Goal: Entertainment & Leisure: Browse casually

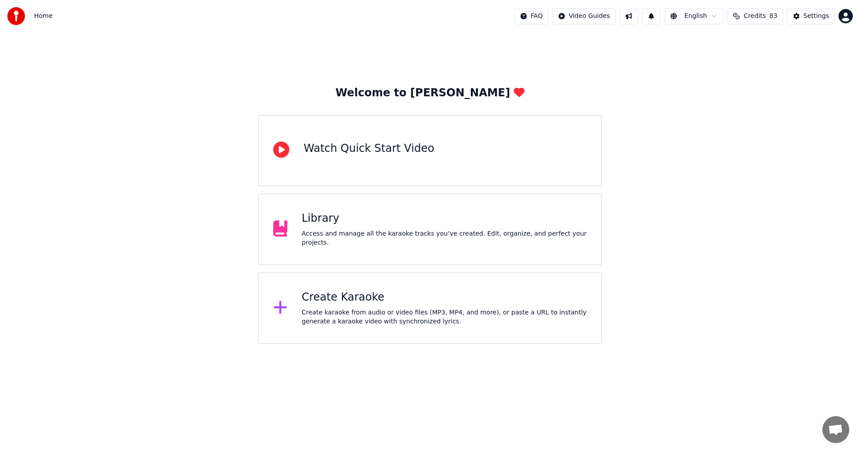
click at [390, 220] on div "Library" at bounding box center [444, 218] width 285 height 14
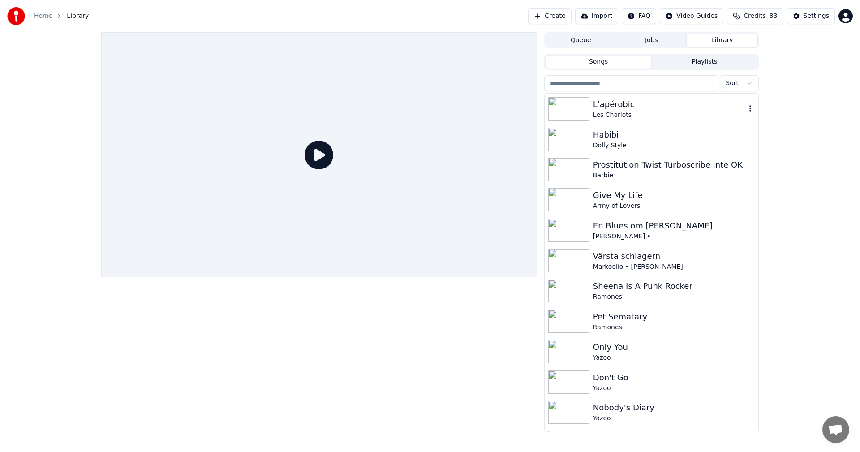
click at [632, 120] on div "L'apérobic [PERSON_NAME]" at bounding box center [652, 109] width 214 height 30
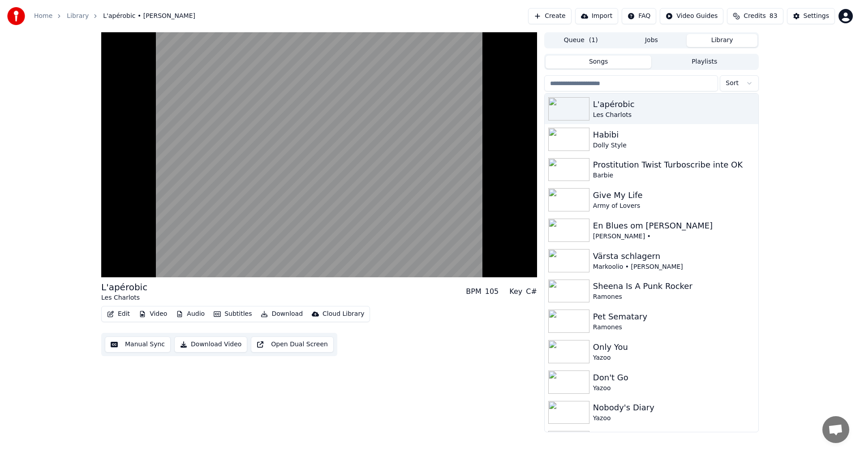
click at [754, 15] on span "Credits" at bounding box center [754, 16] width 22 height 9
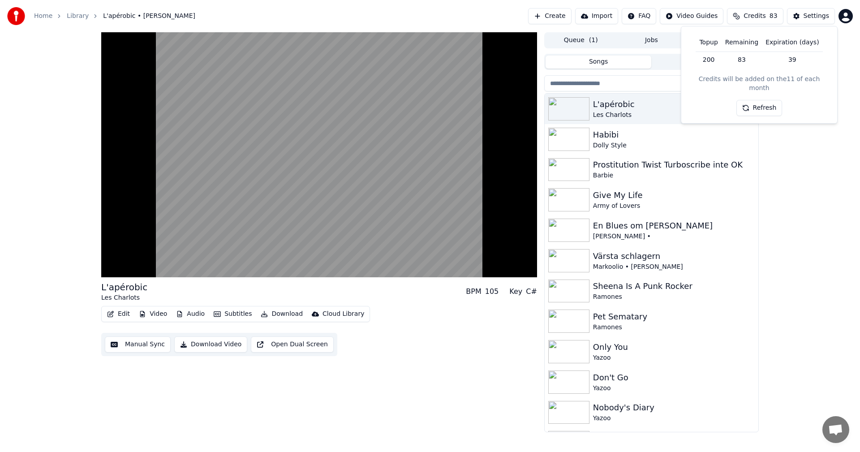
click at [762, 100] on button "Refresh" at bounding box center [759, 108] width 46 height 16
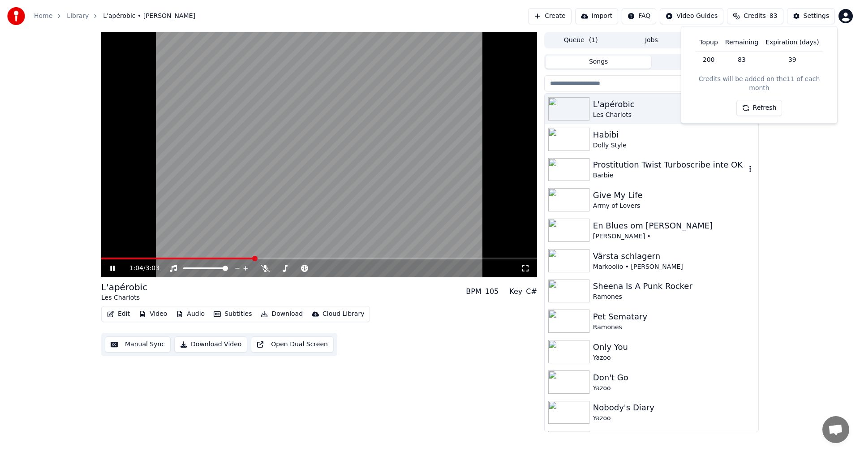
click at [657, 150] on div "[PERSON_NAME] Style" at bounding box center [652, 139] width 214 height 30
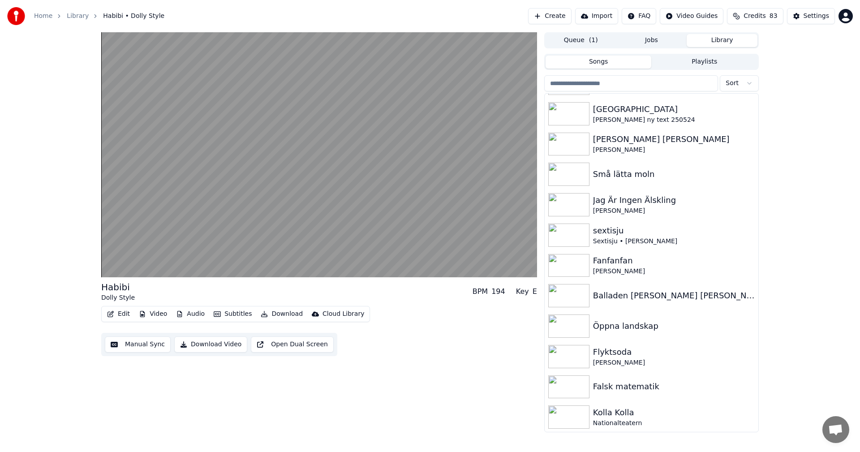
scroll to position [7000, 0]
click at [634, 361] on div "[PERSON_NAME]" at bounding box center [669, 362] width 153 height 9
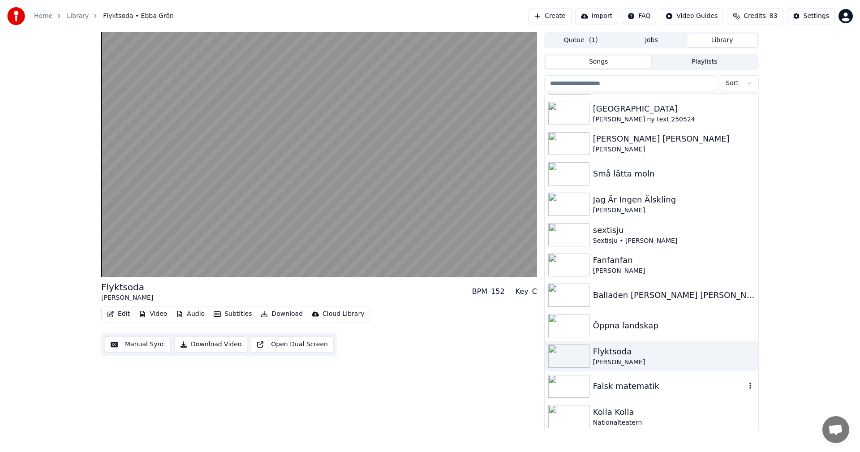
click at [625, 386] on div "Falsk matematik" at bounding box center [669, 386] width 153 height 13
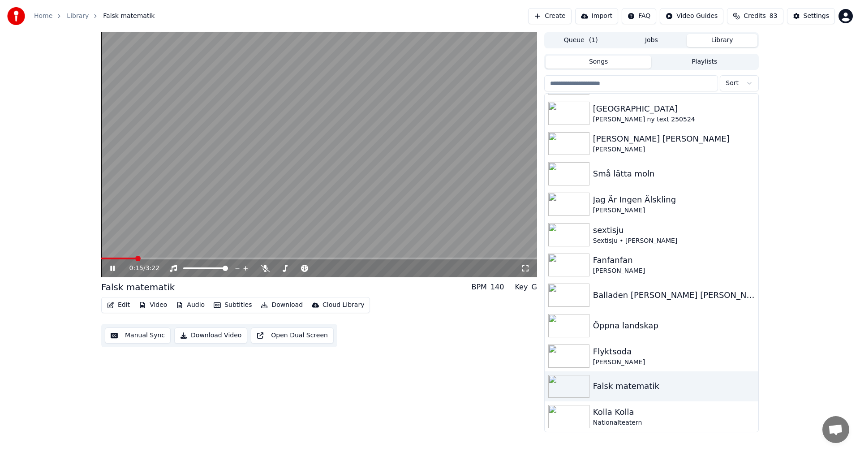
click at [112, 306] on icon "button" at bounding box center [110, 305] width 7 height 6
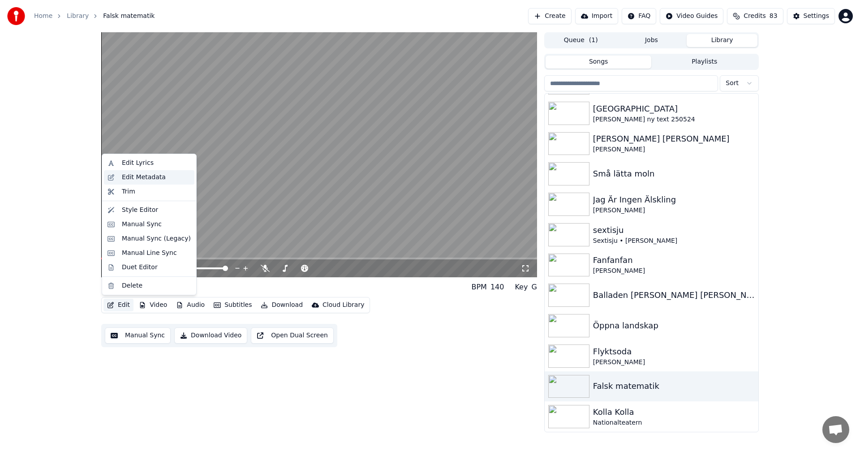
click at [147, 179] on div "Edit Metadata" at bounding box center [144, 177] width 44 height 9
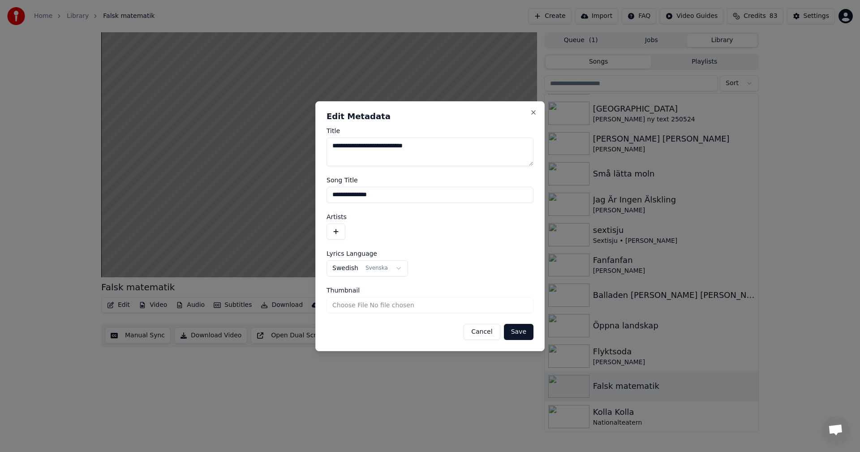
drag, startPoint x: 435, startPoint y: 149, endPoint x: 387, endPoint y: 146, distance: 47.6
click at [387, 146] on textarea "**********" at bounding box center [429, 151] width 207 height 29
type textarea "**********"
click at [336, 228] on button "button" at bounding box center [335, 231] width 19 height 16
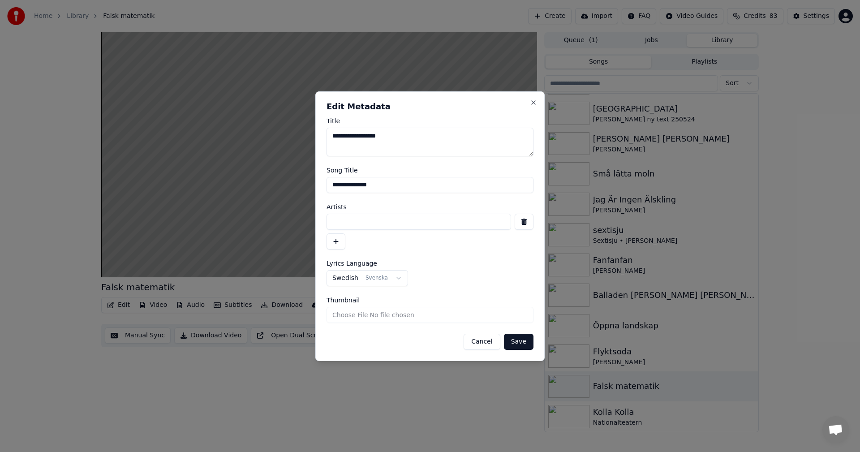
click at [391, 223] on input at bounding box center [418, 222] width 185 height 16
paste input "**********"
type input "**********"
click at [523, 341] on button "Save" at bounding box center [519, 342] width 30 height 16
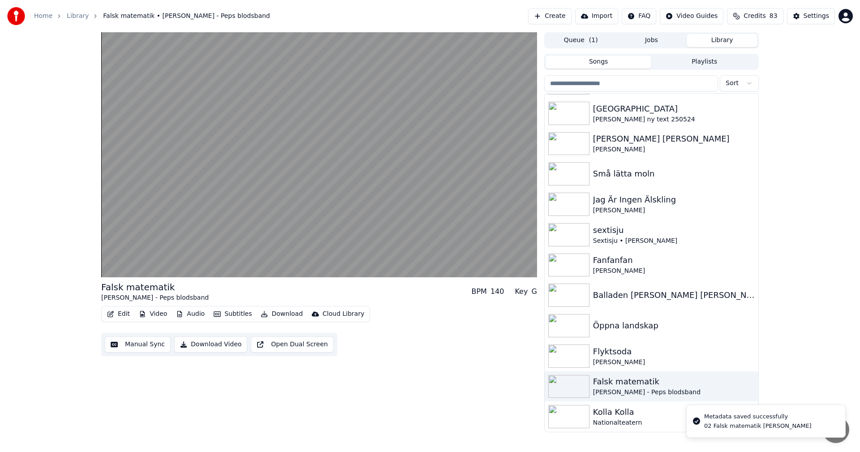
click at [156, 312] on button "Video" at bounding box center [152, 314] width 35 height 13
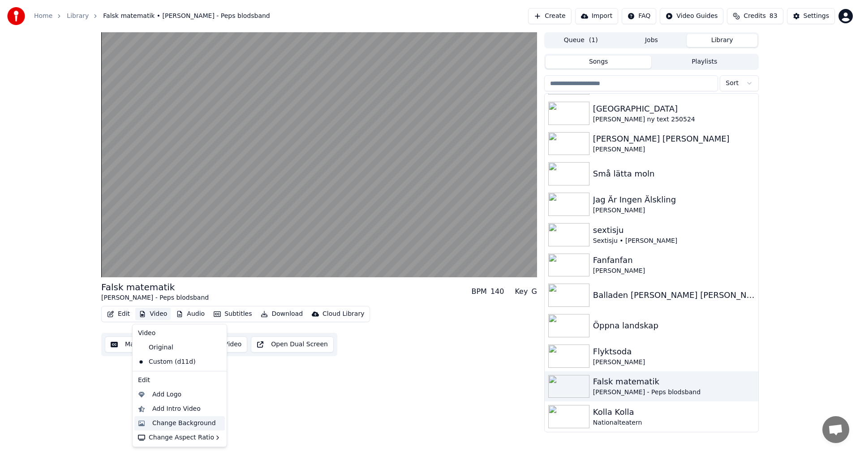
click at [176, 420] on div "Change Background" at bounding box center [184, 423] width 64 height 9
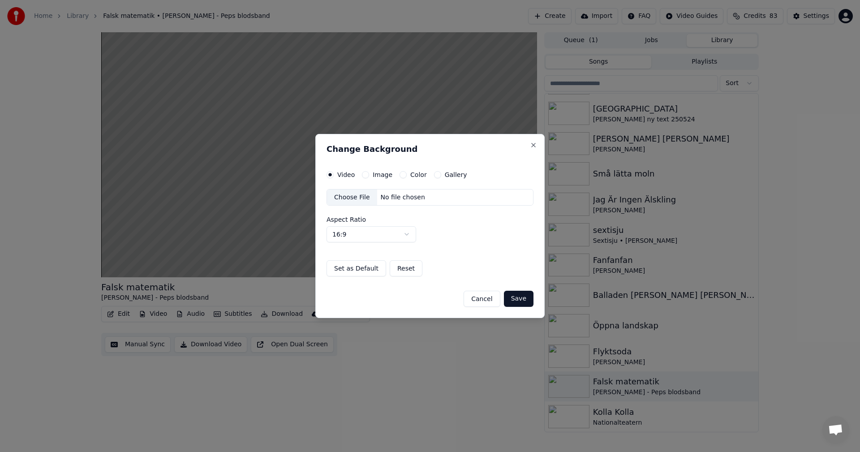
click at [434, 176] on button "Gallery" at bounding box center [437, 174] width 7 height 7
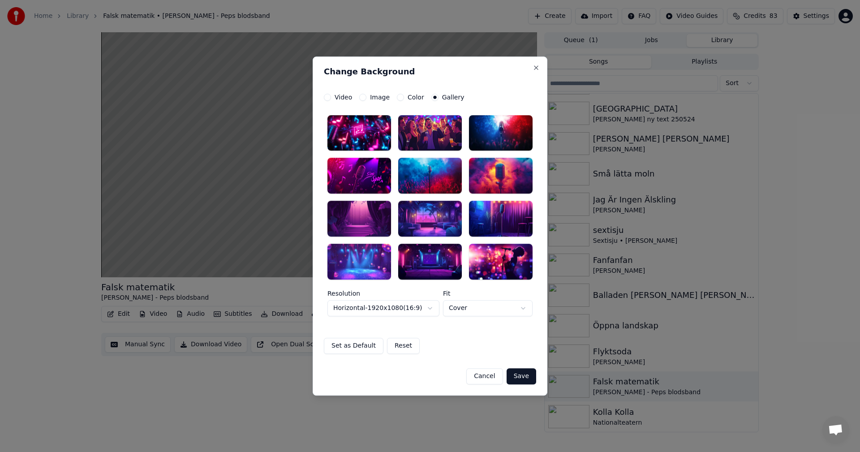
click at [432, 220] on div at bounding box center [430, 219] width 64 height 36
click at [527, 371] on button "Save" at bounding box center [522, 376] width 30 height 16
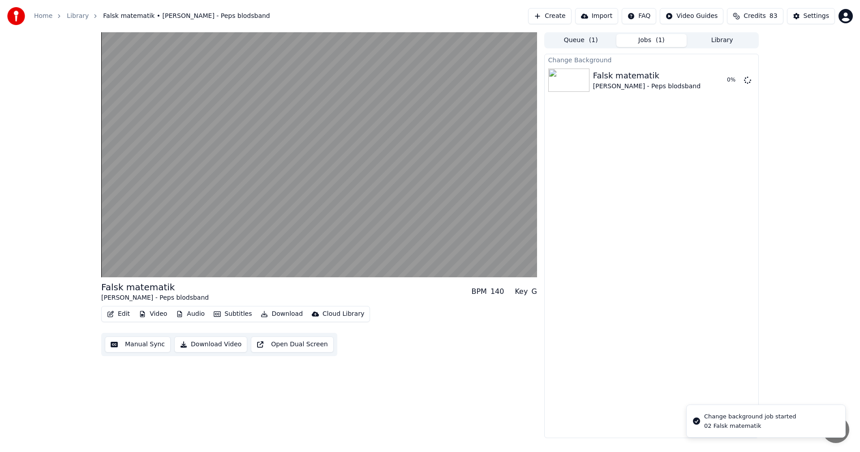
click at [736, 43] on button "Library" at bounding box center [722, 40] width 71 height 13
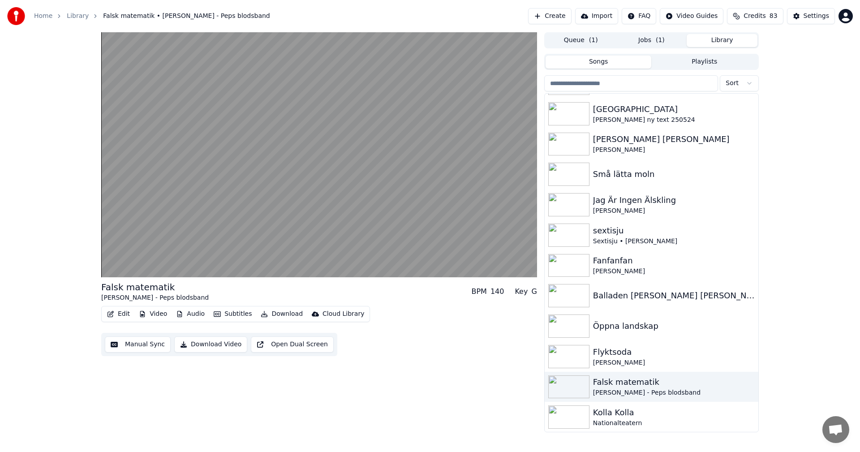
scroll to position [7000, 0]
click at [706, 300] on div "Balladen [PERSON_NAME] [PERSON_NAME] och den söta fröken [PERSON_NAME]" at bounding box center [674, 295] width 162 height 13
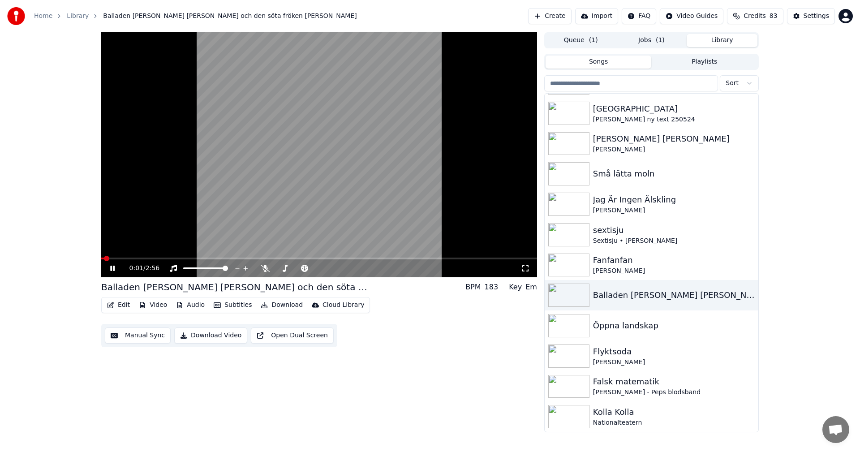
click at [125, 258] on span at bounding box center [319, 259] width 436 height 2
click at [101, 257] on span at bounding box center [103, 258] width 5 height 5
click at [634, 272] on div "[PERSON_NAME]" at bounding box center [669, 270] width 153 height 9
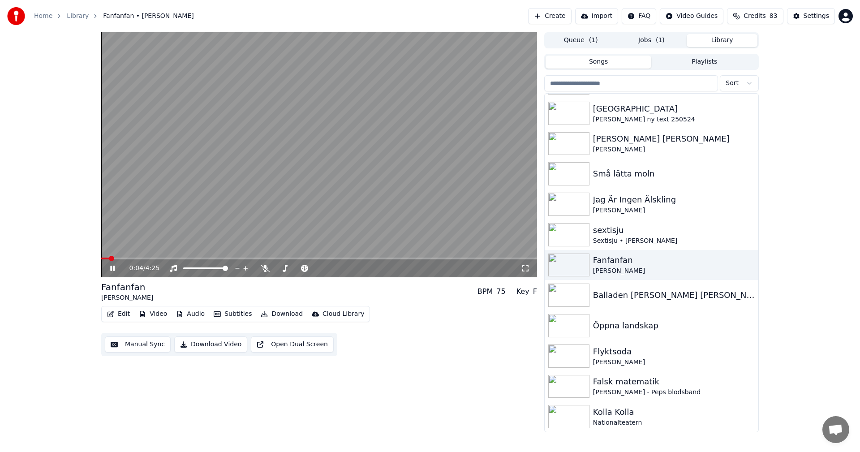
click at [148, 309] on button "Video" at bounding box center [152, 314] width 35 height 13
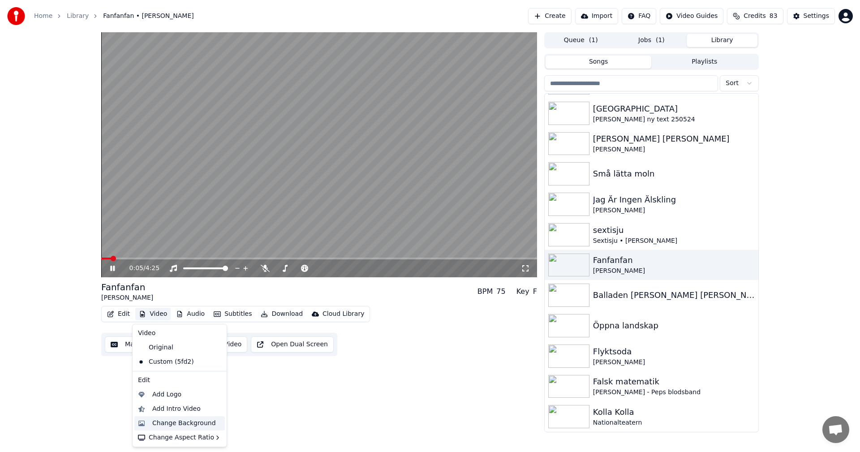
click at [182, 419] on div "Change Background" at bounding box center [184, 423] width 64 height 9
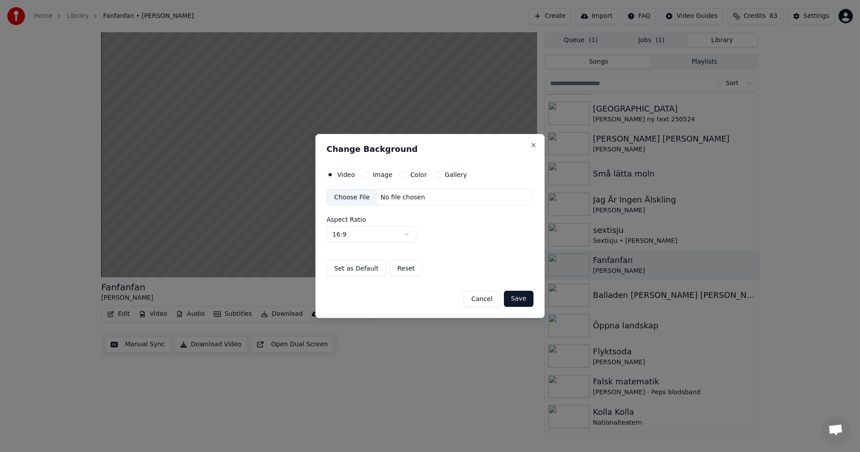
click at [434, 174] on button "Gallery" at bounding box center [437, 174] width 7 height 7
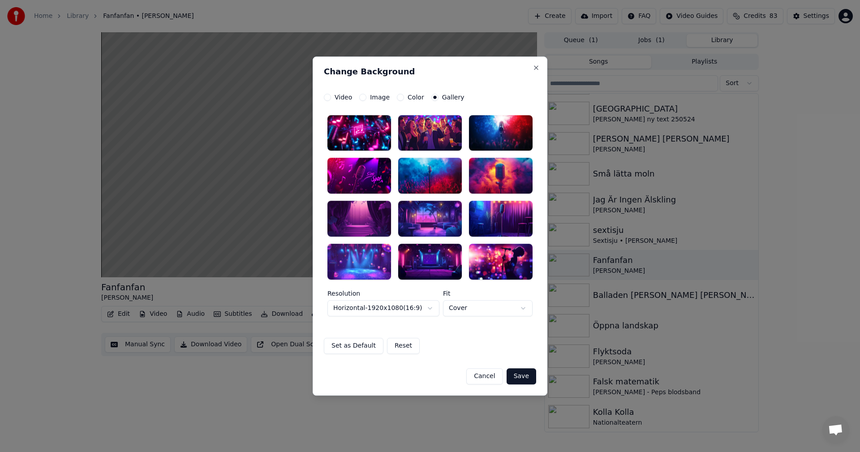
click at [514, 175] on div at bounding box center [501, 176] width 64 height 36
click at [526, 374] on button "Save" at bounding box center [522, 376] width 30 height 16
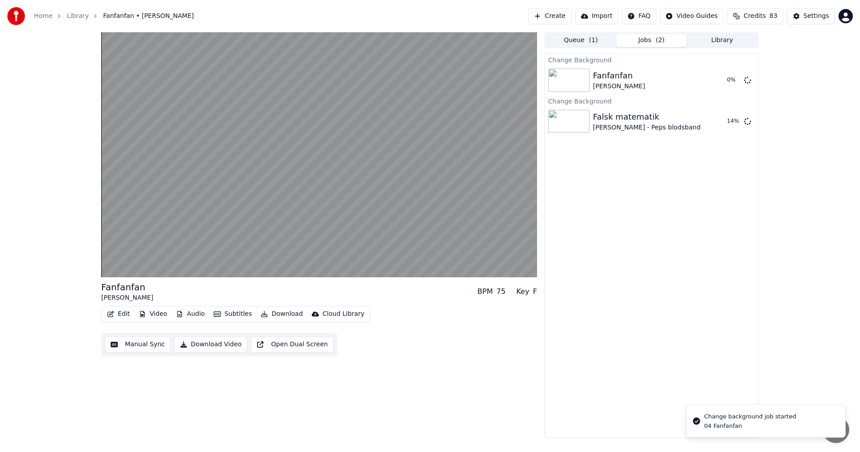
click at [737, 43] on button "Library" at bounding box center [722, 40] width 71 height 13
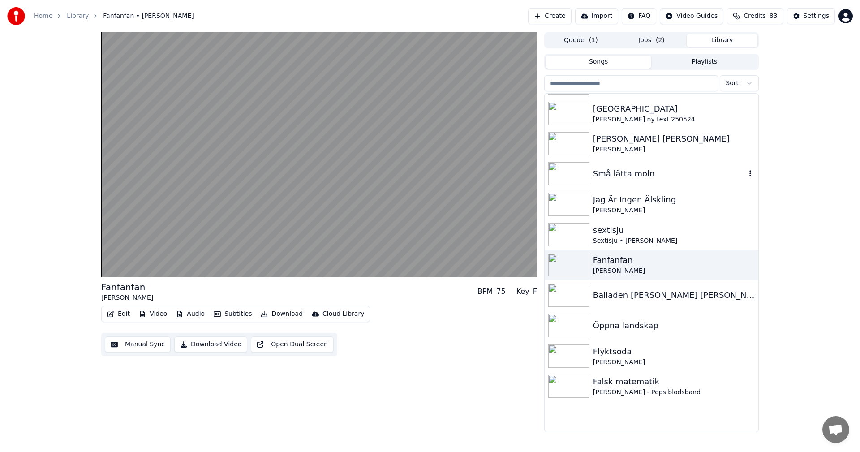
scroll to position [6910, 0]
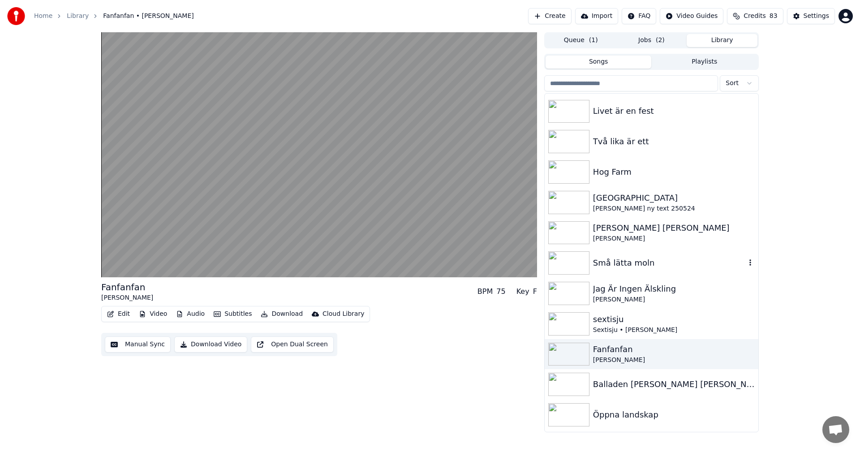
click at [668, 258] on div "Små lätta moln" at bounding box center [669, 263] width 153 height 13
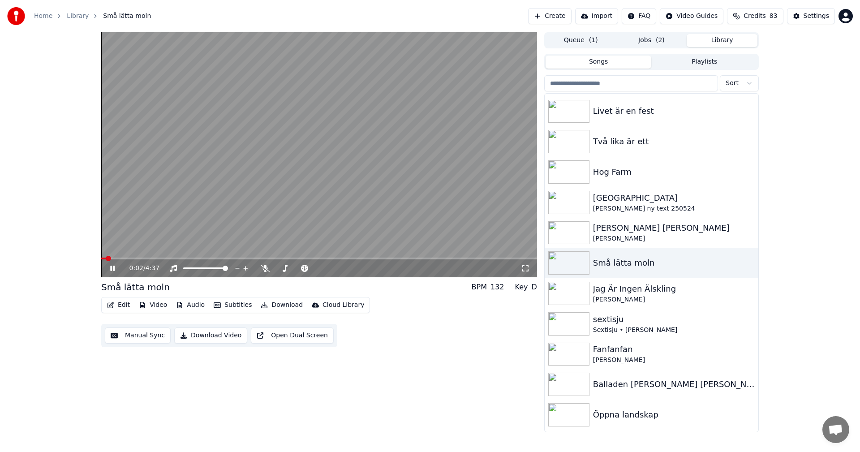
click at [137, 299] on button "Video" at bounding box center [152, 305] width 35 height 13
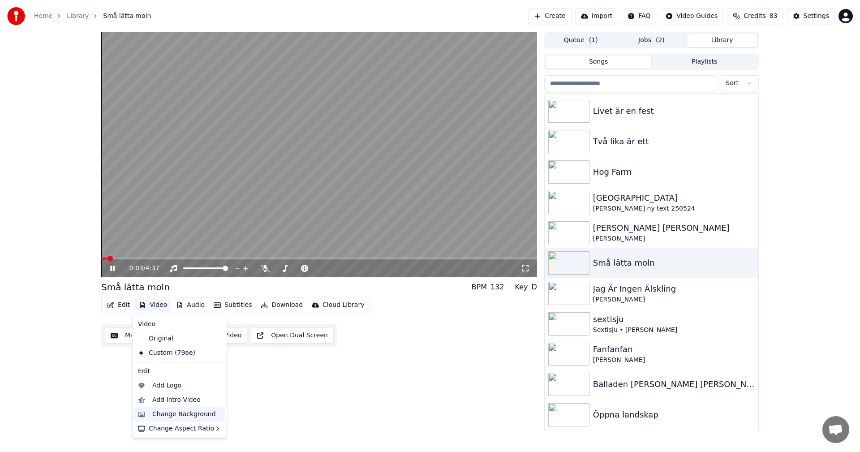
click at [180, 414] on div "Change Background" at bounding box center [184, 414] width 64 height 9
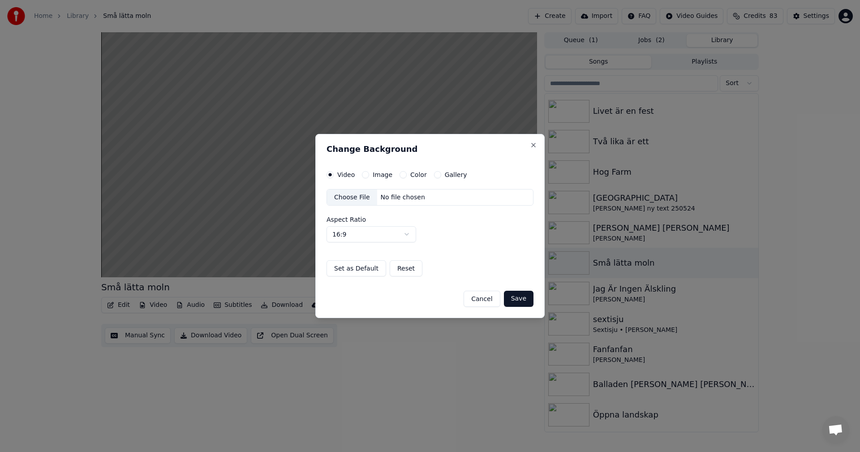
click at [399, 177] on button "Color" at bounding box center [402, 174] width 7 height 7
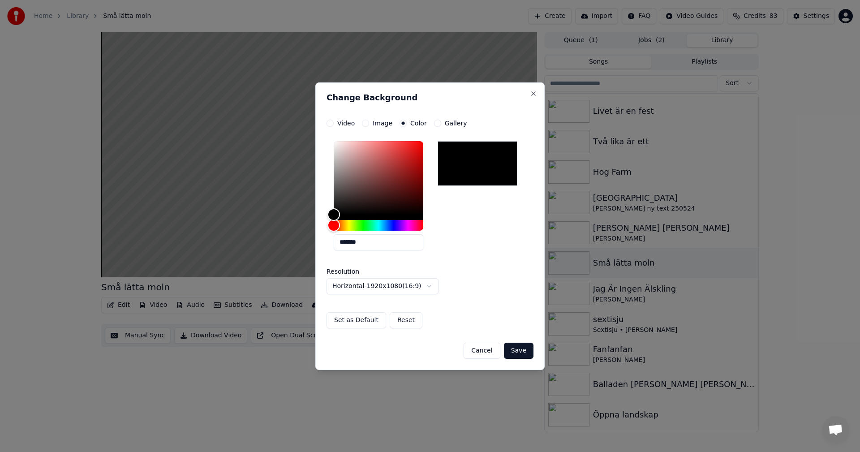
click at [434, 124] on button "Gallery" at bounding box center [437, 123] width 7 height 7
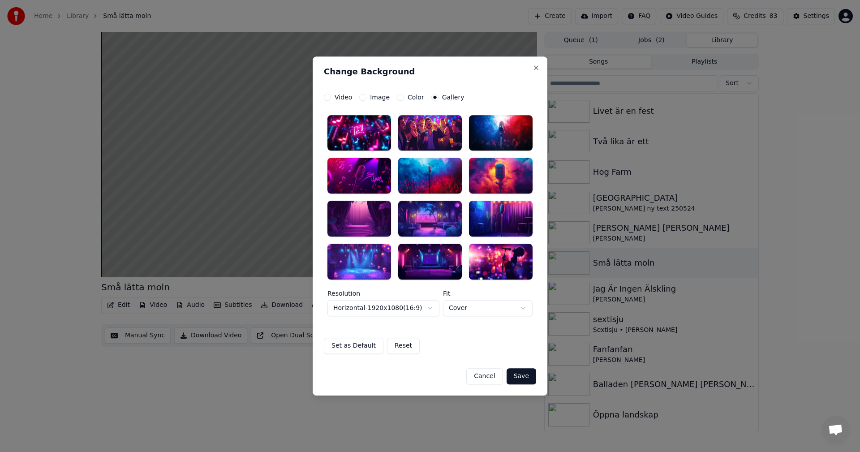
click at [500, 183] on div at bounding box center [501, 176] width 64 height 36
click at [528, 379] on button "Save" at bounding box center [522, 376] width 30 height 16
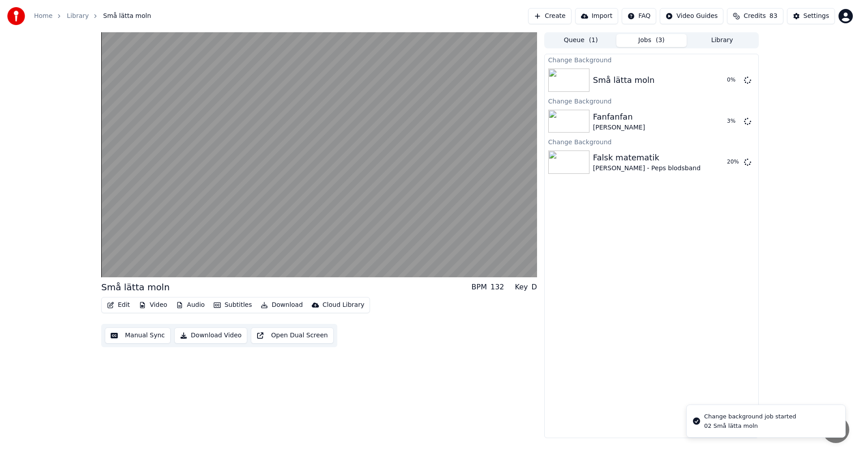
click at [721, 43] on button "Library" at bounding box center [722, 40] width 71 height 13
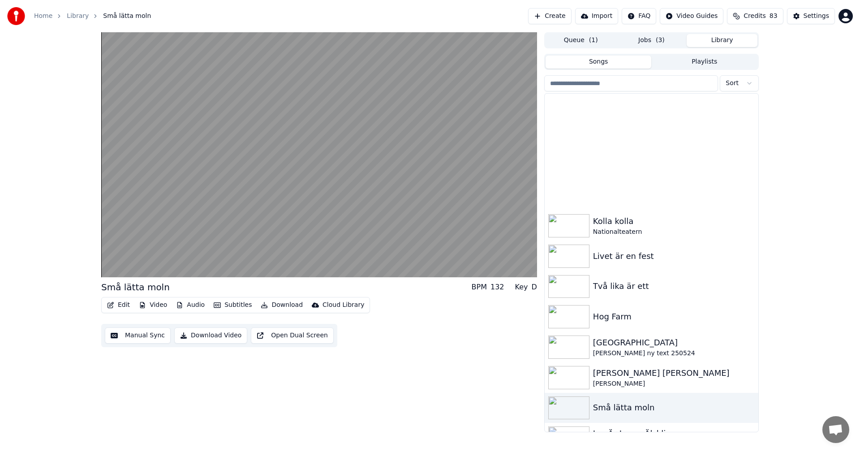
scroll to position [6908, 0]
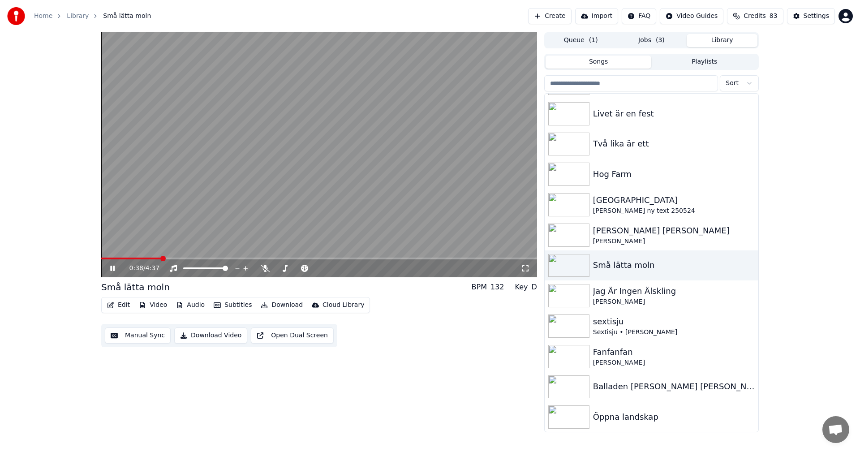
click at [174, 258] on span at bounding box center [319, 259] width 436 height 2
click at [185, 258] on span at bounding box center [319, 259] width 436 height 2
click at [193, 258] on span at bounding box center [319, 259] width 436 height 2
click at [363, 257] on video at bounding box center [319, 154] width 436 height 245
click at [368, 258] on span at bounding box center [319, 259] width 436 height 2
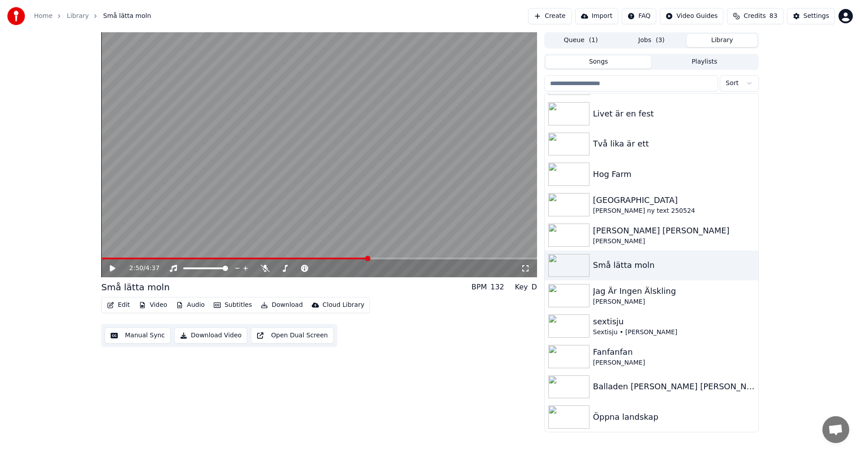
click at [109, 269] on icon at bounding box center [118, 268] width 21 height 7
click at [393, 259] on span at bounding box center [319, 259] width 436 height 2
click at [412, 258] on span at bounding box center [319, 259] width 436 height 2
click at [444, 259] on span at bounding box center [319, 259] width 436 height 2
click at [469, 259] on span at bounding box center [319, 259] width 436 height 2
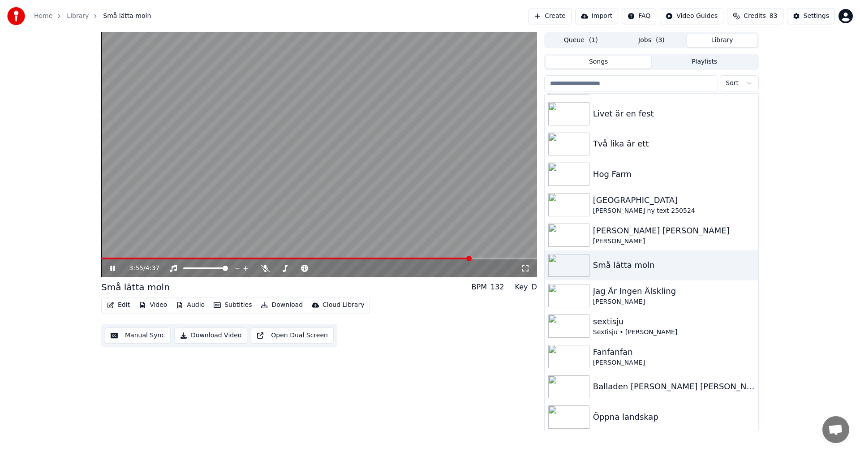
click at [494, 258] on span at bounding box center [319, 259] width 436 height 2
click at [510, 259] on span at bounding box center [319, 259] width 436 height 2
click at [521, 260] on div "4:20 / 4:37" at bounding box center [319, 268] width 436 height 18
click at [651, 36] on button "Jobs ( 3 )" at bounding box center [651, 40] width 71 height 13
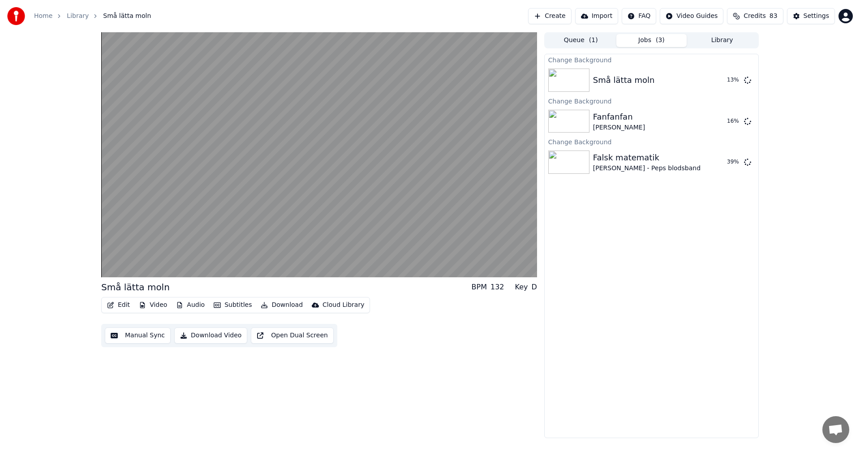
click at [739, 44] on button "Library" at bounding box center [722, 40] width 71 height 13
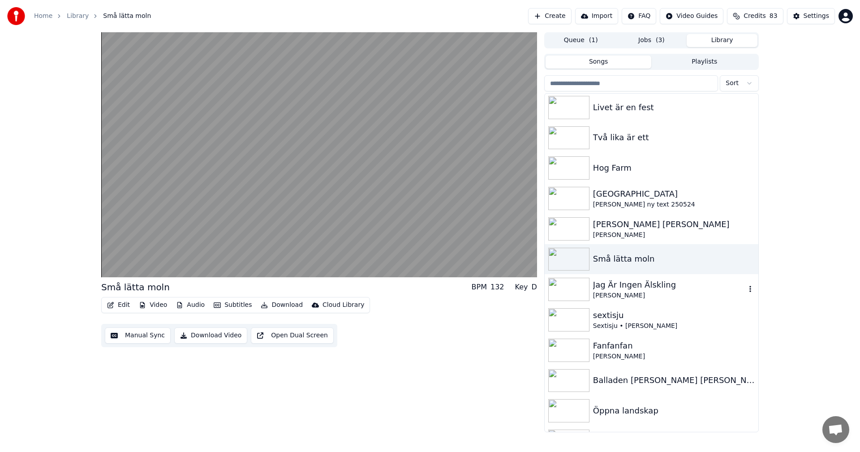
scroll to position [6910, 0]
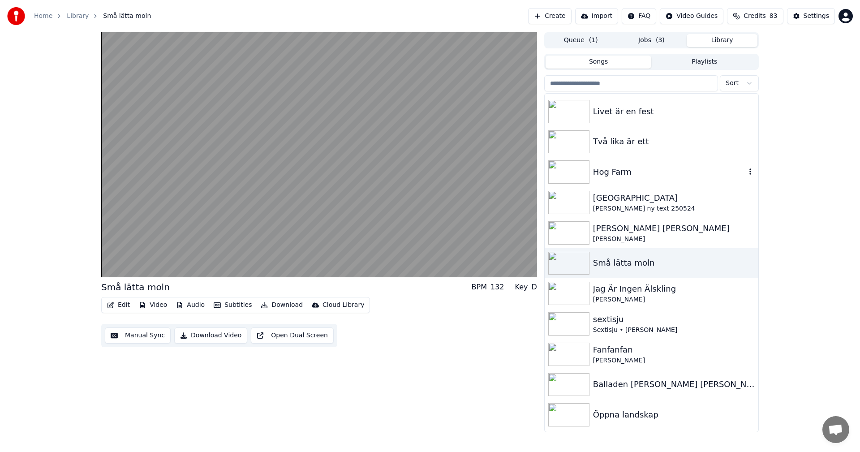
click at [666, 180] on div "Hog Farm" at bounding box center [652, 172] width 214 height 30
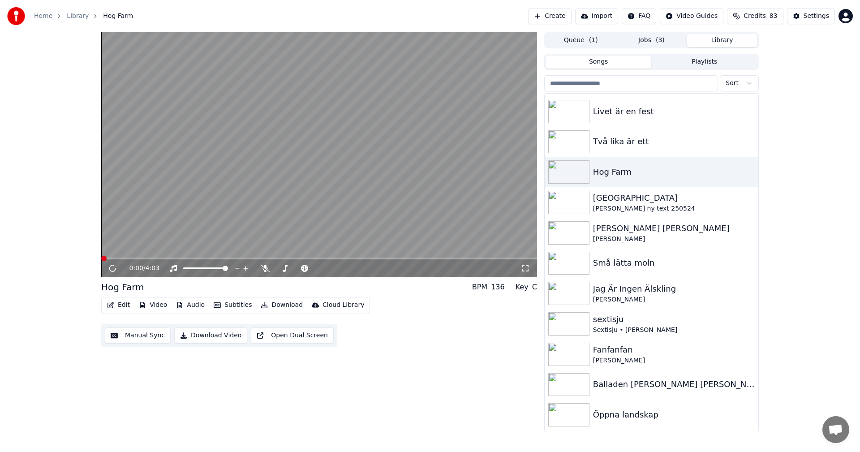
click at [155, 302] on button "Video" at bounding box center [152, 305] width 35 height 13
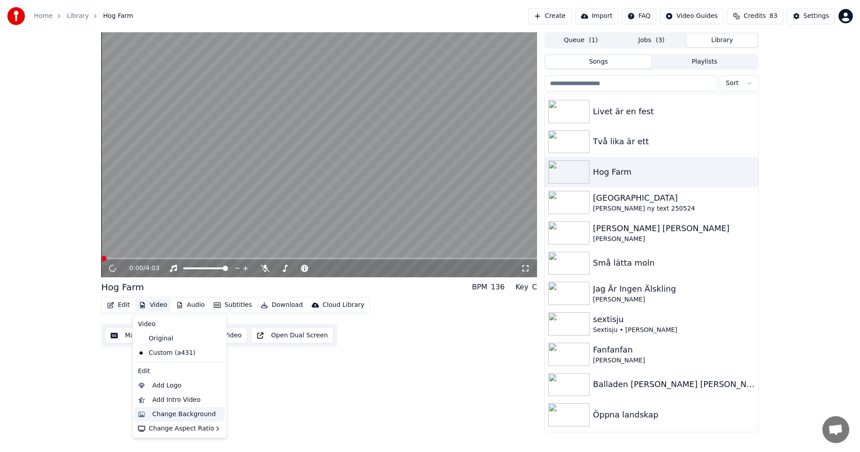
click at [182, 416] on div "Change Background" at bounding box center [184, 414] width 64 height 9
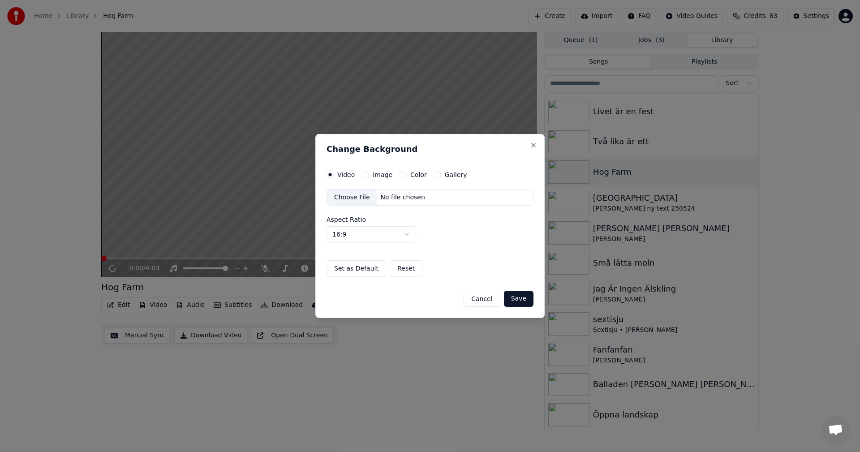
click at [434, 175] on button "Gallery" at bounding box center [437, 174] width 7 height 7
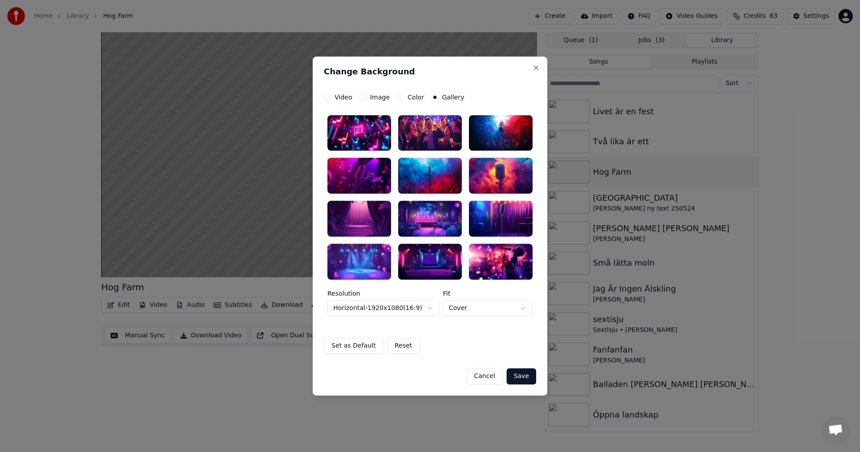
click at [370, 230] on div at bounding box center [359, 219] width 64 height 36
click at [524, 372] on button "Save" at bounding box center [522, 376] width 30 height 16
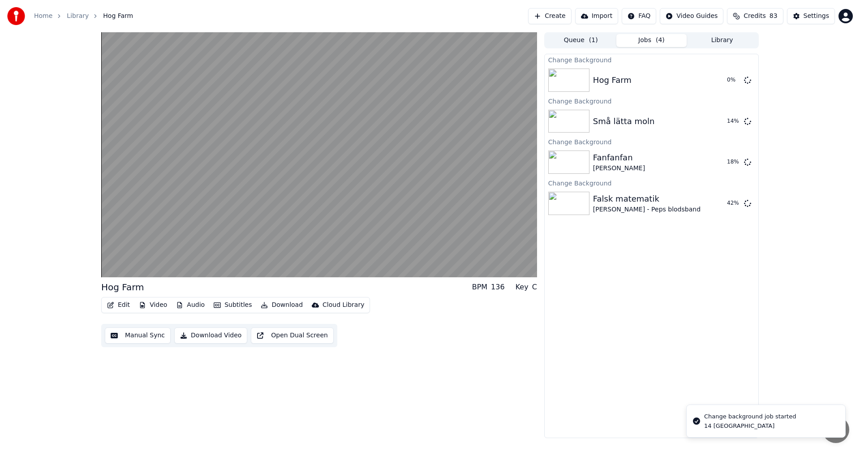
click at [119, 305] on button "Edit" at bounding box center [118, 305] width 30 height 13
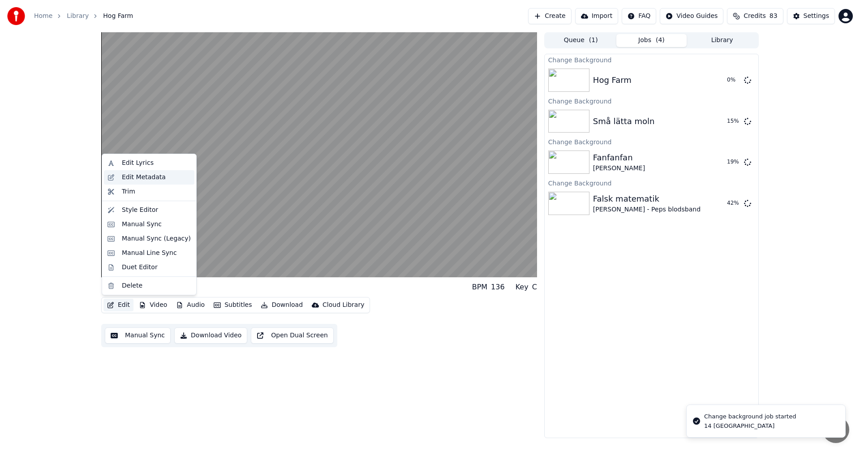
click at [150, 176] on div "Edit Metadata" at bounding box center [144, 177] width 44 height 9
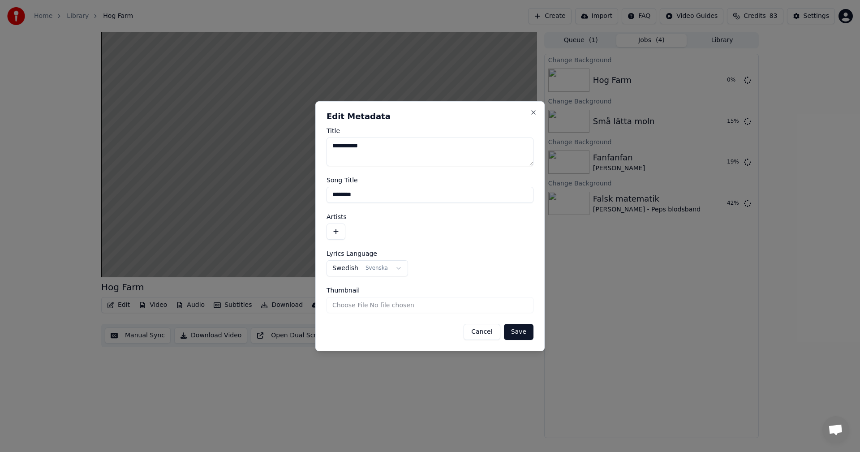
click at [342, 232] on button "button" at bounding box center [335, 231] width 19 height 16
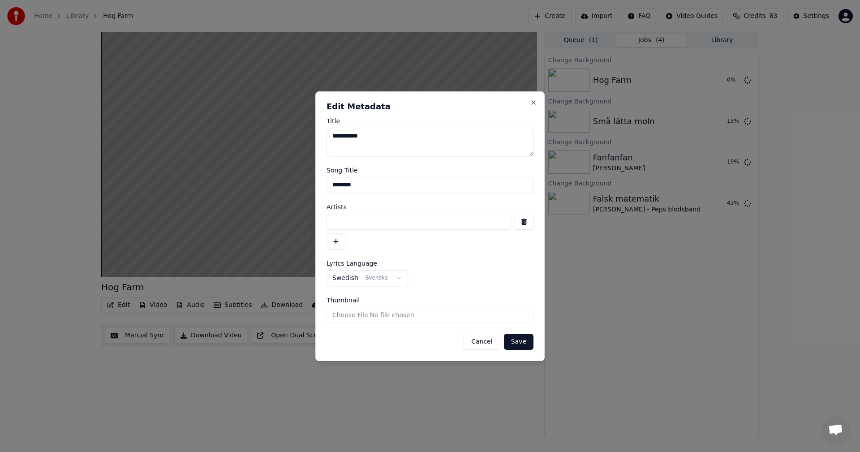
click at [342, 138] on textarea "**********" at bounding box center [429, 142] width 207 height 29
type textarea "********"
click at [429, 225] on input at bounding box center [418, 222] width 185 height 16
type input "**********"
click at [526, 340] on button "Save" at bounding box center [519, 342] width 30 height 16
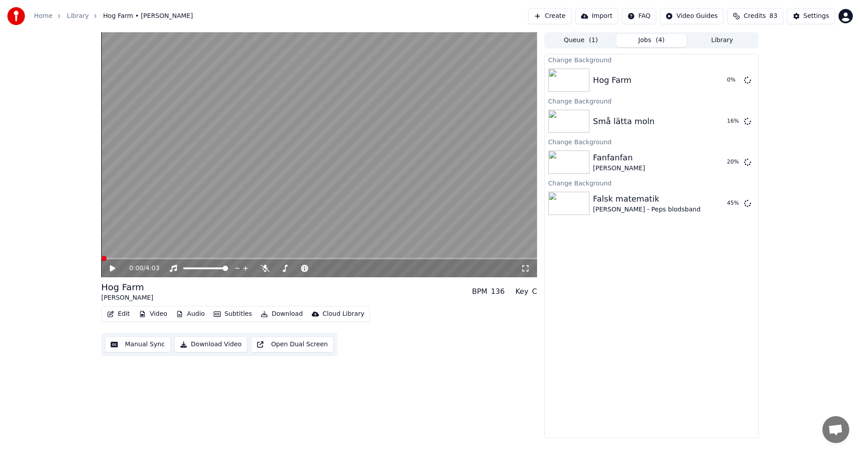
click at [120, 311] on button "Edit" at bounding box center [118, 314] width 30 height 13
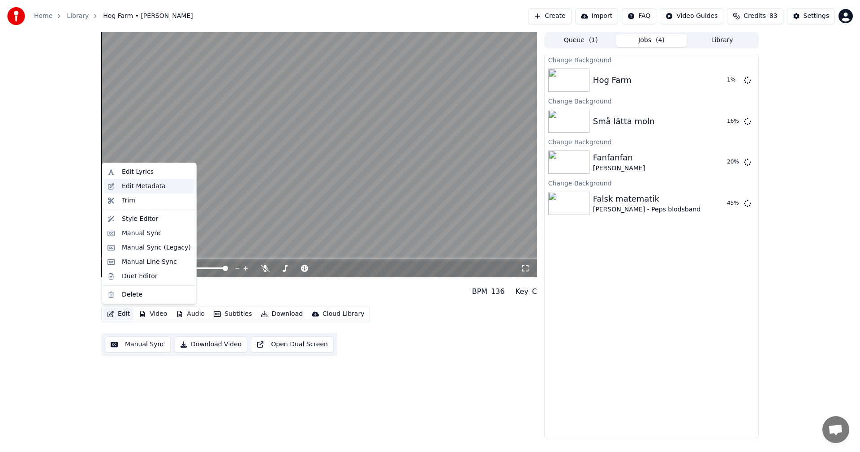
click at [152, 185] on div "Edit Metadata" at bounding box center [144, 186] width 44 height 9
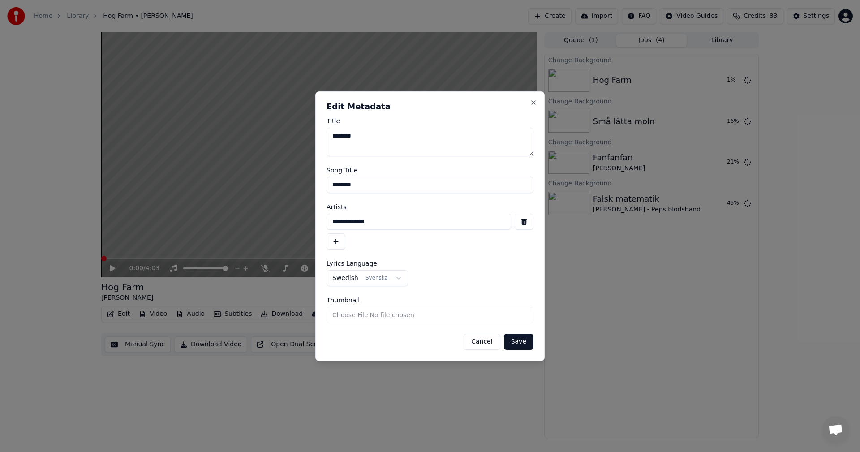
click at [527, 346] on button "Save" at bounding box center [519, 342] width 30 height 16
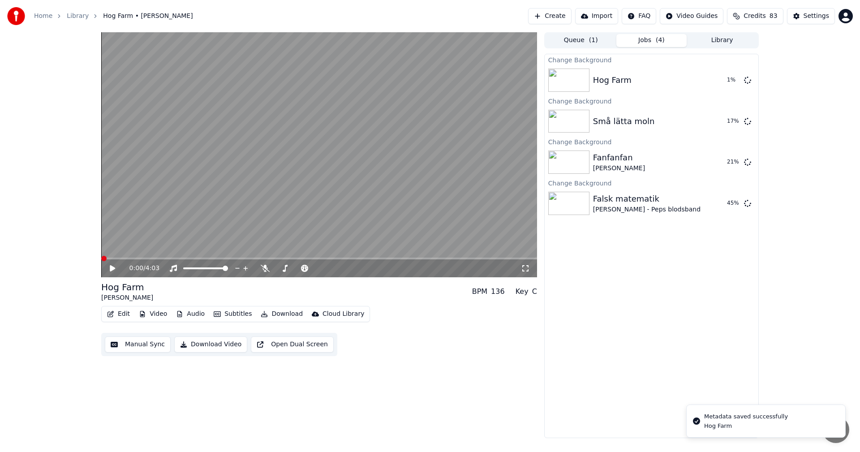
click at [734, 40] on button "Library" at bounding box center [722, 40] width 71 height 13
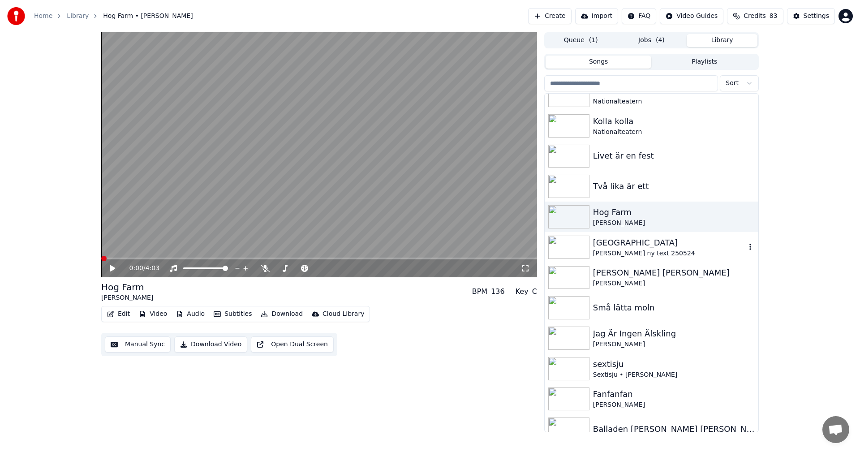
scroll to position [6776, 0]
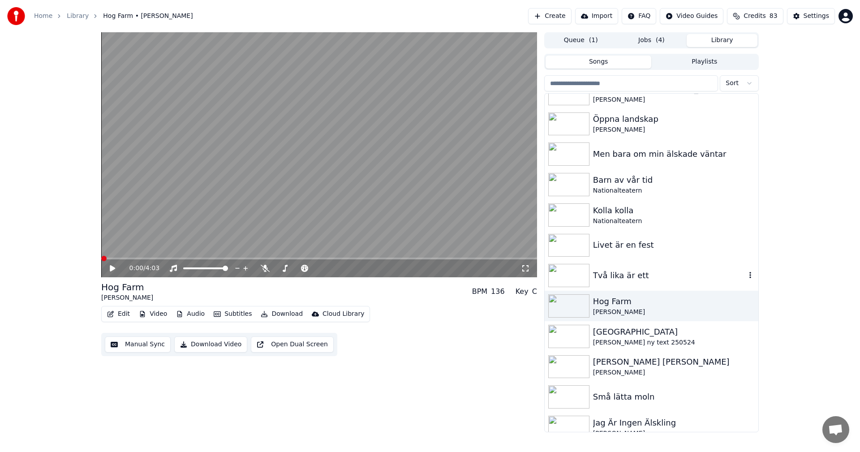
click at [662, 268] on div "Två lika är ett" at bounding box center [652, 275] width 214 height 30
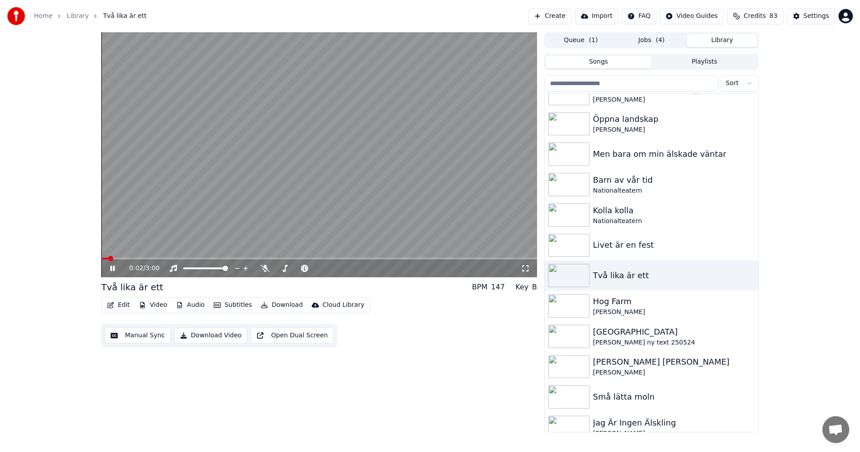
click at [165, 308] on button "Video" at bounding box center [152, 305] width 35 height 13
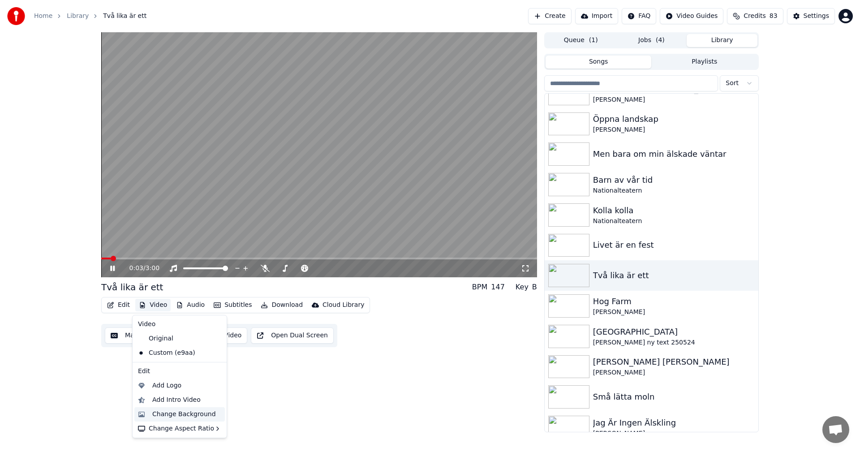
click at [176, 415] on div "Change Background" at bounding box center [184, 414] width 64 height 9
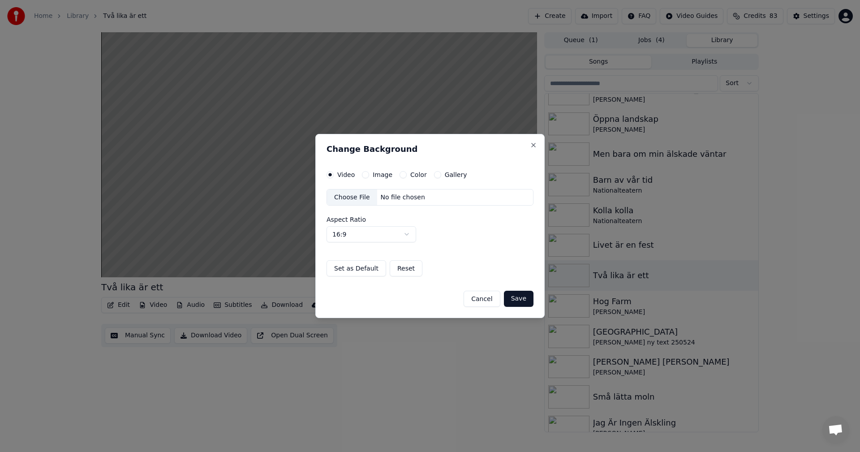
click at [436, 173] on button "Gallery" at bounding box center [437, 174] width 7 height 7
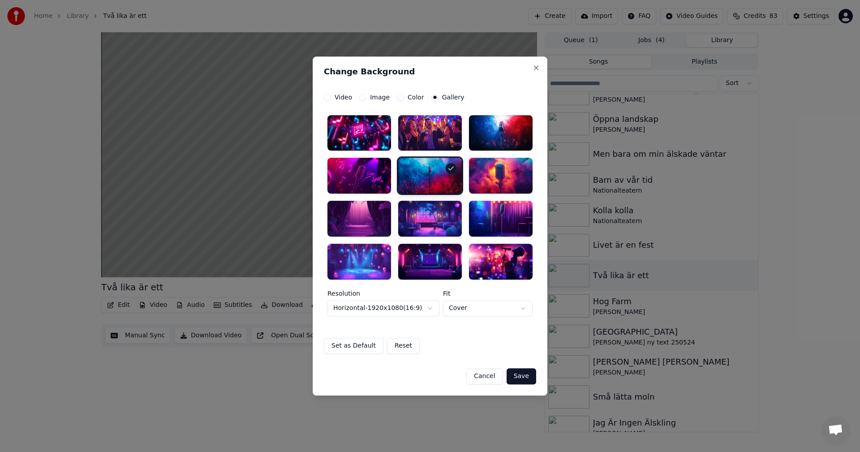
click at [365, 220] on div at bounding box center [359, 219] width 64 height 36
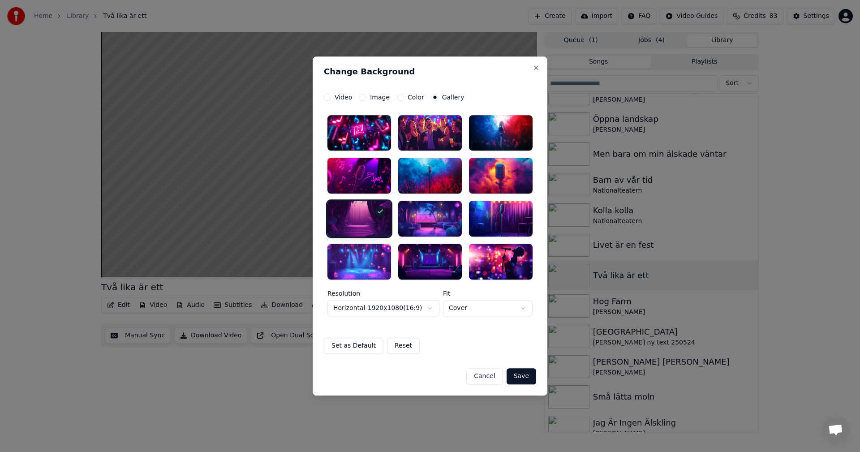
click at [524, 374] on button "Save" at bounding box center [522, 376] width 30 height 16
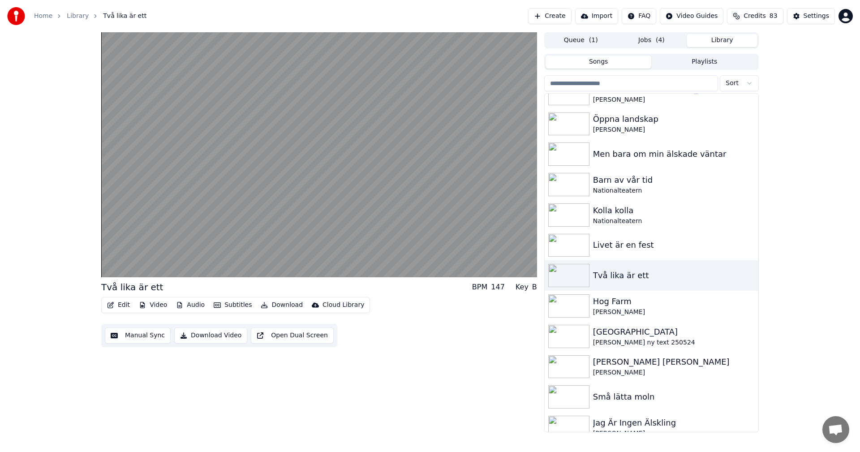
click at [121, 307] on button "Edit" at bounding box center [118, 305] width 30 height 13
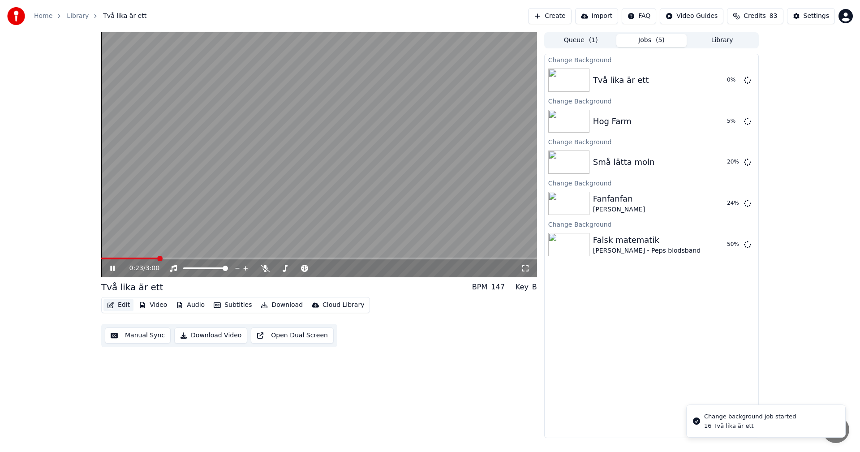
click at [120, 300] on button "Edit" at bounding box center [118, 305] width 30 height 13
click at [124, 308] on button "Edit" at bounding box center [118, 305] width 30 height 13
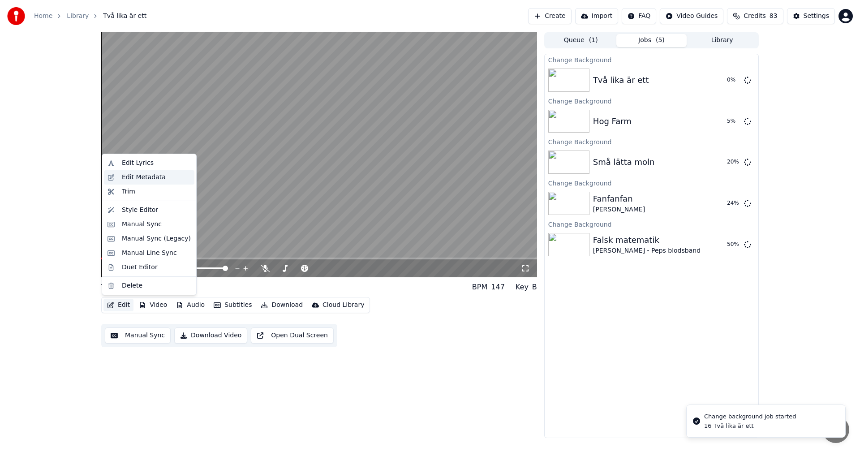
click at [146, 179] on div "Edit Metadata" at bounding box center [144, 177] width 44 height 9
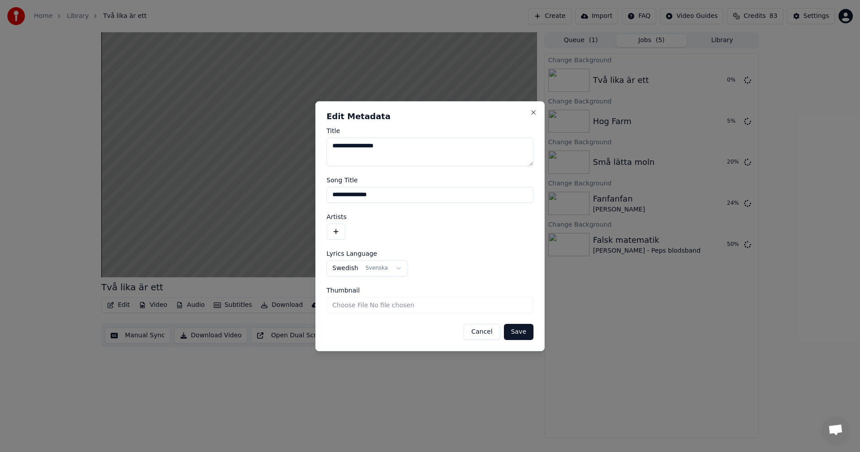
click at [336, 232] on button "button" at bounding box center [335, 231] width 19 height 16
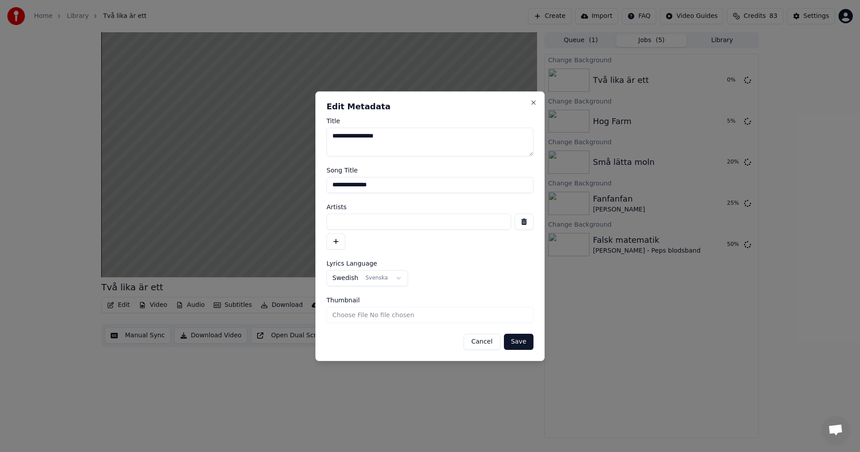
click at [400, 229] on input at bounding box center [418, 222] width 185 height 16
type input "**********"
click at [519, 344] on button "Save" at bounding box center [519, 342] width 30 height 16
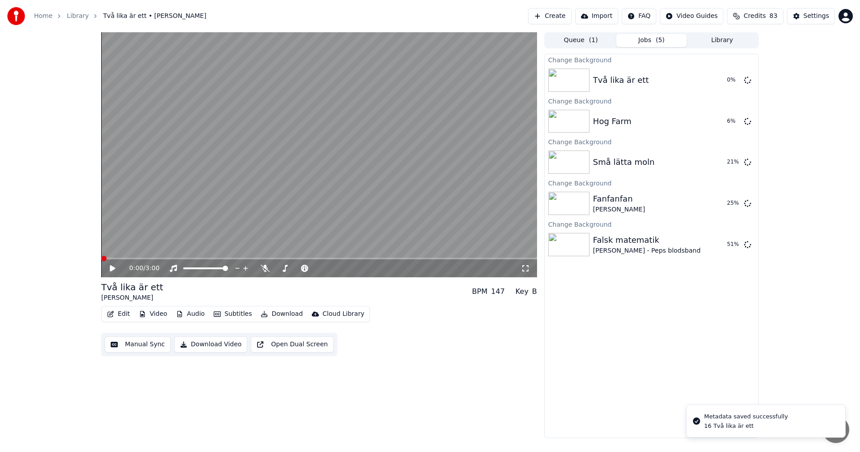
click at [743, 38] on button "Library" at bounding box center [722, 40] width 71 height 13
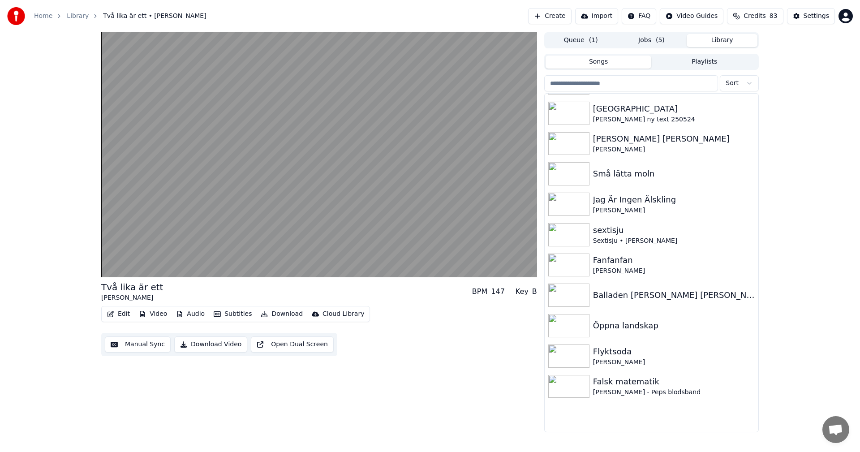
scroll to position [6910, 0]
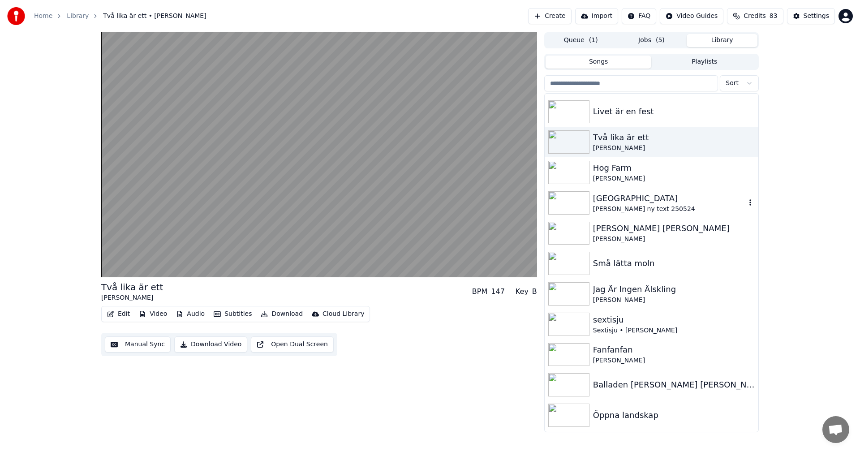
click at [652, 205] on div "[PERSON_NAME] ny text 250524" at bounding box center [669, 209] width 153 height 9
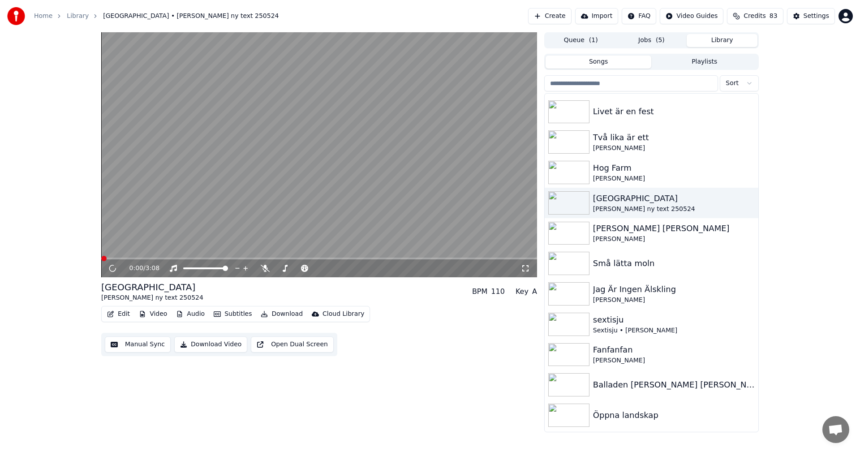
click at [161, 309] on button "Video" at bounding box center [152, 314] width 35 height 13
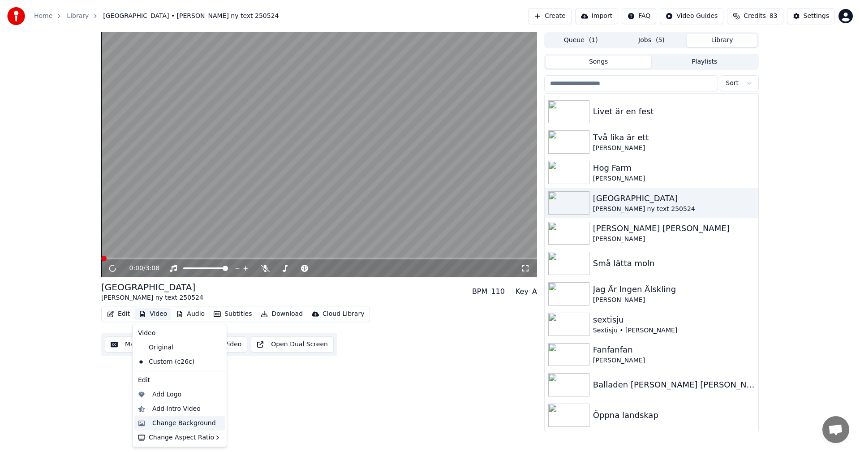
click at [180, 419] on div "Change Background" at bounding box center [184, 423] width 64 height 9
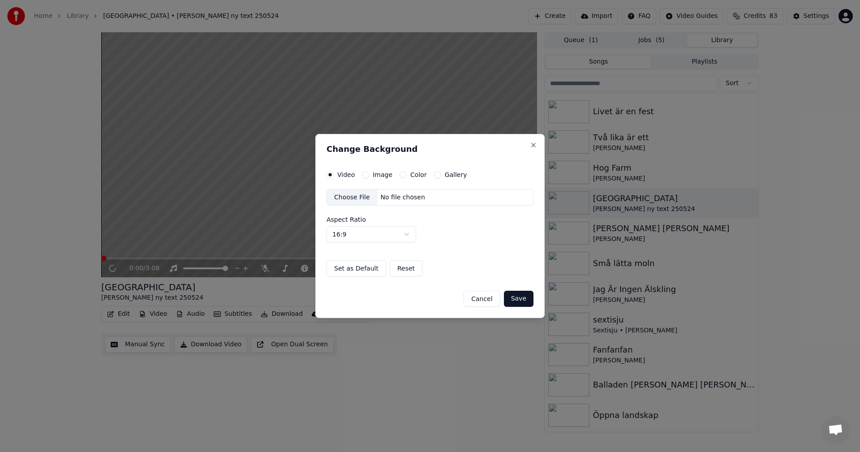
click at [435, 174] on button "Gallery" at bounding box center [437, 174] width 7 height 7
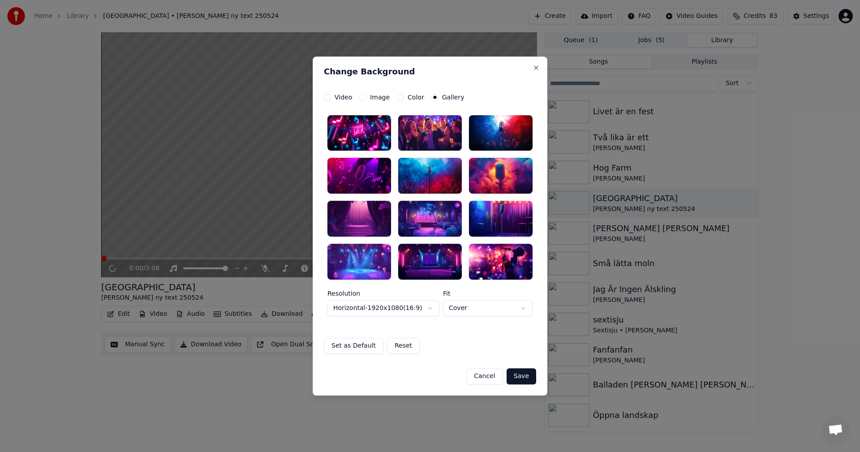
click at [365, 226] on div at bounding box center [359, 219] width 64 height 36
click at [526, 372] on button "Save" at bounding box center [522, 376] width 30 height 16
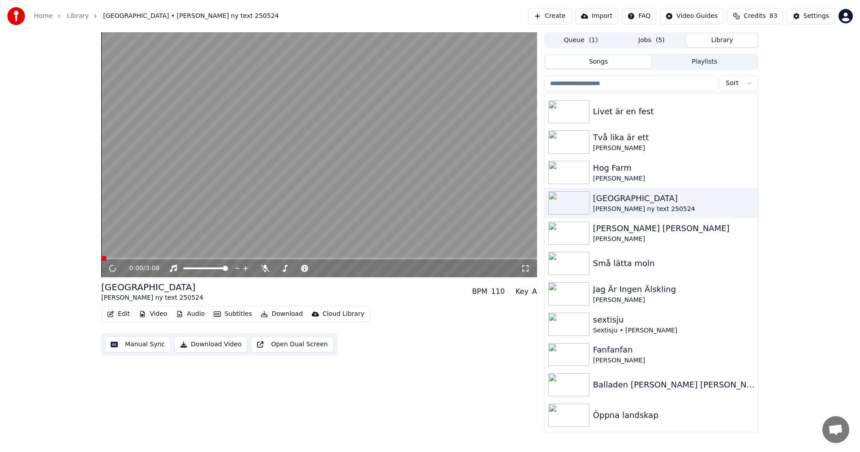
click at [120, 313] on button "Edit" at bounding box center [118, 314] width 30 height 13
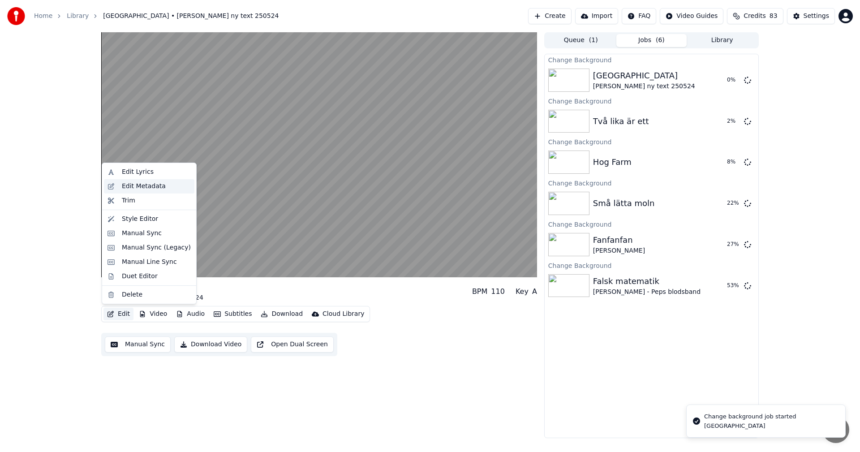
click at [150, 185] on div "Edit Metadata" at bounding box center [144, 186] width 44 height 9
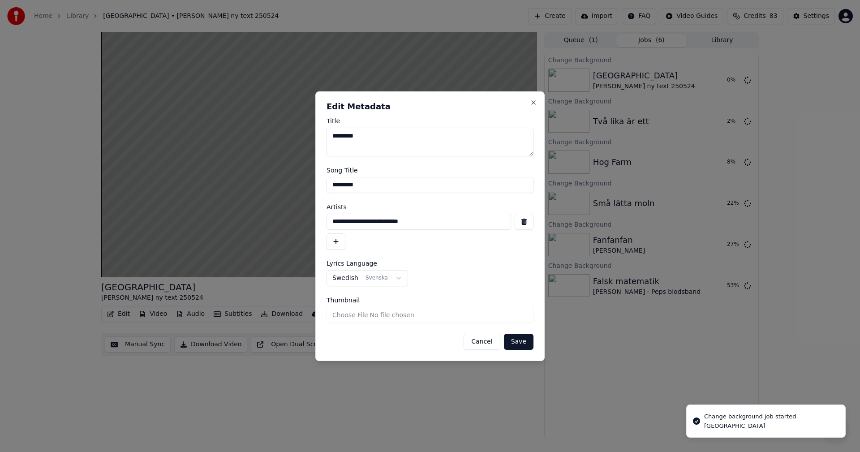
click at [381, 228] on input "**********" at bounding box center [418, 222] width 185 height 16
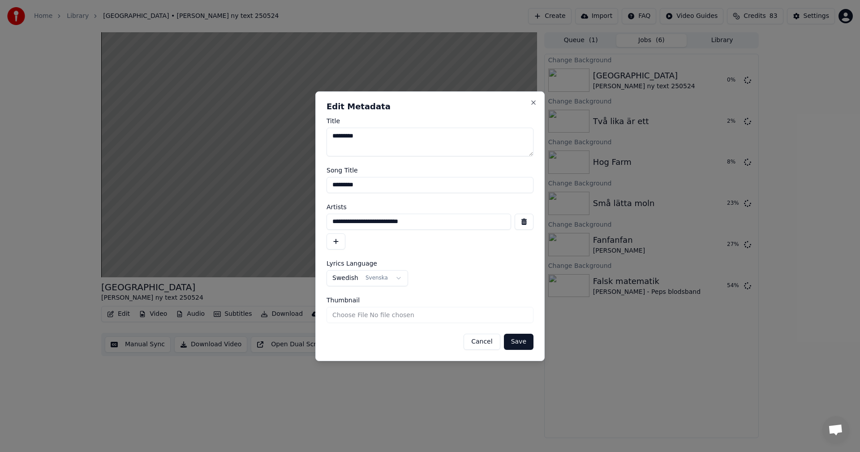
drag, startPoint x: 434, startPoint y: 223, endPoint x: 377, endPoint y: 227, distance: 57.0
click at [377, 227] on input "**********" at bounding box center [418, 222] width 185 height 16
type input "**********"
click at [372, 137] on textarea "*********" at bounding box center [429, 142] width 207 height 29
paste textarea "**********"
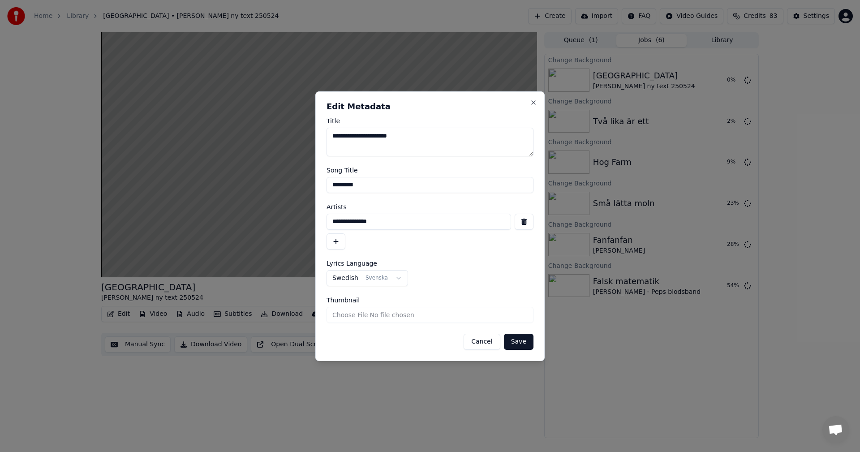
type textarea "**********"
click at [520, 344] on button "Save" at bounding box center [519, 342] width 30 height 16
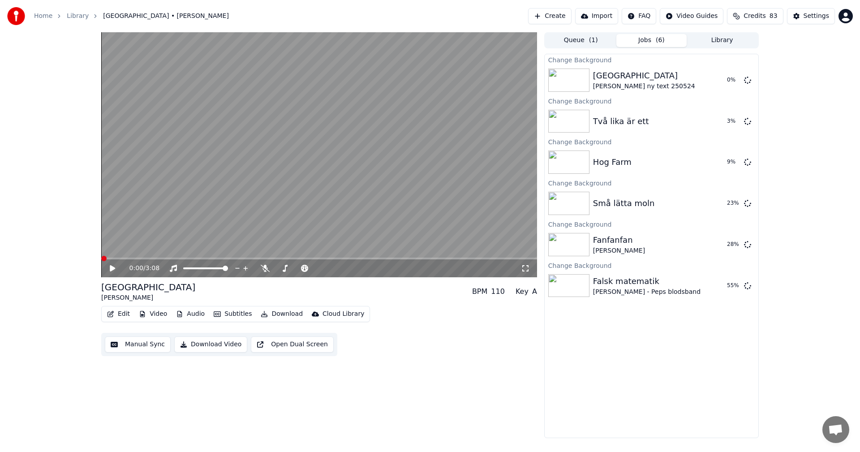
click at [738, 34] on button "Library" at bounding box center [722, 40] width 71 height 13
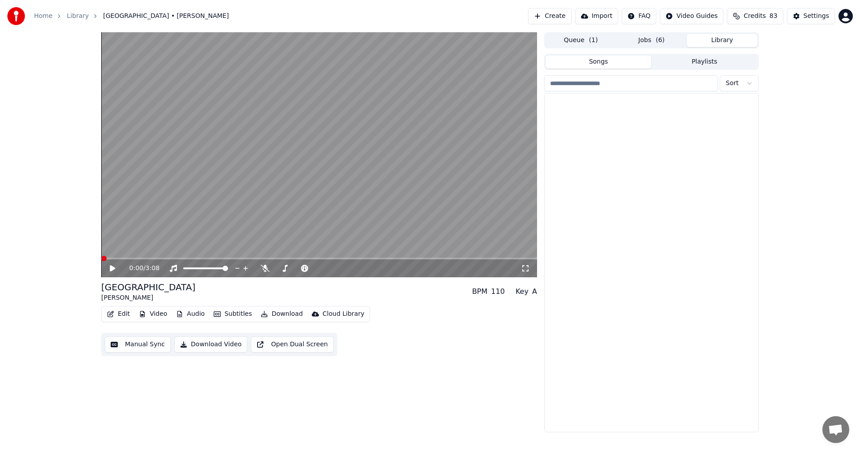
scroll to position [5481, 0]
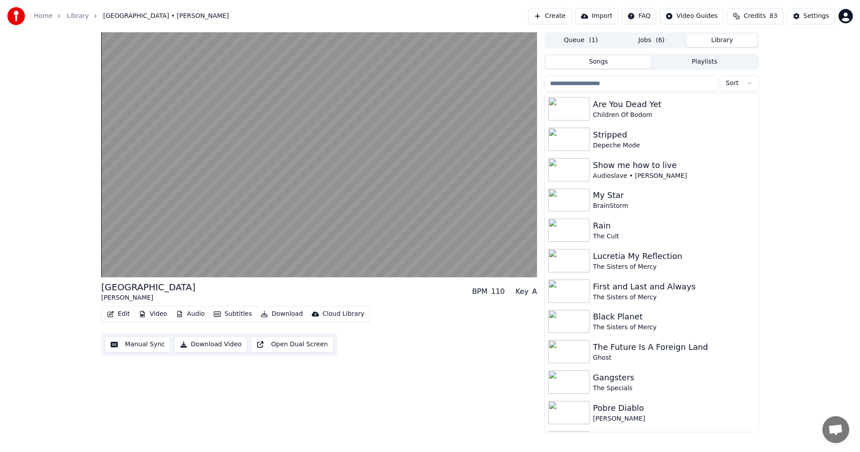
click at [644, 297] on div "The Sisters of Mercy" at bounding box center [674, 297] width 162 height 9
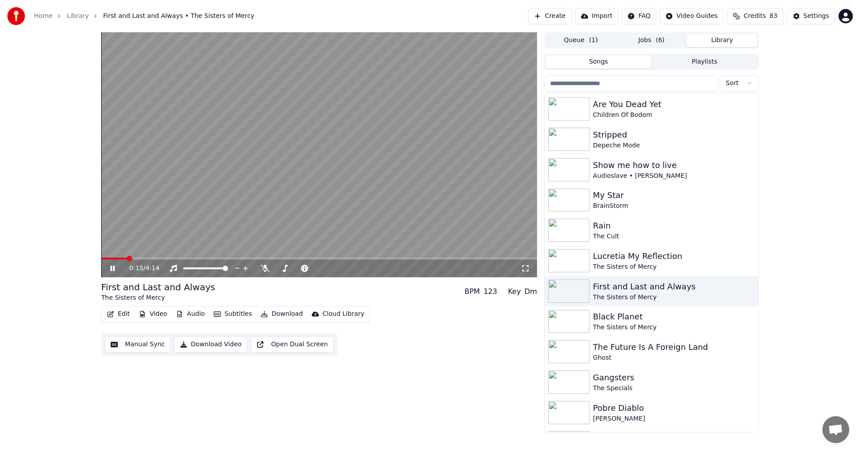
click at [155, 311] on button "Video" at bounding box center [152, 314] width 35 height 13
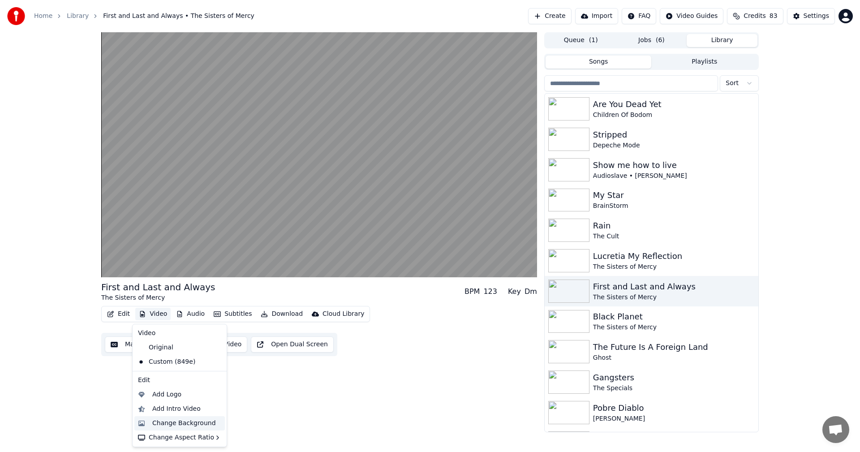
click at [161, 422] on div "Change Background" at bounding box center [184, 423] width 64 height 9
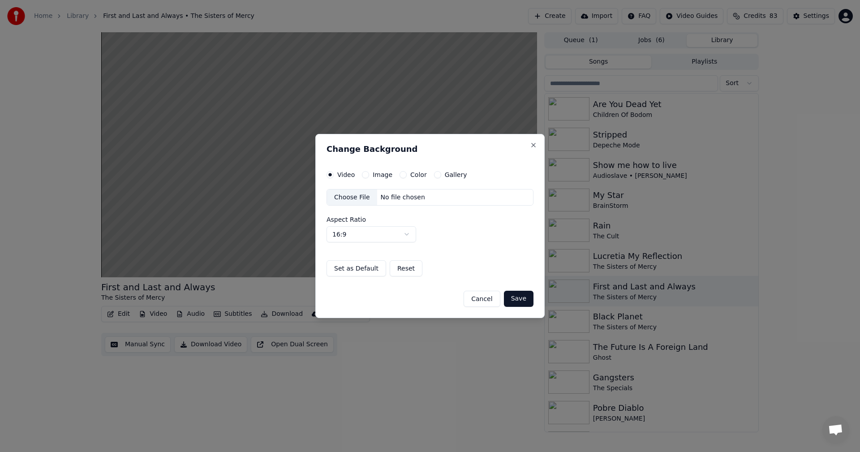
click at [436, 175] on button "Gallery" at bounding box center [437, 174] width 7 height 7
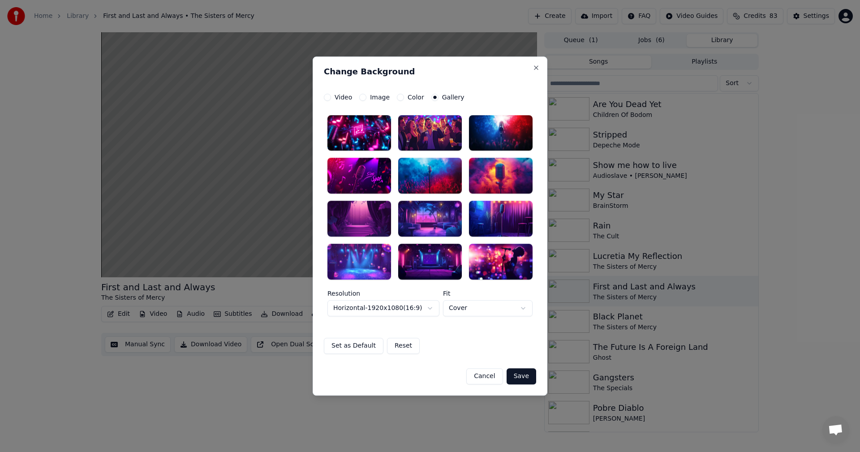
click at [479, 222] on div at bounding box center [501, 219] width 64 height 36
click at [512, 178] on div at bounding box center [501, 176] width 64 height 36
drag, startPoint x: 530, startPoint y: 371, endPoint x: 523, endPoint y: 379, distance: 10.8
click at [530, 370] on button "Save" at bounding box center [522, 376] width 30 height 16
click at [523, 379] on div "Cancel Save" at bounding box center [430, 372] width 212 height 23
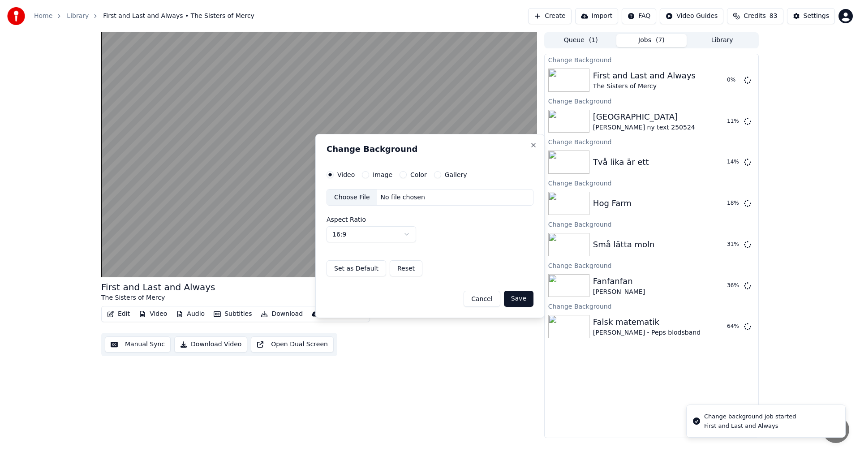
click at [89, 233] on html "Home Library First and Last and Always • The Sisters of Mercy Create Import FAQ…" at bounding box center [430, 226] width 860 height 452
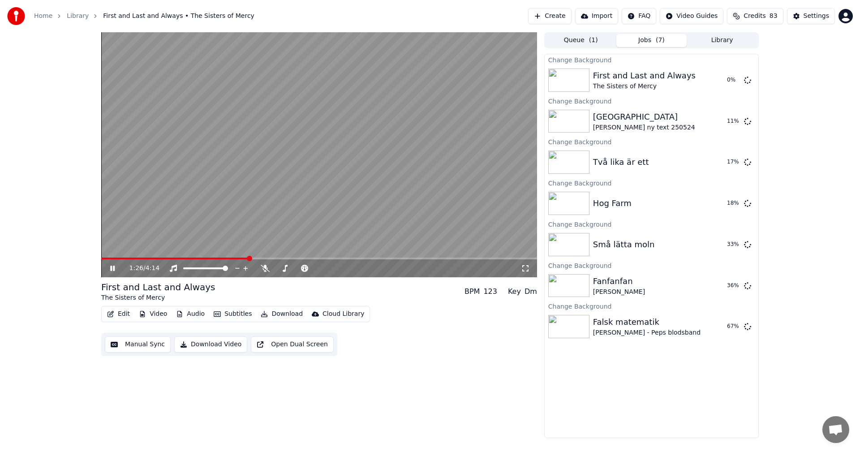
click at [112, 270] on icon at bounding box center [112, 268] width 4 height 5
click at [726, 155] on button "Play" at bounding box center [726, 162] width 28 height 16
click at [727, 157] on button "Play" at bounding box center [726, 162] width 28 height 16
click at [725, 163] on button "Play" at bounding box center [726, 162] width 28 height 16
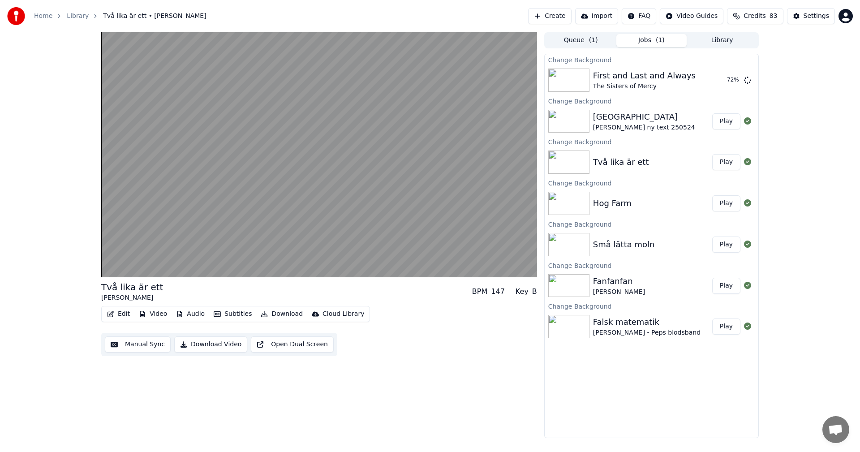
click at [812, 226] on div "Två lika är ett [PERSON_NAME] BPM 147 Key B Edit Video Audio Subtitles Download…" at bounding box center [430, 235] width 860 height 406
click at [726, 283] on button "Play" at bounding box center [726, 286] width 28 height 16
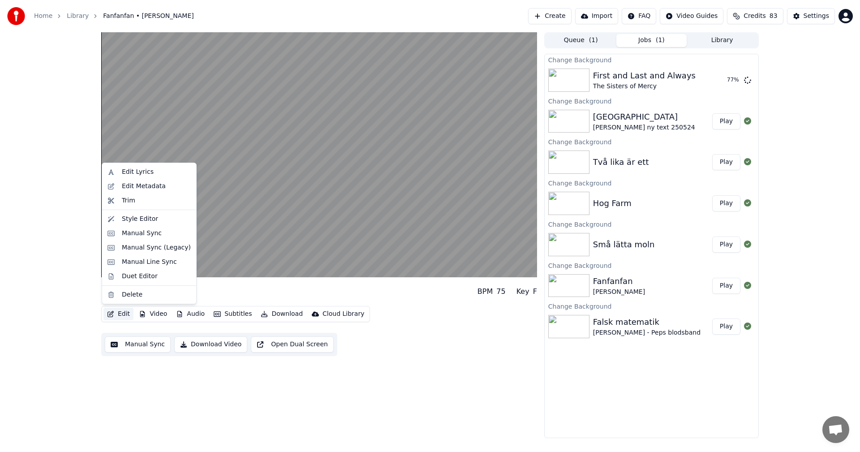
click at [120, 311] on button "Edit" at bounding box center [118, 314] width 30 height 13
click at [163, 186] on div "Edit Metadata" at bounding box center [156, 186] width 69 height 9
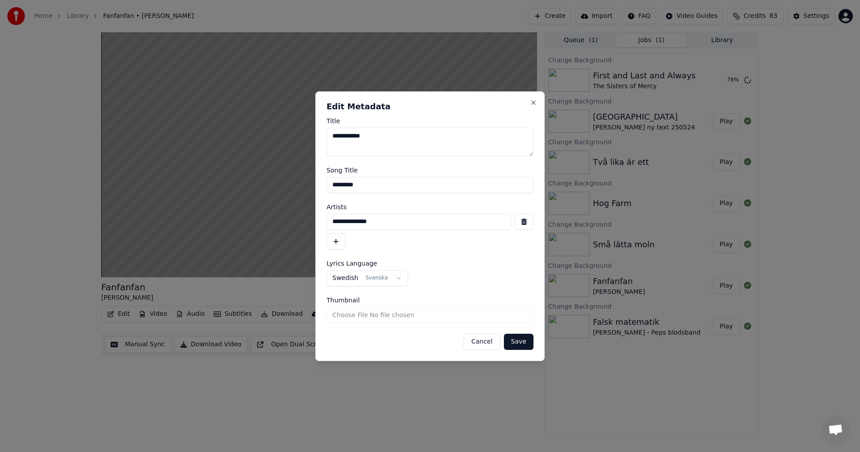
click at [518, 346] on button "Save" at bounding box center [519, 342] width 30 height 16
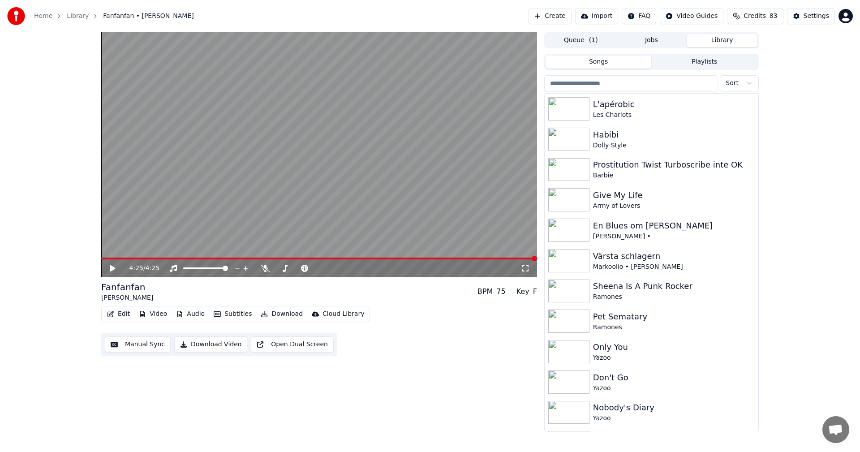
click at [730, 40] on button "Library" at bounding box center [722, 40] width 71 height 13
drag, startPoint x: 760, startPoint y: 105, endPoint x: 743, endPoint y: 123, distance: 23.8
click at [743, 123] on div "4:25 / 4:25 Fanfanfan [PERSON_NAME] BPM 75 Key F Edit Video Audio Subtitles Dow…" at bounding box center [430, 232] width 672 height 400
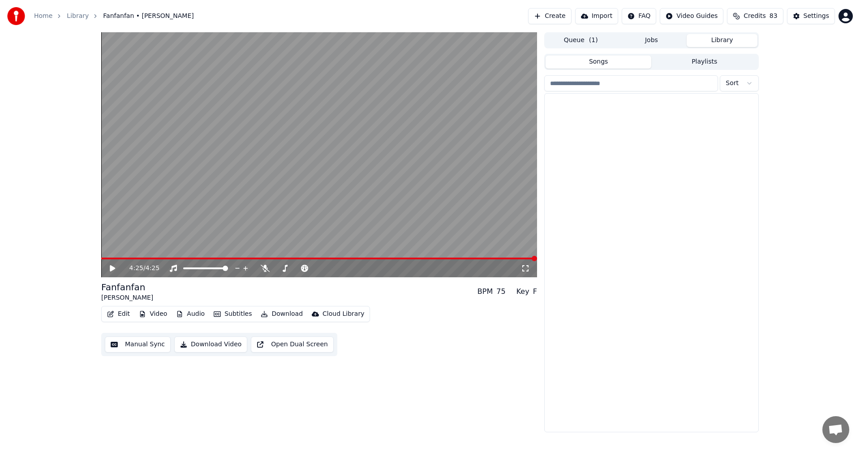
scroll to position [7000, 0]
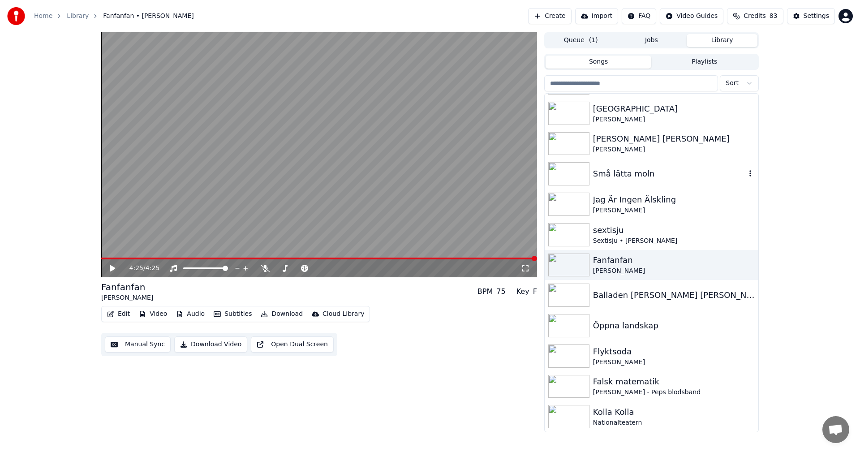
click at [692, 168] on div "Små lätta moln" at bounding box center [669, 173] width 153 height 13
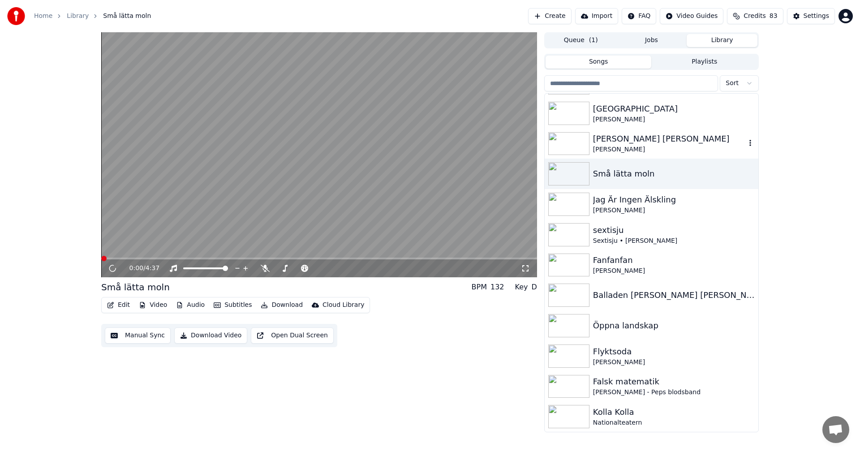
click at [674, 148] on div "[PERSON_NAME]" at bounding box center [669, 149] width 153 height 9
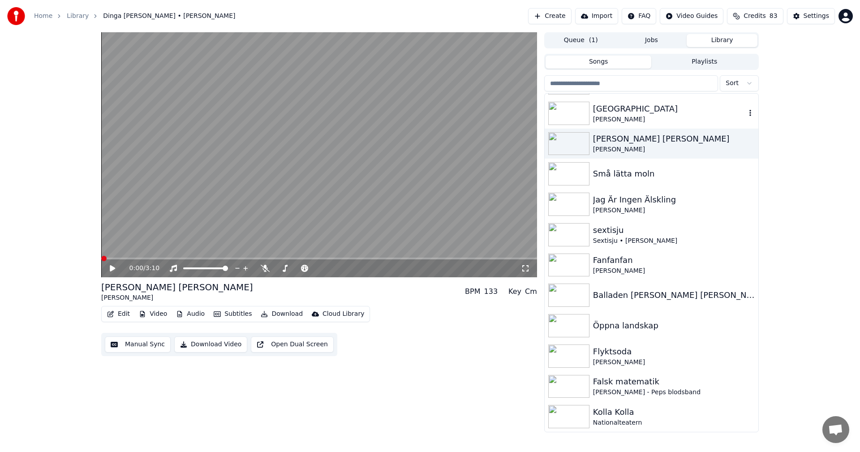
click at [677, 116] on div "[PERSON_NAME]" at bounding box center [669, 119] width 153 height 9
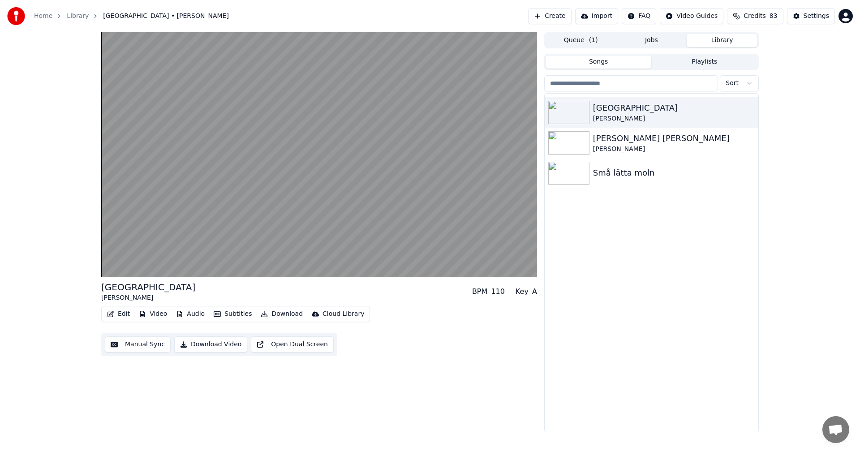
scroll to position [6704, 0]
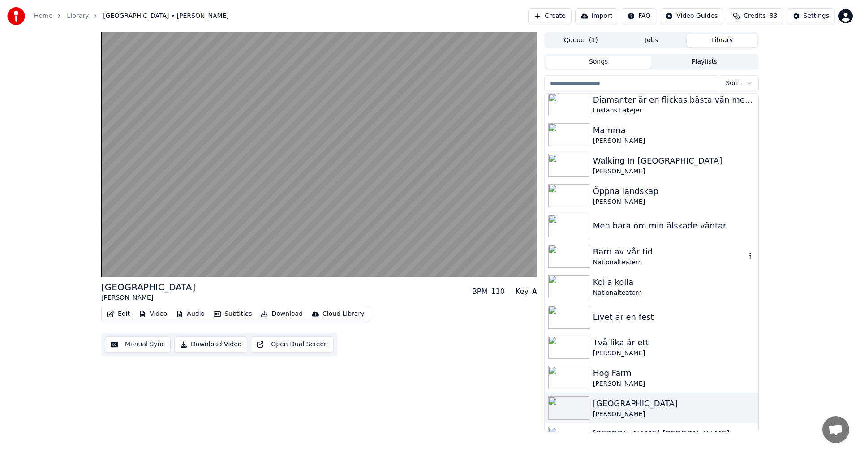
click at [674, 256] on div "Barn av vår tid" at bounding box center [669, 251] width 153 height 13
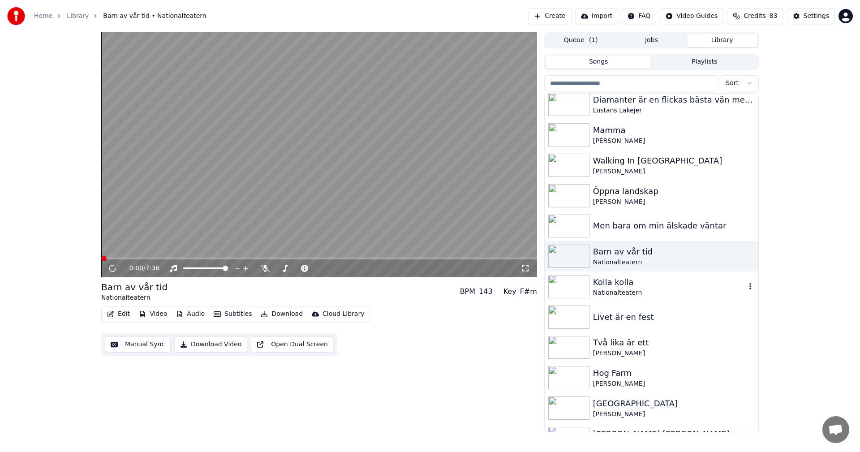
click at [651, 284] on div "Kolla kolla" at bounding box center [669, 282] width 153 height 13
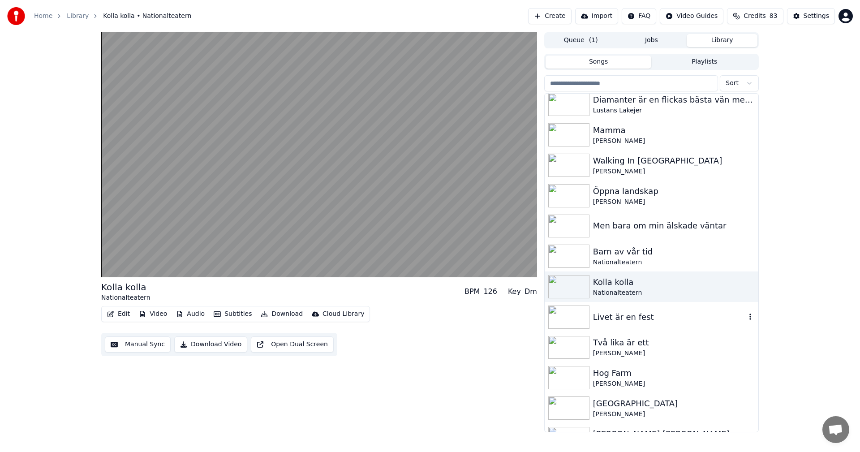
click at [645, 315] on div "Livet är en fest" at bounding box center [669, 317] width 153 height 13
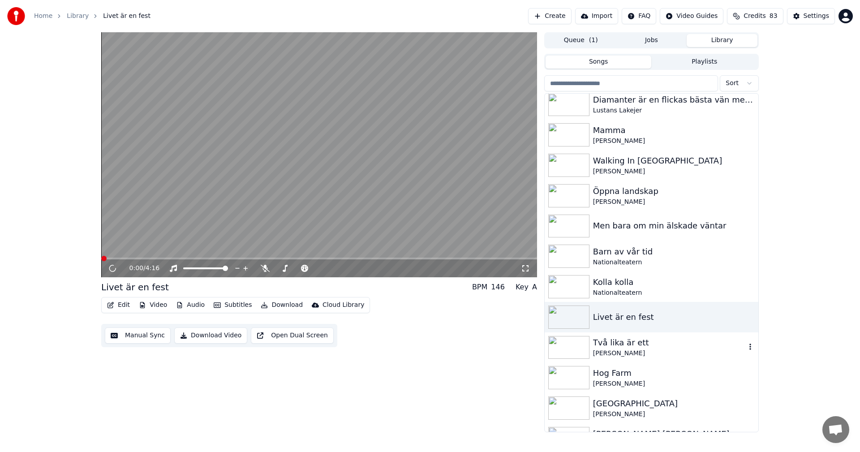
click at [641, 344] on div "Två lika är ett" at bounding box center [669, 342] width 153 height 13
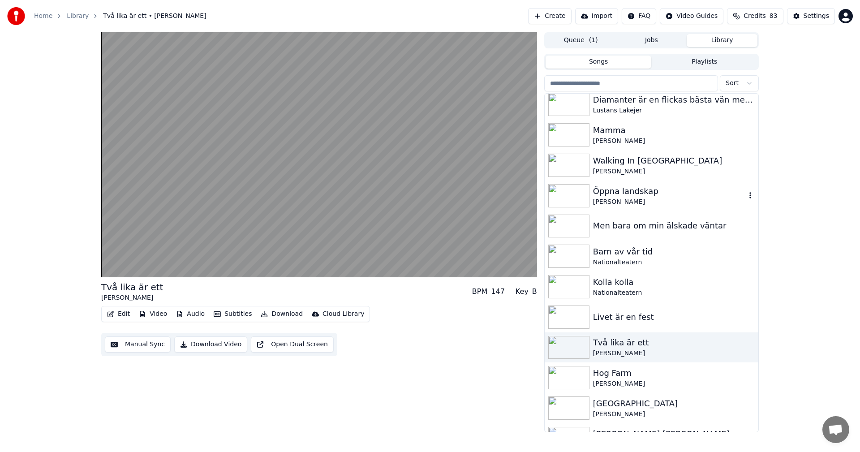
click at [667, 197] on div "Öppna landskap" at bounding box center [669, 191] width 153 height 13
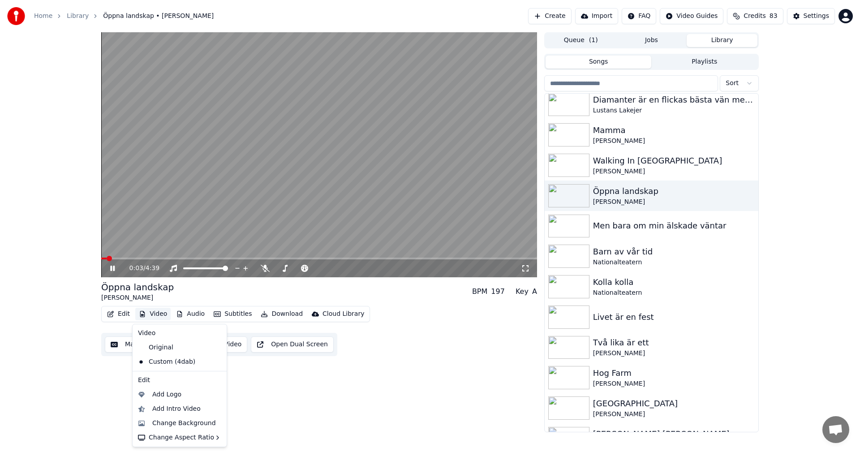
click at [158, 316] on button "Video" at bounding box center [152, 314] width 35 height 13
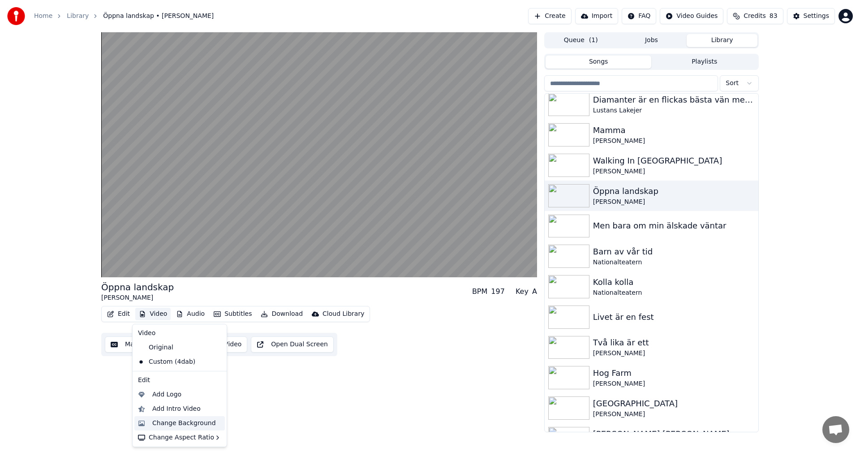
click at [185, 421] on div "Change Background" at bounding box center [184, 423] width 64 height 9
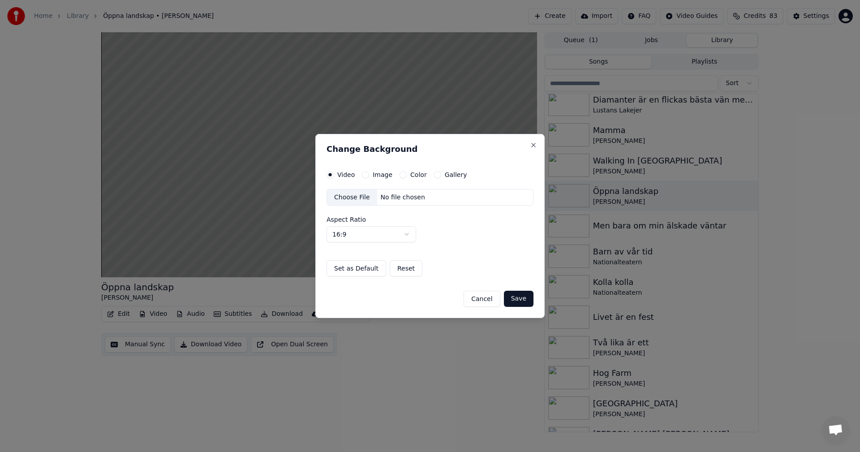
click at [434, 178] on button "Gallery" at bounding box center [437, 174] width 7 height 7
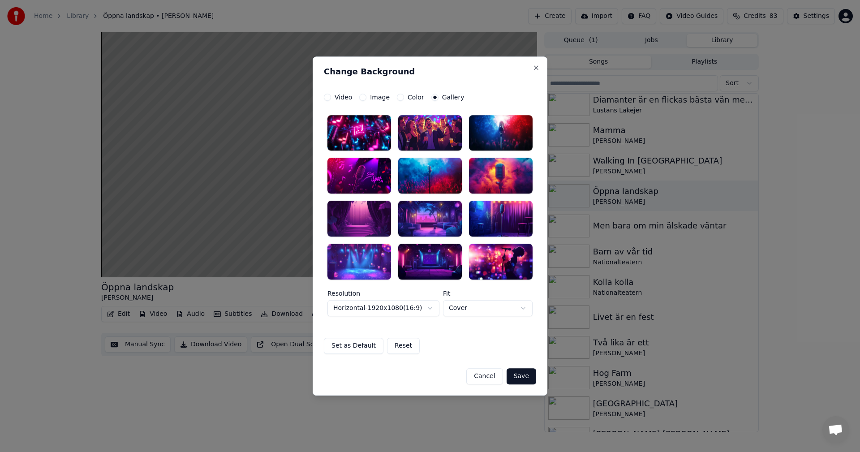
click at [361, 256] on div at bounding box center [359, 262] width 64 height 36
click at [521, 378] on button "Save" at bounding box center [522, 376] width 30 height 16
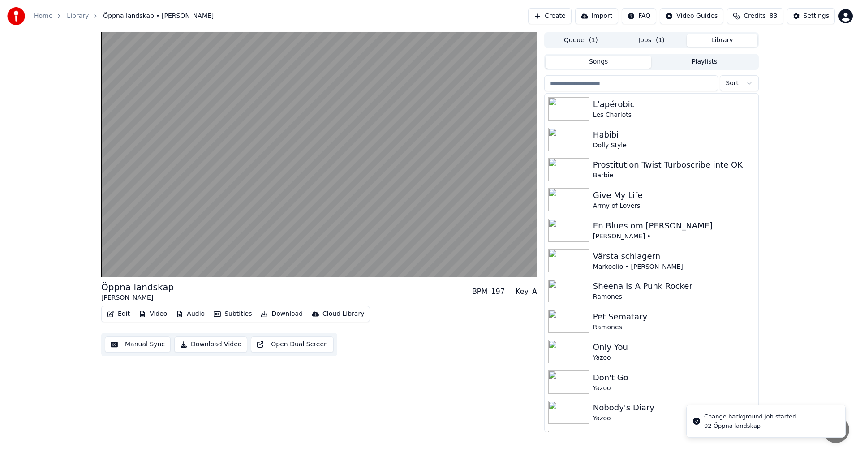
click at [738, 37] on button "Library" at bounding box center [722, 40] width 71 height 13
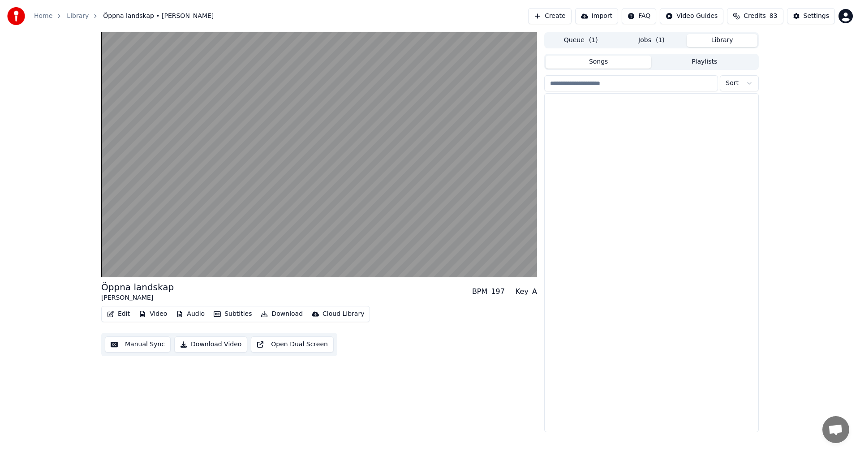
scroll to position [6674, 0]
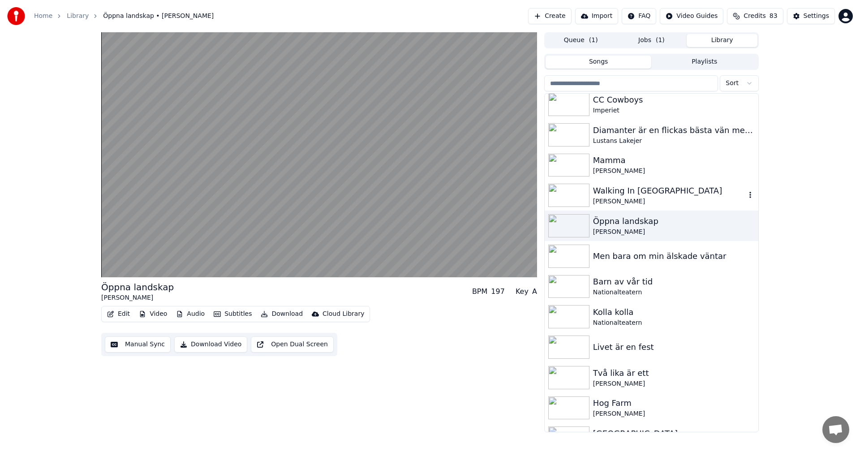
click at [683, 187] on div "Walking In [GEOGRAPHIC_DATA]" at bounding box center [669, 191] width 153 height 13
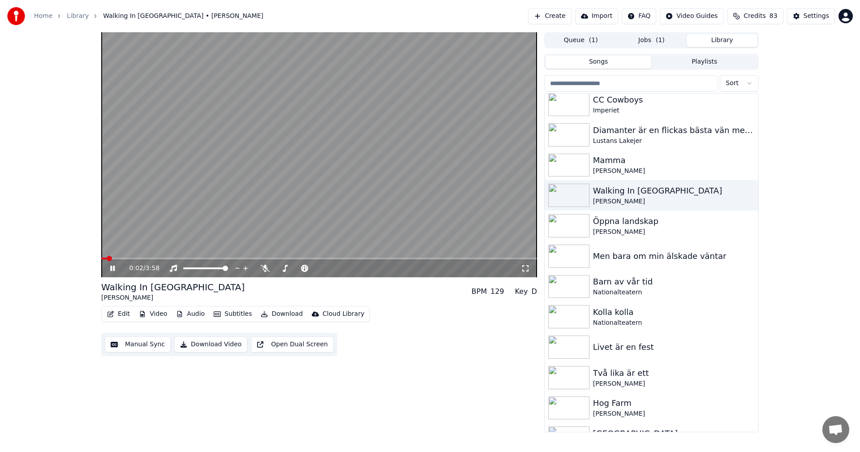
click at [159, 313] on button "Video" at bounding box center [152, 314] width 35 height 13
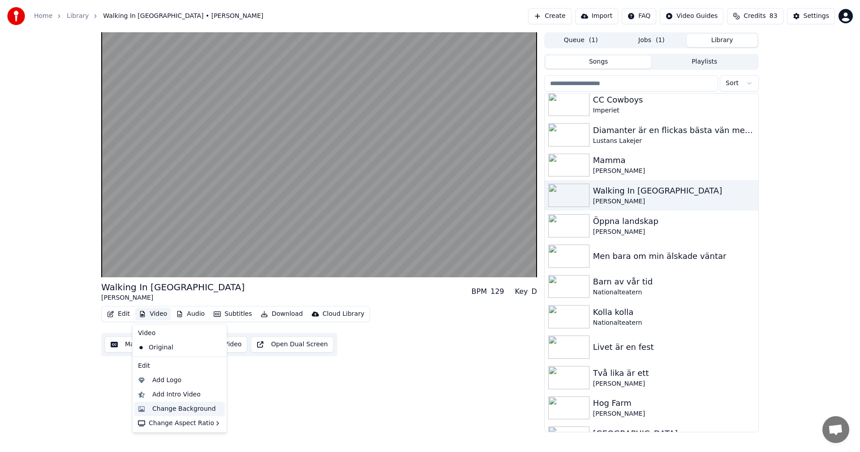
click at [181, 406] on div "Change Background" at bounding box center [184, 408] width 64 height 9
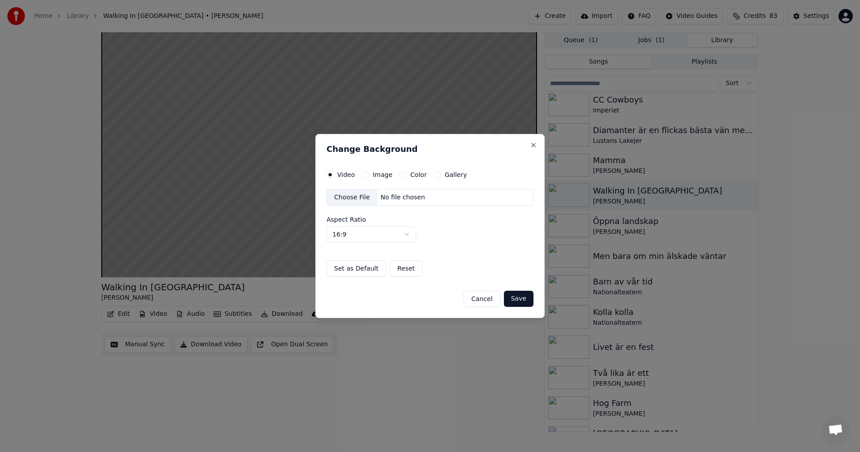
click at [434, 178] on div "Video Image Color Gallery Choose File No file chosen Aspect Ratio 16:9 **** ***…" at bounding box center [429, 224] width 207 height 106
click at [434, 174] on button "Gallery" at bounding box center [437, 174] width 7 height 7
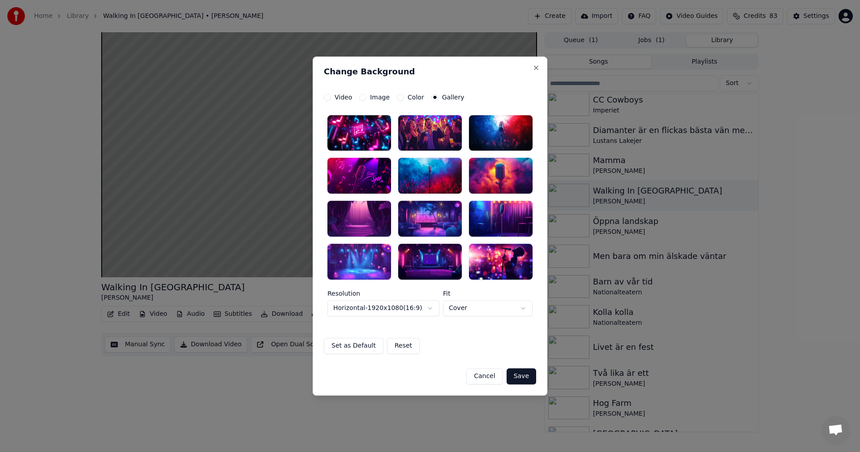
click at [496, 244] on div at bounding box center [501, 262] width 64 height 36
click at [518, 380] on button "Save" at bounding box center [522, 376] width 30 height 16
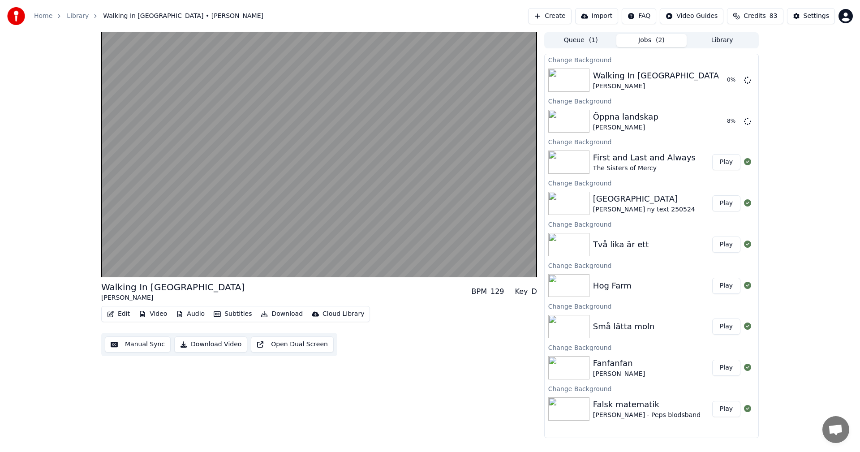
click at [748, 33] on div "Queue ( 1 ) Jobs ( 2 ) Library" at bounding box center [651, 40] width 215 height 16
click at [741, 37] on button "Library" at bounding box center [722, 40] width 71 height 13
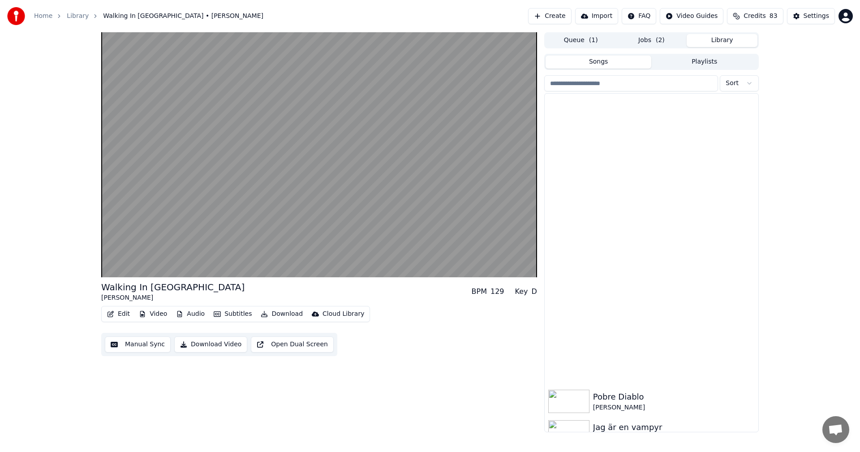
scroll to position [5809, 0]
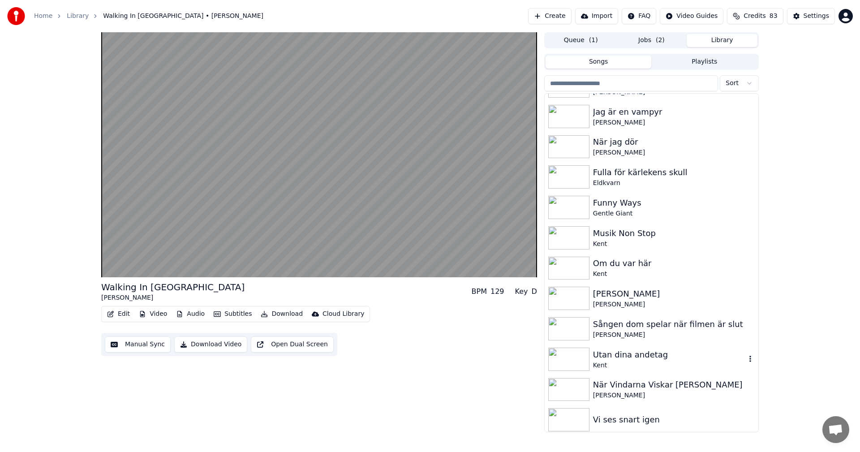
click at [636, 350] on div "Utan dina andetag" at bounding box center [669, 354] width 153 height 13
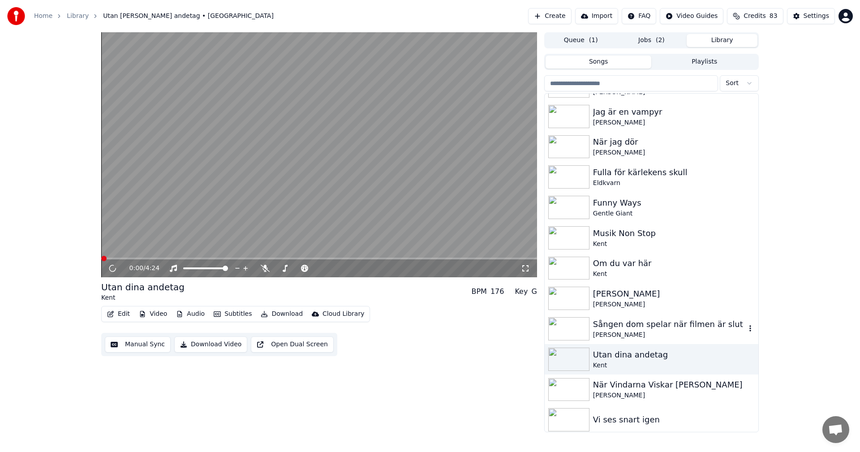
click at [653, 334] on div "[PERSON_NAME]" at bounding box center [669, 335] width 153 height 9
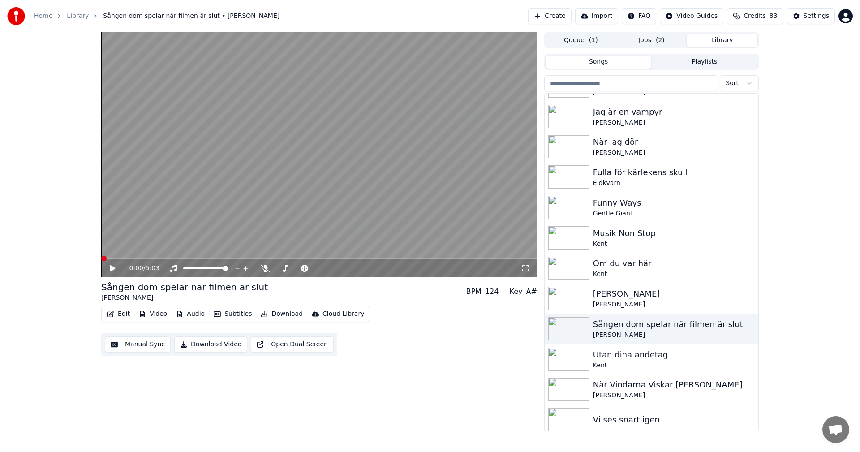
click at [162, 314] on button "Video" at bounding box center [152, 314] width 35 height 13
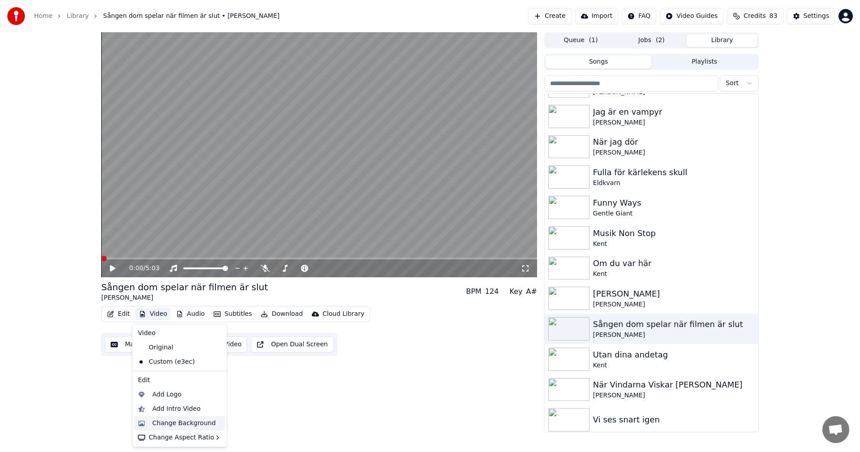
click at [191, 419] on div "Change Background" at bounding box center [184, 423] width 64 height 9
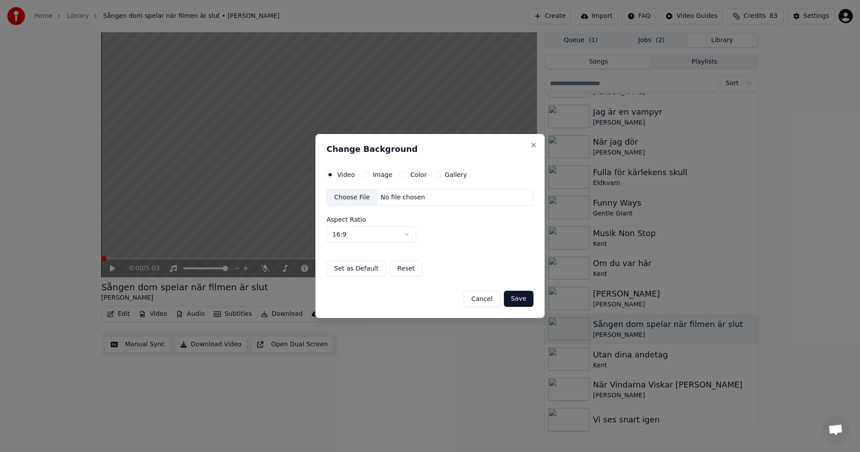
click at [434, 177] on button "Gallery" at bounding box center [437, 174] width 7 height 7
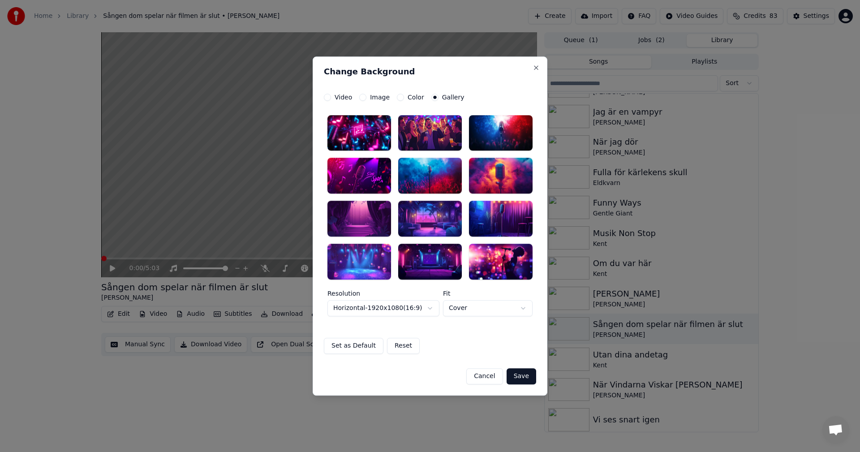
click at [491, 230] on div at bounding box center [501, 219] width 64 height 36
click at [527, 373] on button "Save" at bounding box center [522, 376] width 30 height 16
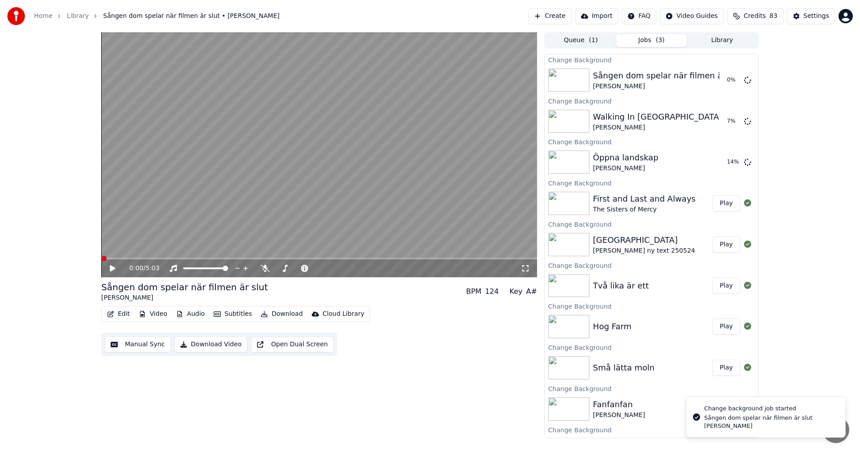
click at [726, 42] on button "Library" at bounding box center [722, 40] width 71 height 13
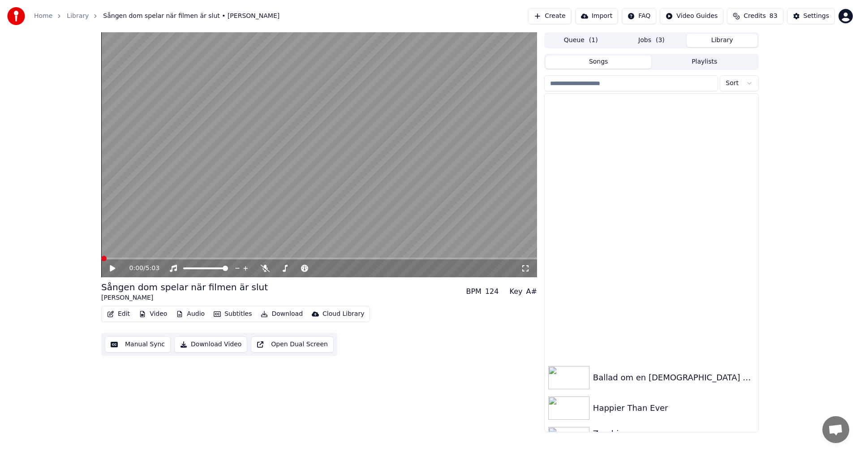
scroll to position [6605, 0]
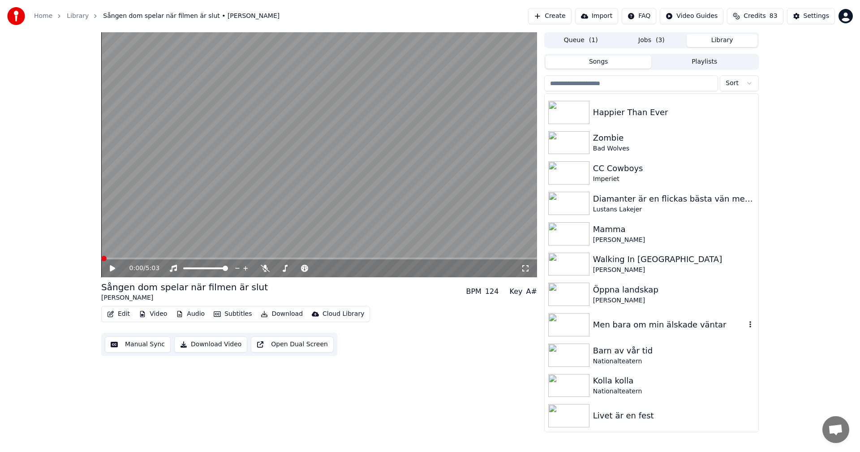
click at [704, 326] on div "Men bara om min älskade väntar" at bounding box center [669, 324] width 153 height 13
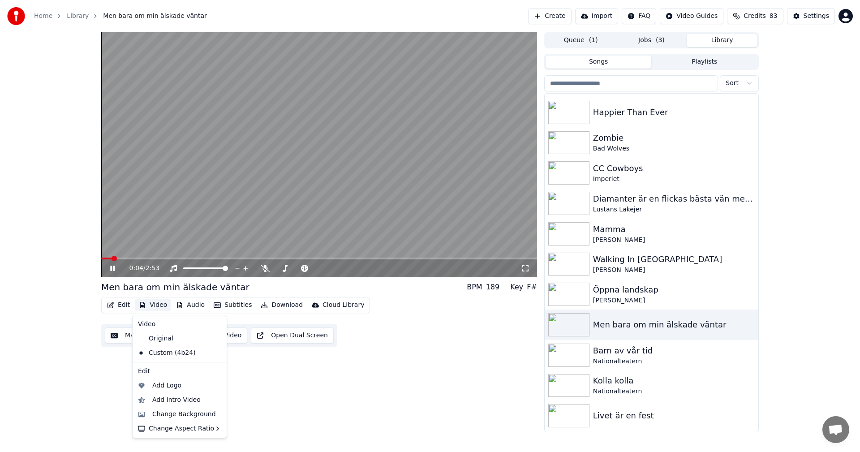
click at [162, 307] on button "Video" at bounding box center [152, 305] width 35 height 13
click at [185, 411] on div "Change Background" at bounding box center [184, 414] width 64 height 9
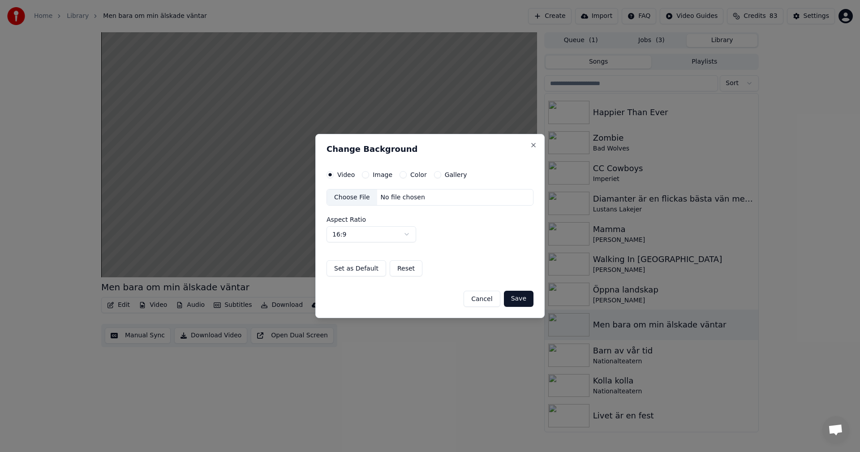
click at [434, 172] on button "Gallery" at bounding box center [437, 174] width 7 height 7
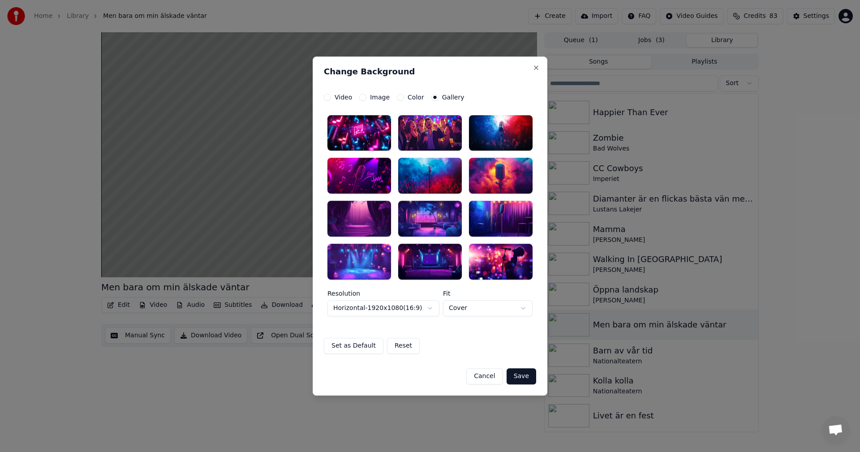
click at [382, 228] on div at bounding box center [359, 219] width 64 height 36
click at [525, 374] on button "Save" at bounding box center [522, 376] width 30 height 16
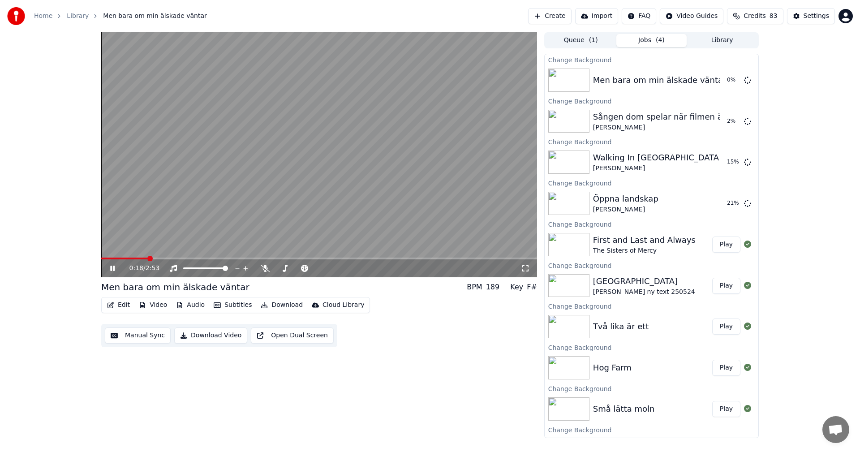
click at [113, 266] on icon at bounding box center [118, 268] width 21 height 7
click at [724, 37] on button "Library" at bounding box center [722, 40] width 71 height 13
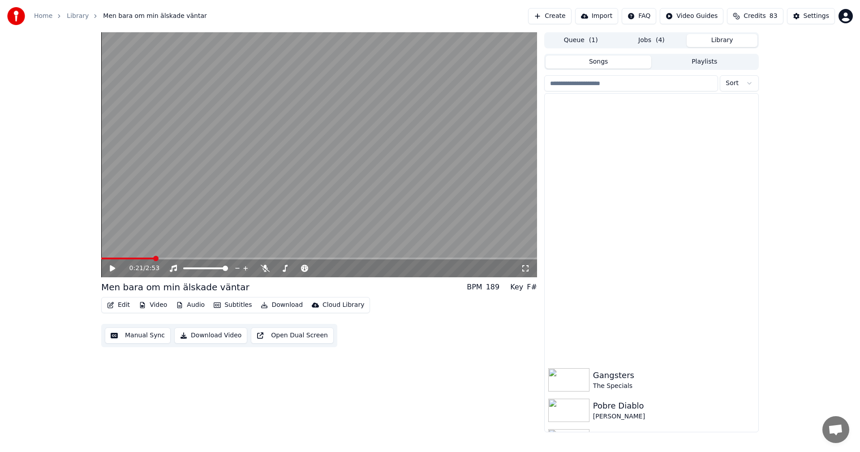
scroll to position [5780, 0]
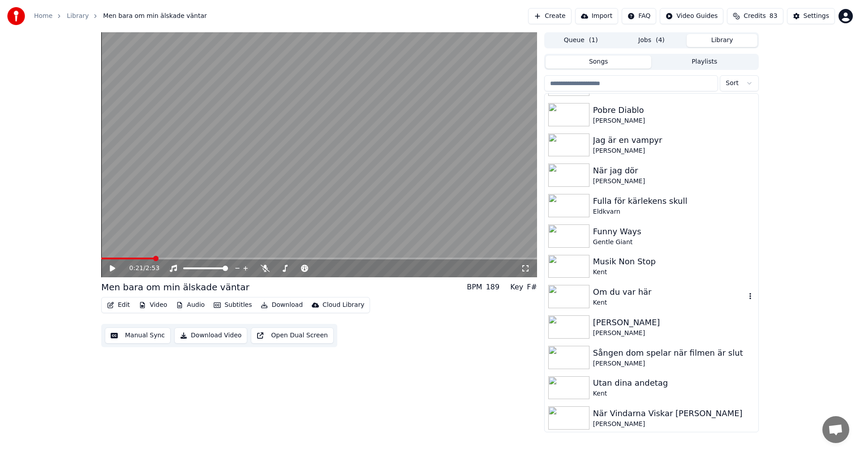
click at [646, 309] on div "Om du var här [PERSON_NAME]" at bounding box center [652, 296] width 214 height 30
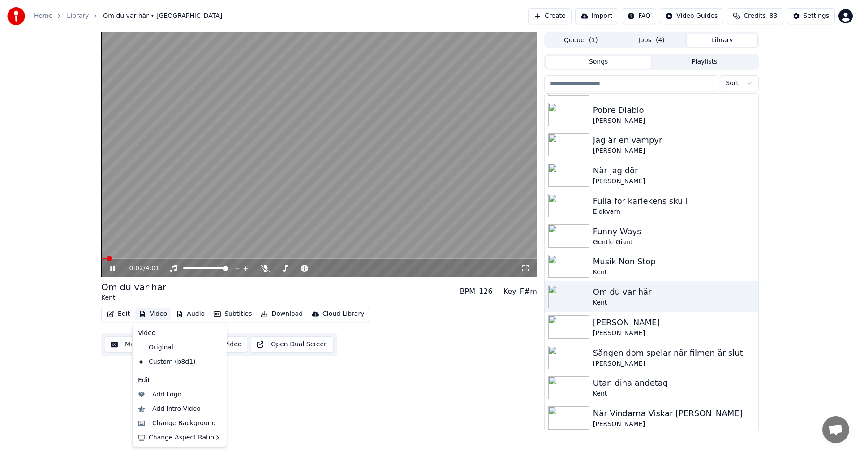
click at [150, 313] on button "Video" at bounding box center [152, 314] width 35 height 13
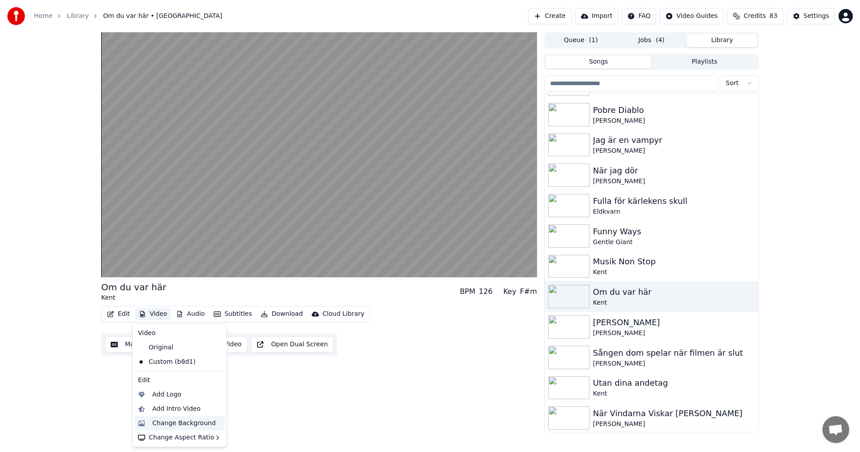
click at [181, 427] on div "Change Background" at bounding box center [184, 423] width 64 height 9
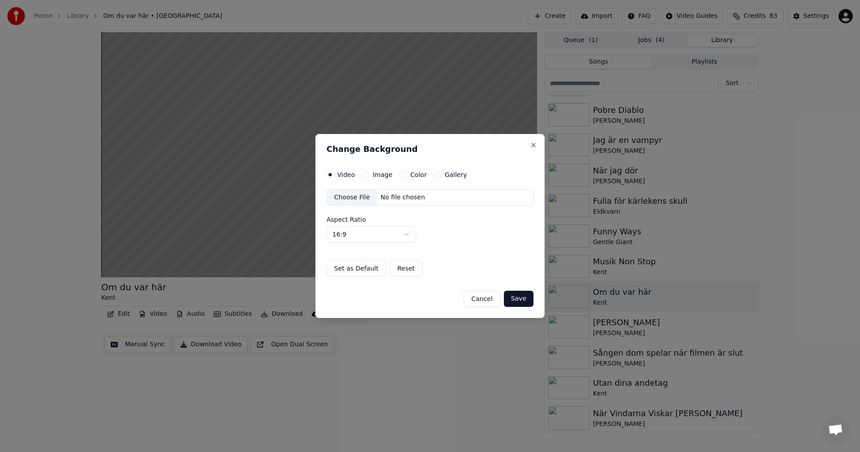
click at [435, 176] on button "Gallery" at bounding box center [437, 174] width 7 height 7
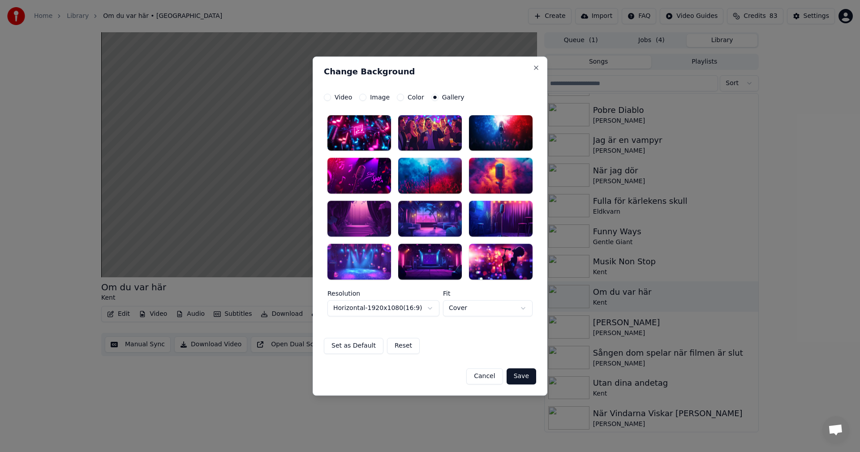
click at [367, 227] on div at bounding box center [359, 219] width 64 height 36
click at [523, 378] on button "Save" at bounding box center [522, 376] width 30 height 16
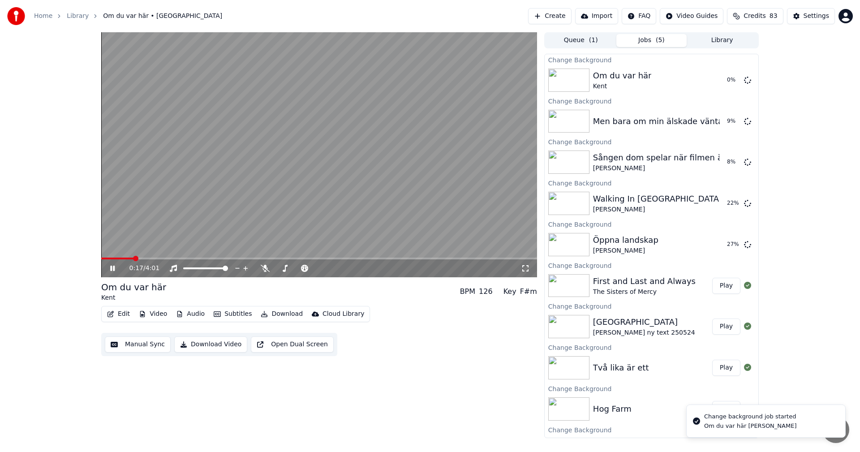
click at [116, 268] on icon at bounding box center [118, 268] width 21 height 7
click at [718, 41] on button "Library" at bounding box center [722, 40] width 71 height 13
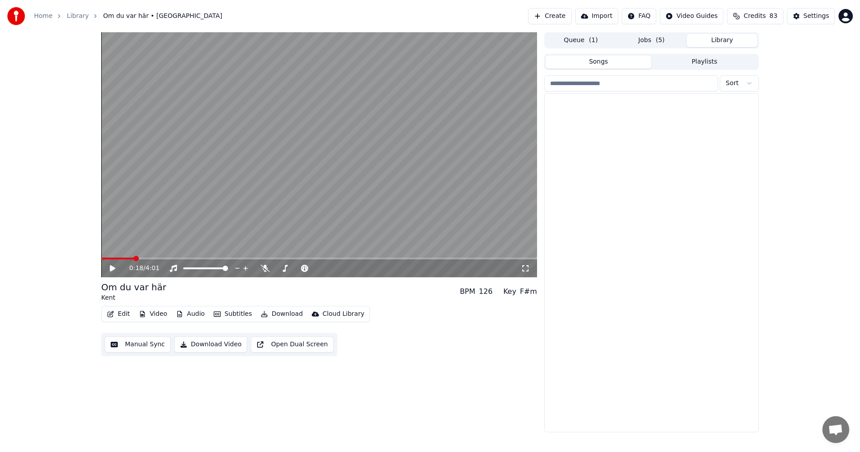
scroll to position [6237, 0]
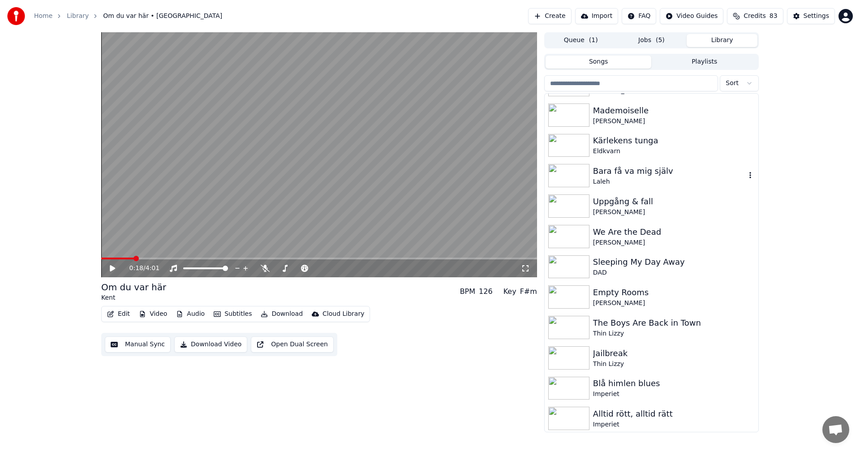
click at [683, 187] on div "Bara få va mig själv Laleh" at bounding box center [652, 175] width 214 height 30
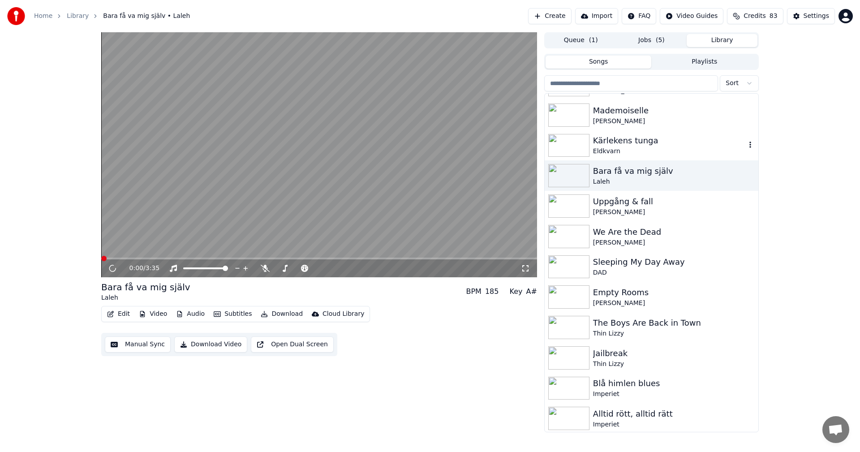
click at [631, 148] on div "Eldkvarn" at bounding box center [669, 151] width 153 height 9
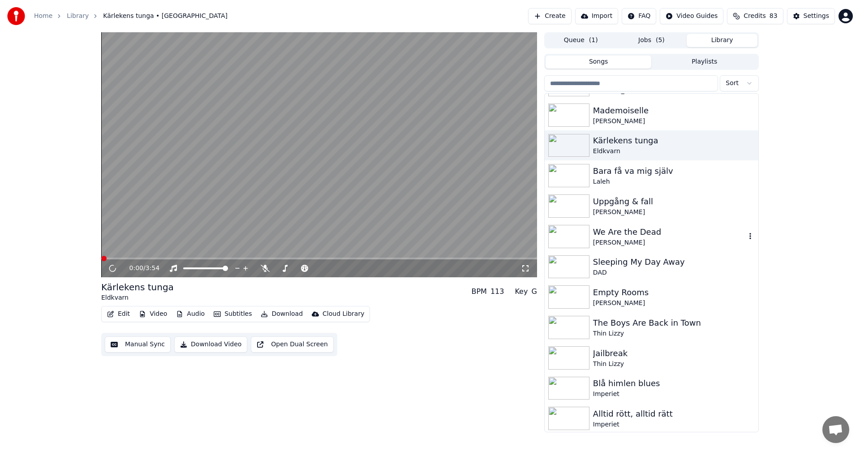
click at [643, 228] on div "We Are the Dead" at bounding box center [669, 232] width 153 height 13
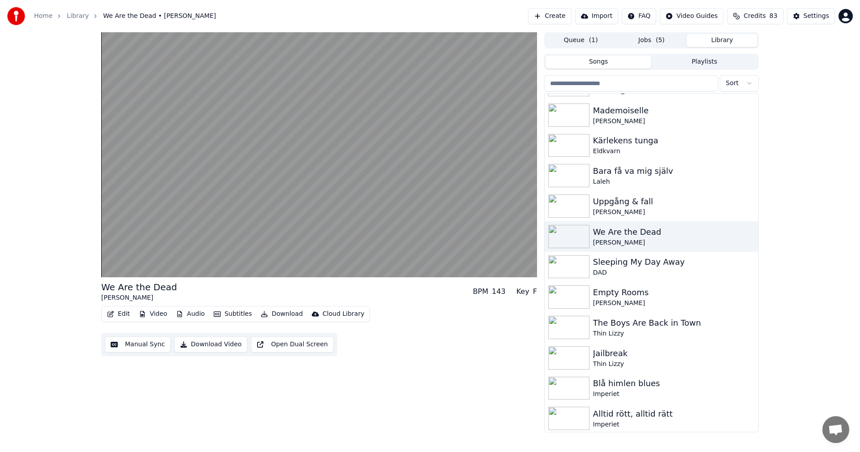
click at [760, 142] on div "We Are the Dead [PERSON_NAME] BPM 143 Key F Edit Video Audio Subtitles Download…" at bounding box center [430, 232] width 672 height 400
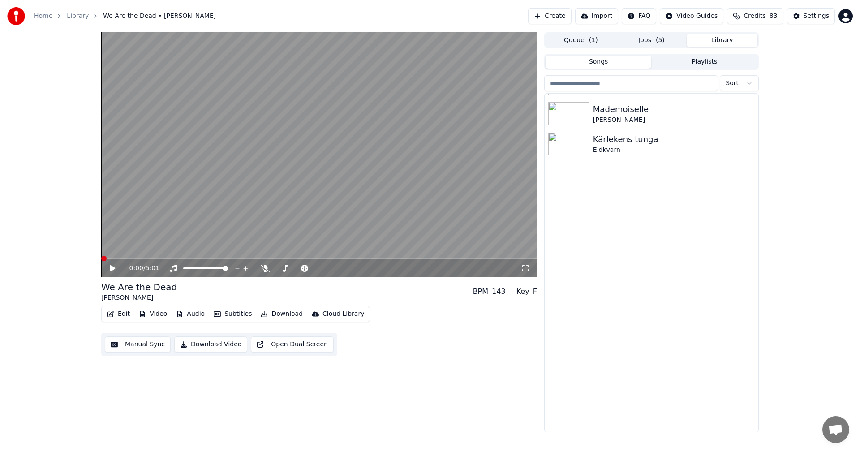
scroll to position [5941, 0]
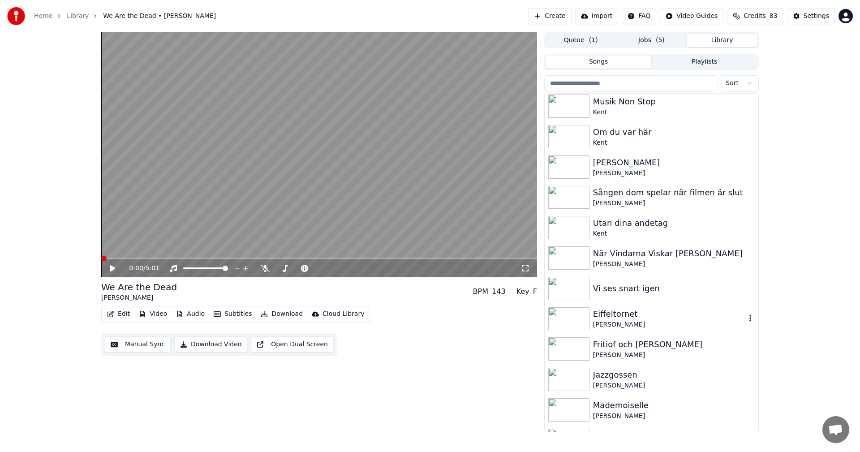
click at [624, 322] on div "[PERSON_NAME]" at bounding box center [669, 324] width 153 height 9
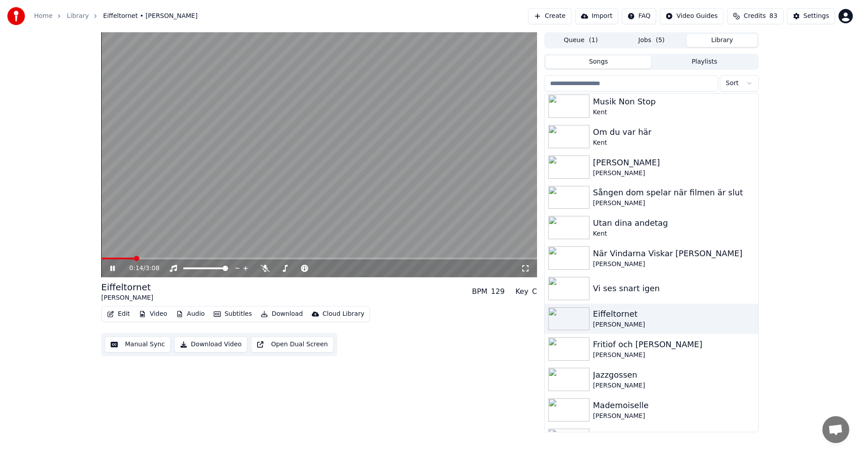
click at [111, 269] on icon at bounding box center [112, 268] width 4 height 5
click at [646, 231] on div "Kent" at bounding box center [669, 233] width 153 height 9
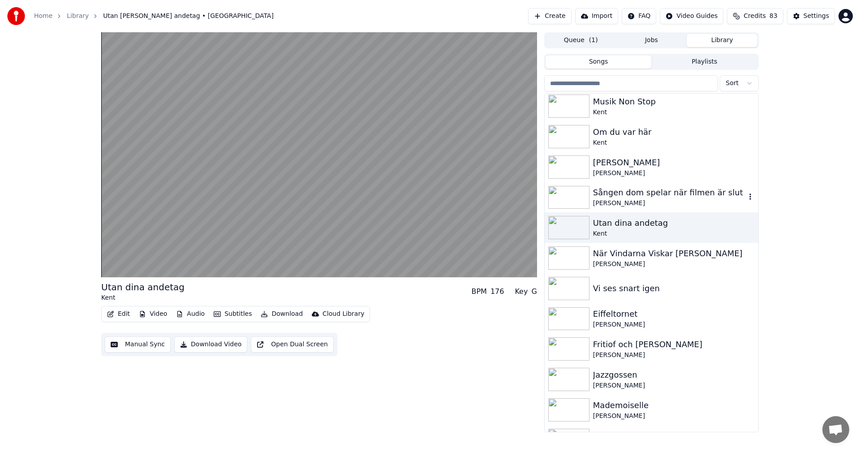
click at [654, 202] on div "[PERSON_NAME]" at bounding box center [669, 203] width 153 height 9
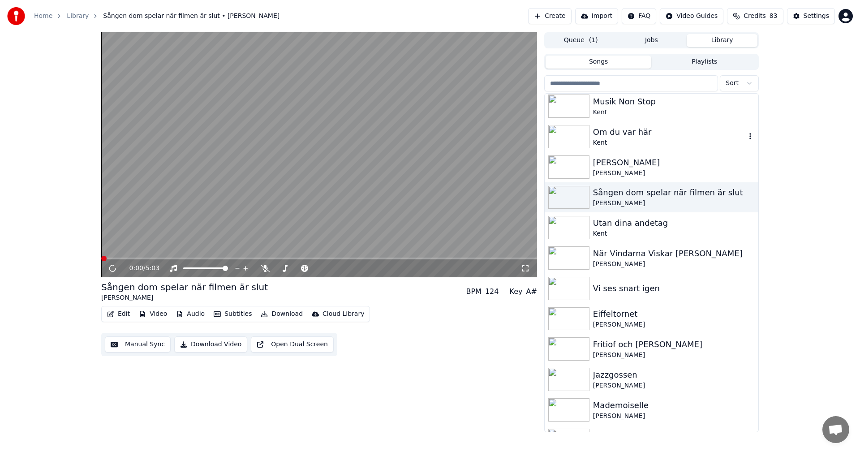
click at [645, 147] on div "Om du var här [PERSON_NAME]" at bounding box center [652, 136] width 214 height 30
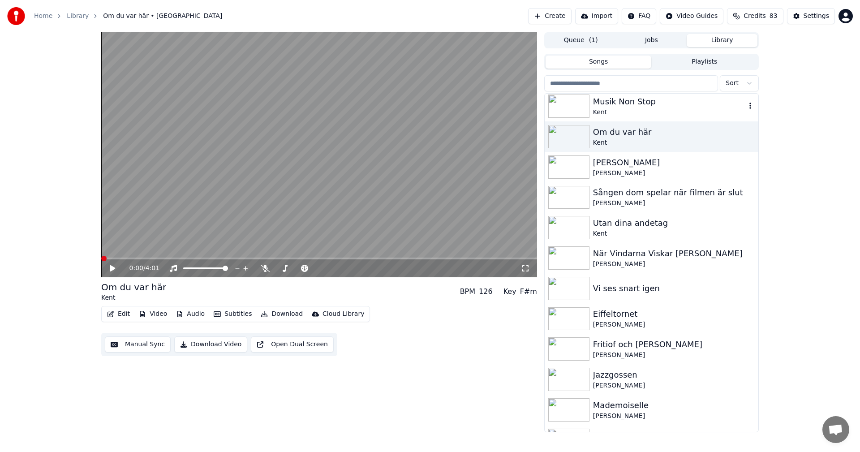
click at [649, 116] on div "Kent" at bounding box center [669, 112] width 153 height 9
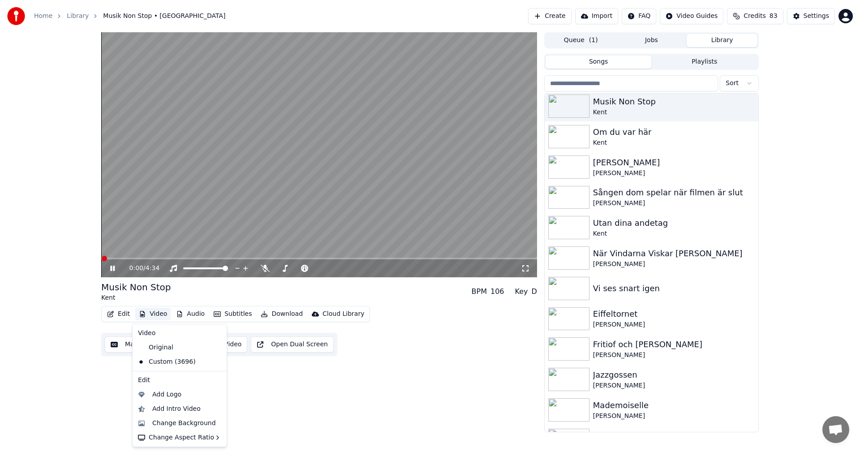
click at [150, 313] on button "Video" at bounding box center [152, 314] width 35 height 13
click at [203, 423] on div "Change Background" at bounding box center [184, 423] width 64 height 9
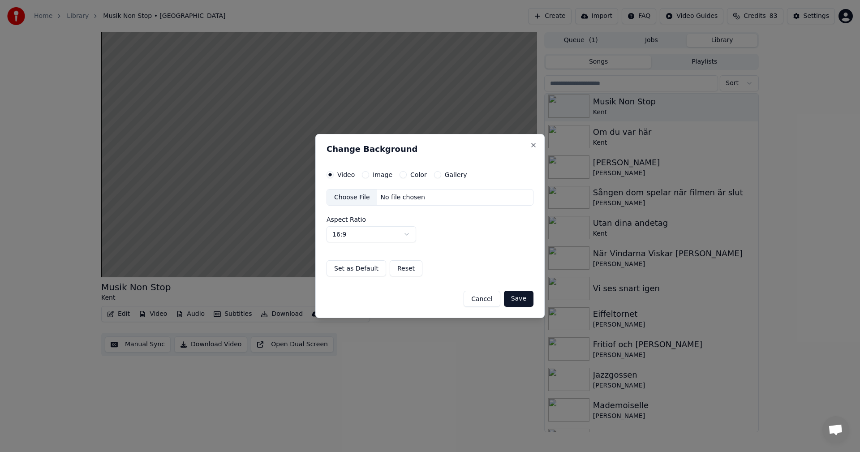
click at [435, 175] on button "Gallery" at bounding box center [437, 174] width 7 height 7
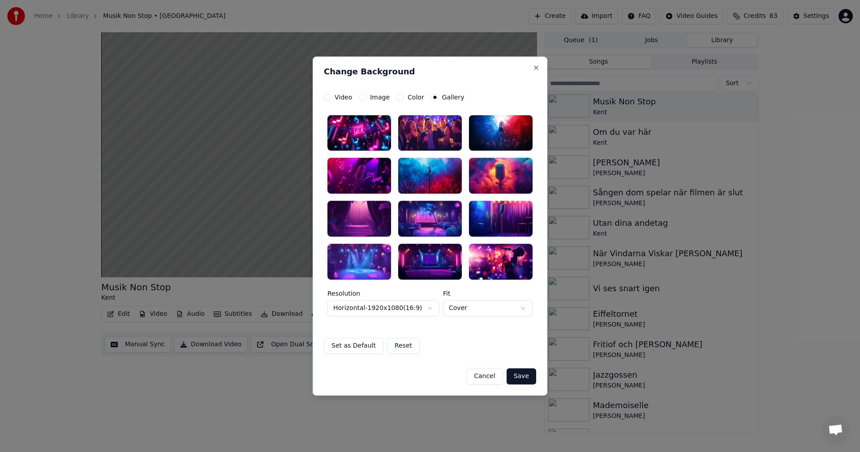
click at [421, 258] on div at bounding box center [430, 262] width 64 height 36
click at [517, 373] on button "Save" at bounding box center [522, 376] width 30 height 16
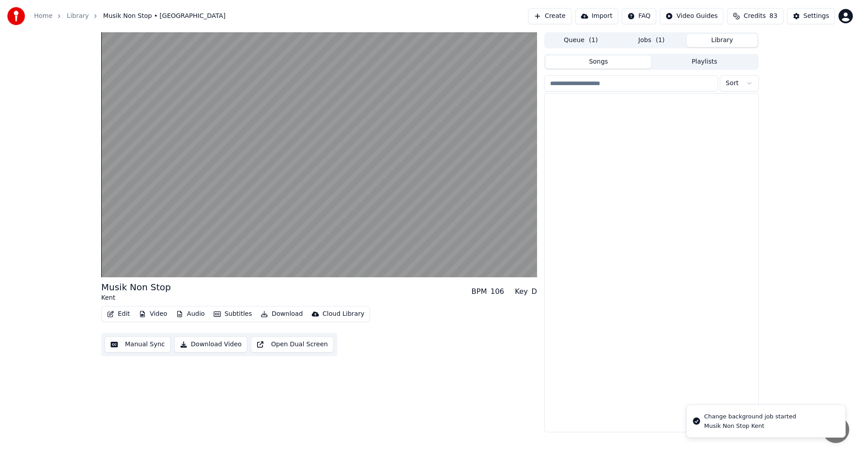
click at [735, 38] on button "Library" at bounding box center [722, 40] width 71 height 13
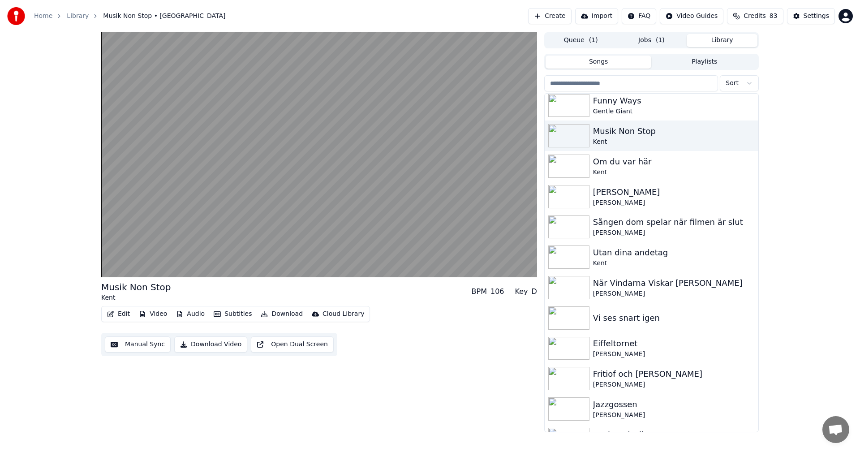
scroll to position [5862, 0]
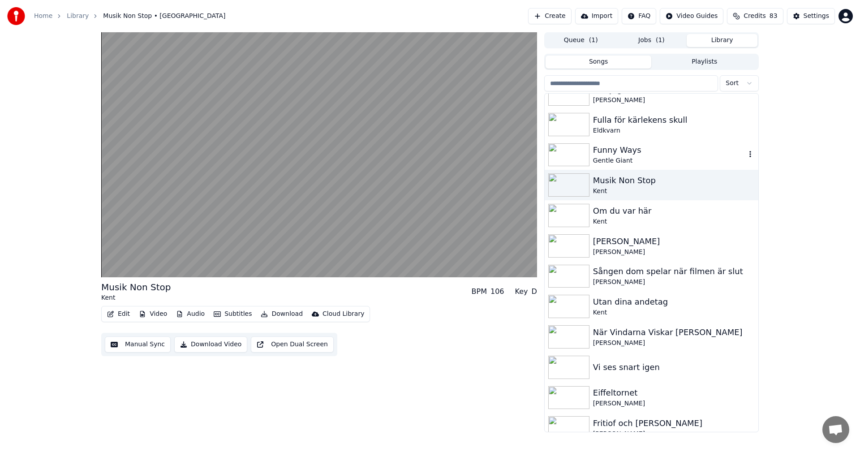
click at [677, 153] on div "Funny Ways" at bounding box center [669, 150] width 153 height 13
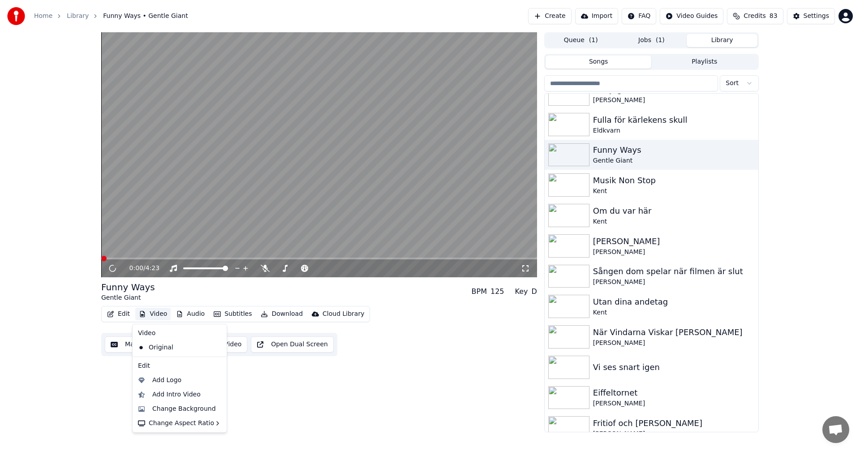
click at [156, 313] on button "Video" at bounding box center [152, 314] width 35 height 13
click at [188, 406] on div "Change Background" at bounding box center [184, 408] width 64 height 9
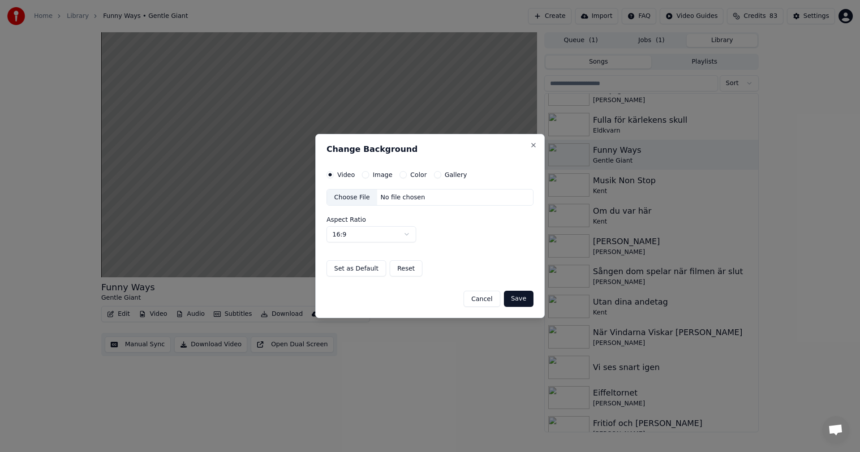
click at [434, 174] on button "Gallery" at bounding box center [437, 174] width 7 height 7
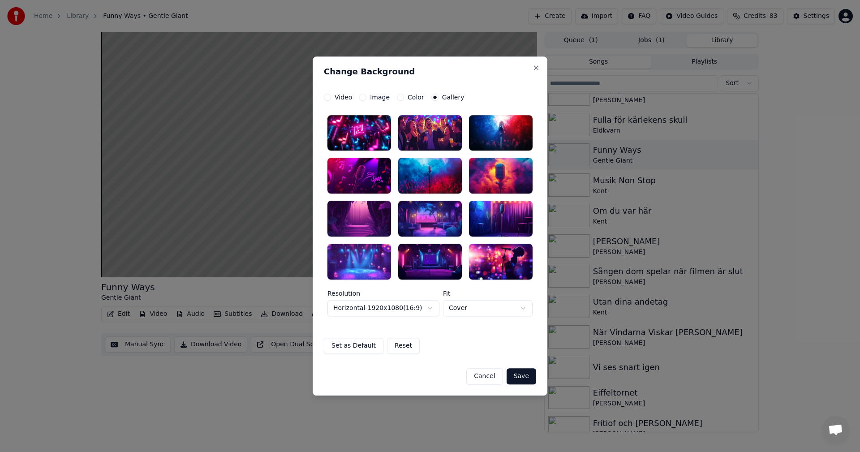
click at [503, 171] on div at bounding box center [501, 176] width 64 height 36
click at [524, 374] on button "Save" at bounding box center [522, 376] width 30 height 16
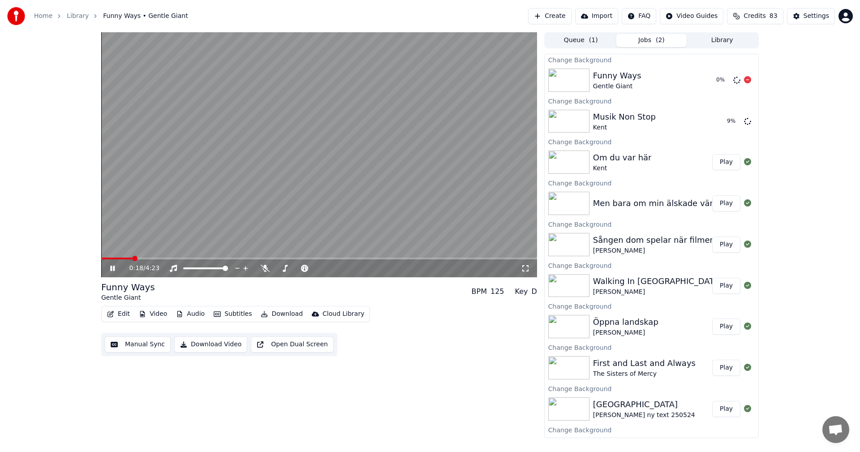
click at [741, 57] on div "Change Background" at bounding box center [652, 59] width 214 height 11
click at [735, 44] on button "Library" at bounding box center [722, 40] width 71 height 13
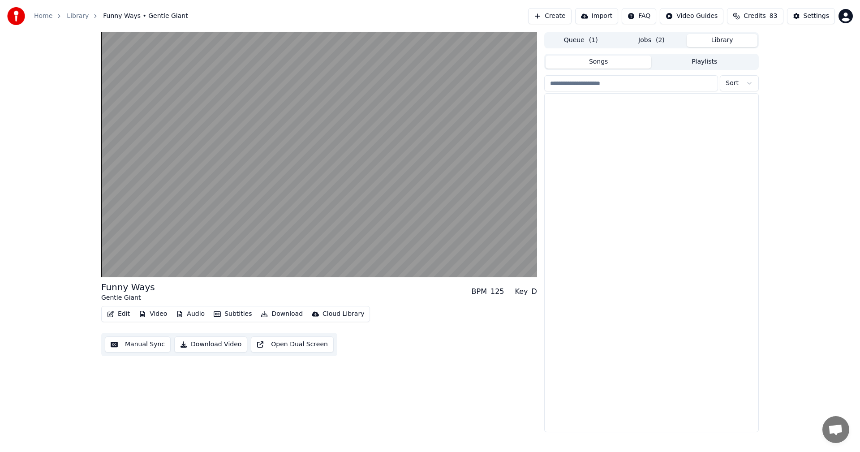
scroll to position [5158, 0]
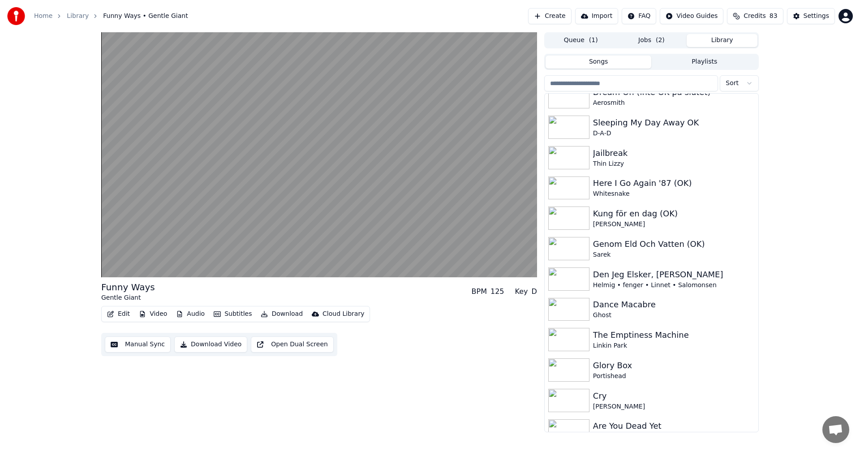
click at [759, 227] on div "Funny Ways Gentle Giant BPM 125 Key D Edit Video Audio Subtitles Download Cloud…" at bounding box center [430, 232] width 672 height 400
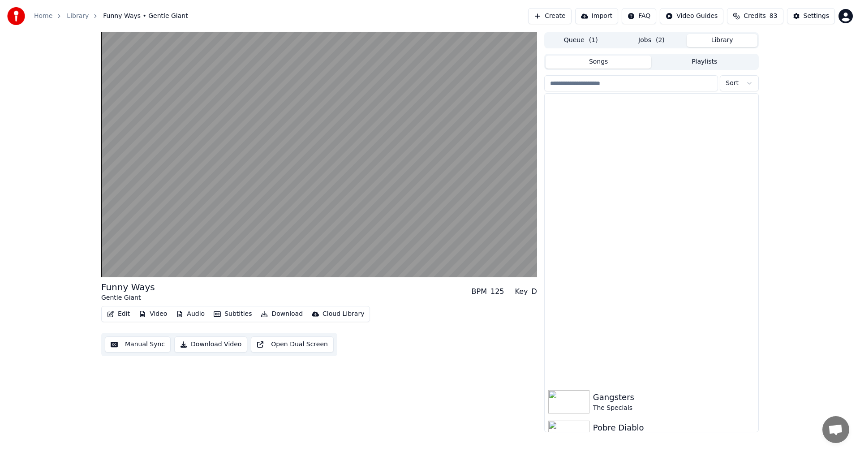
scroll to position [5758, 0]
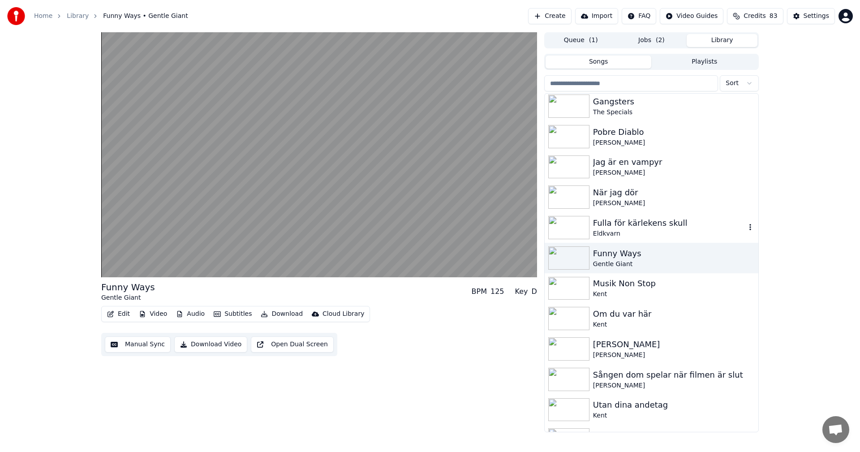
click at [670, 228] on div "Fulla för kärlekens skull" at bounding box center [669, 223] width 153 height 13
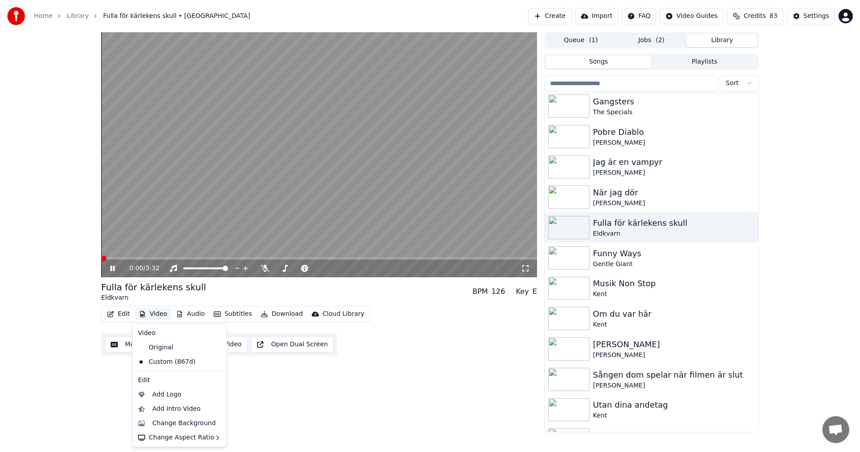
click at [149, 316] on button "Video" at bounding box center [152, 314] width 35 height 13
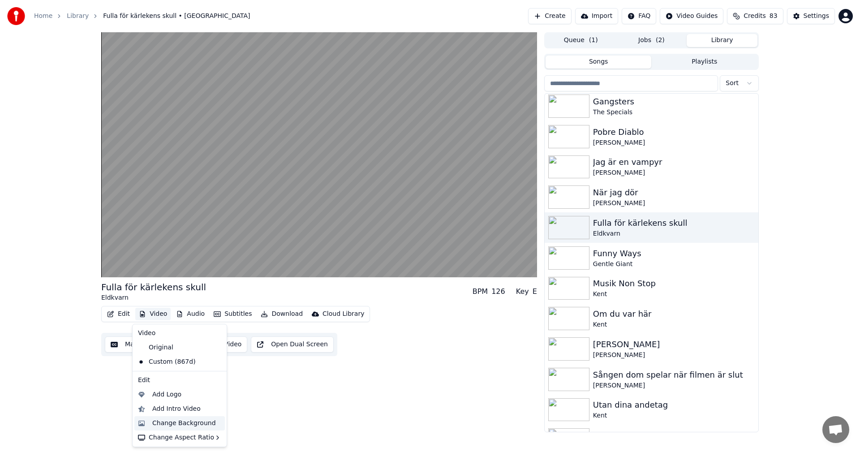
click at [167, 423] on div "Change Background" at bounding box center [184, 423] width 64 height 9
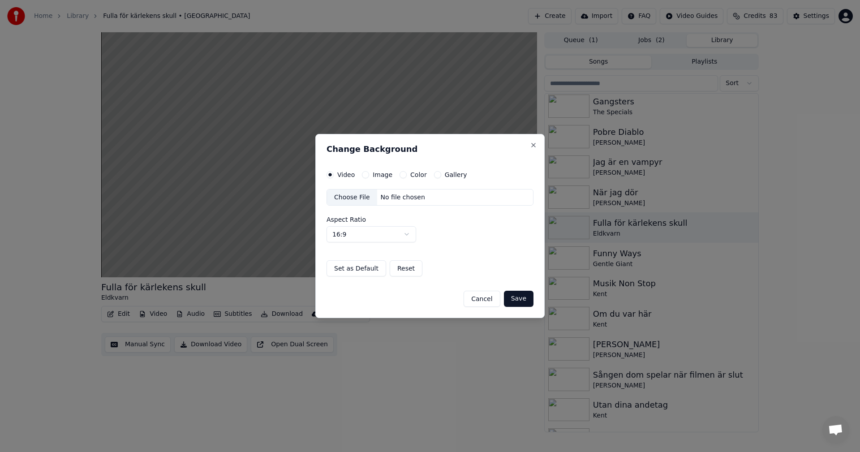
click at [438, 177] on div "Gallery" at bounding box center [450, 174] width 33 height 7
click at [435, 176] on button "Gallery" at bounding box center [437, 174] width 7 height 7
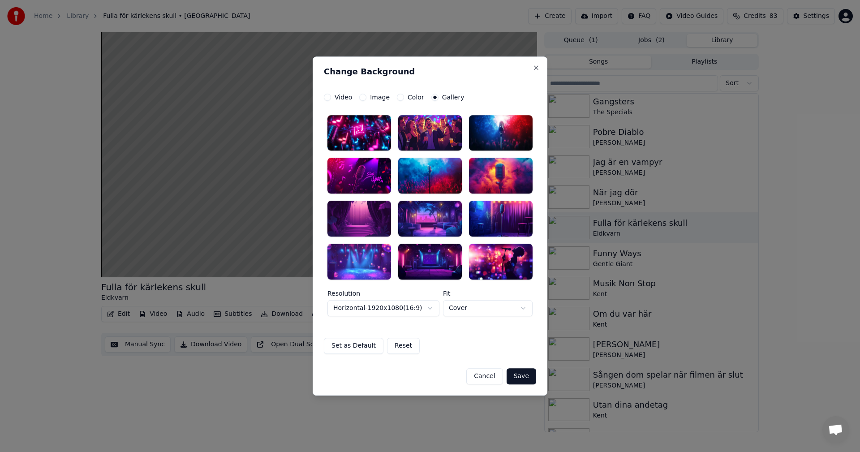
click at [376, 257] on div at bounding box center [359, 262] width 64 height 36
click at [519, 378] on button "Save" at bounding box center [522, 376] width 30 height 16
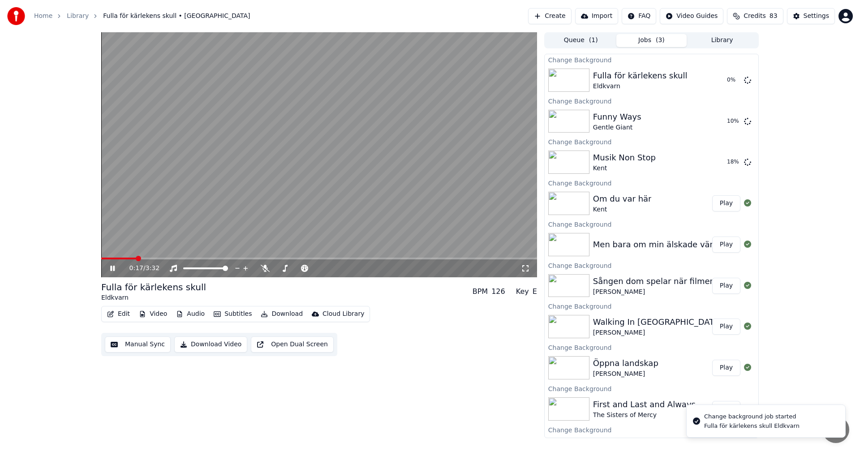
click at [112, 266] on icon at bounding box center [118, 268] width 21 height 7
click at [711, 43] on button "Library" at bounding box center [722, 40] width 71 height 13
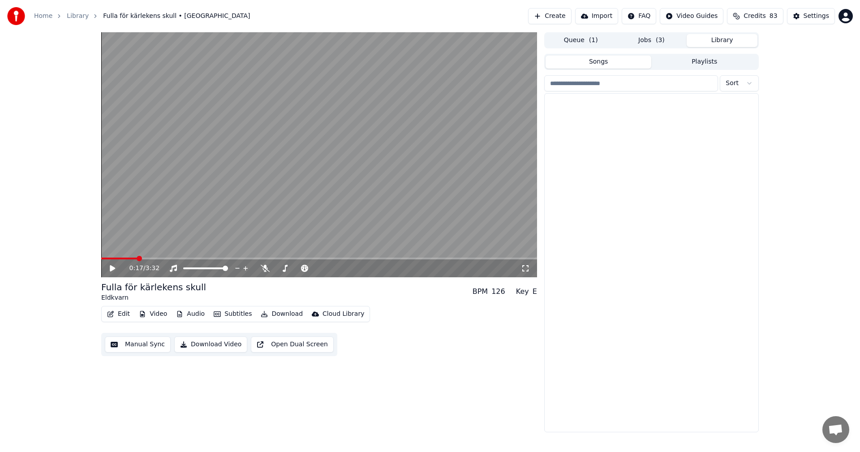
scroll to position [3123, 0]
